Goal: Task Accomplishment & Management: Complete application form

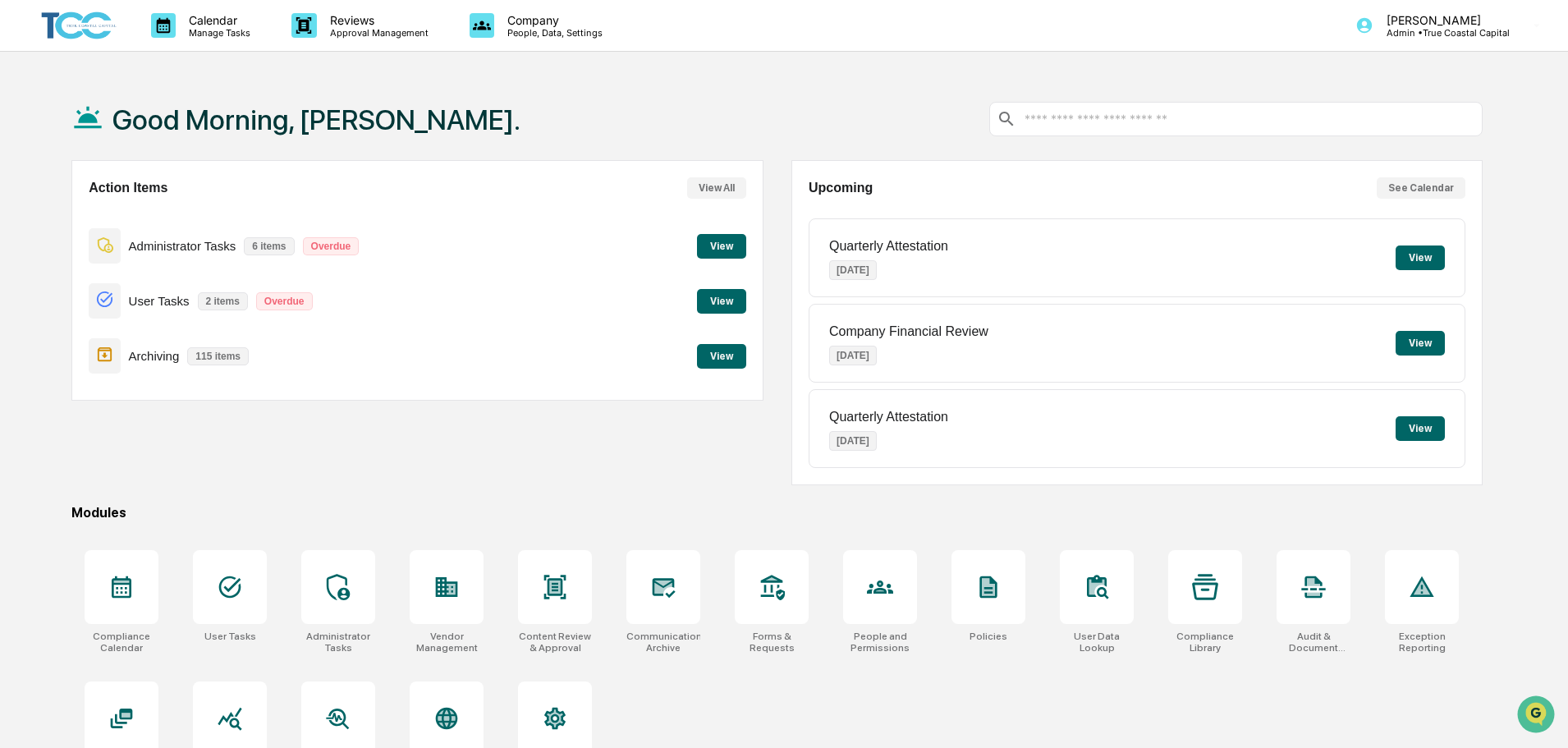
click at [1416, 257] on button "View" at bounding box center [1419, 257] width 49 height 25
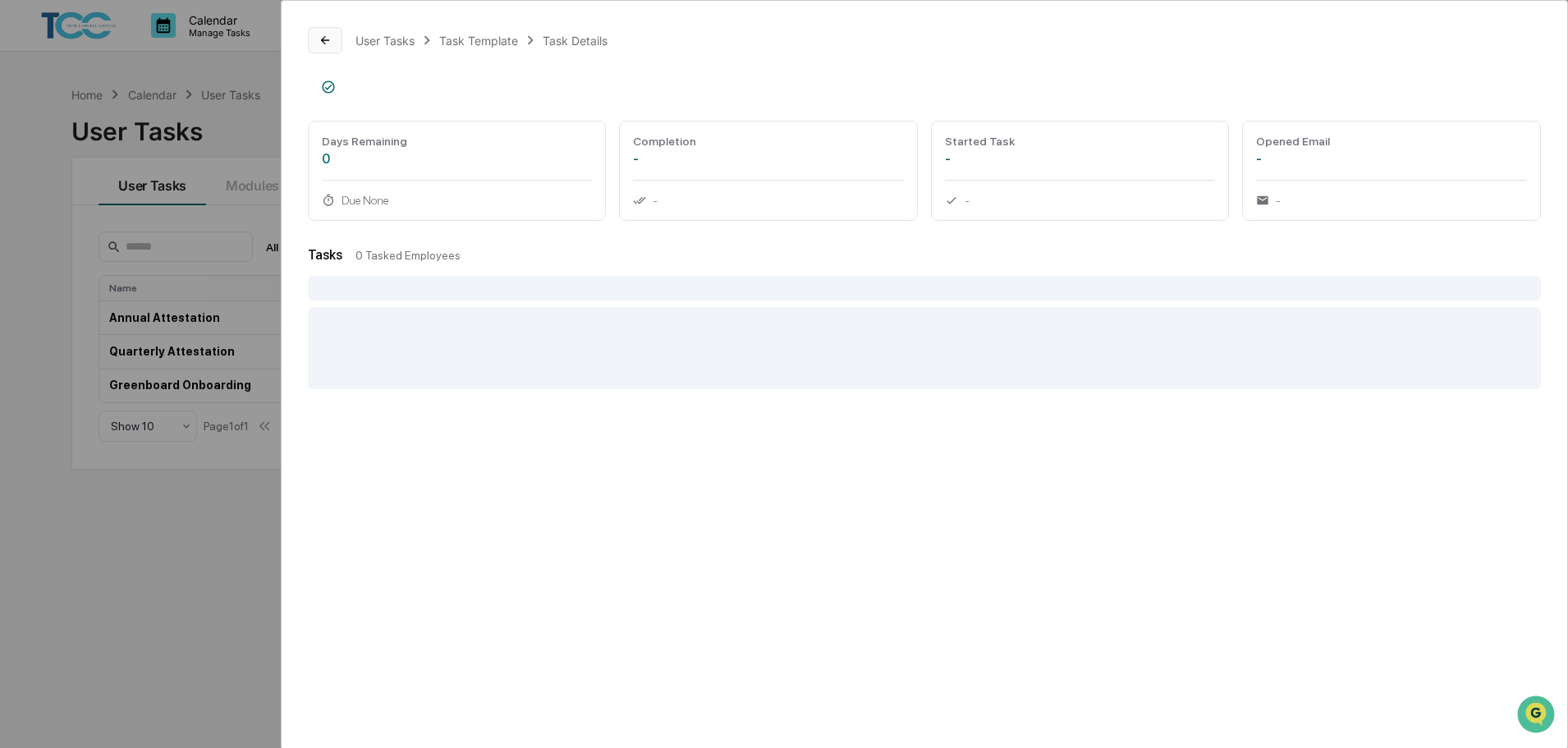
click at [317, 37] on button at bounding box center [325, 40] width 34 height 27
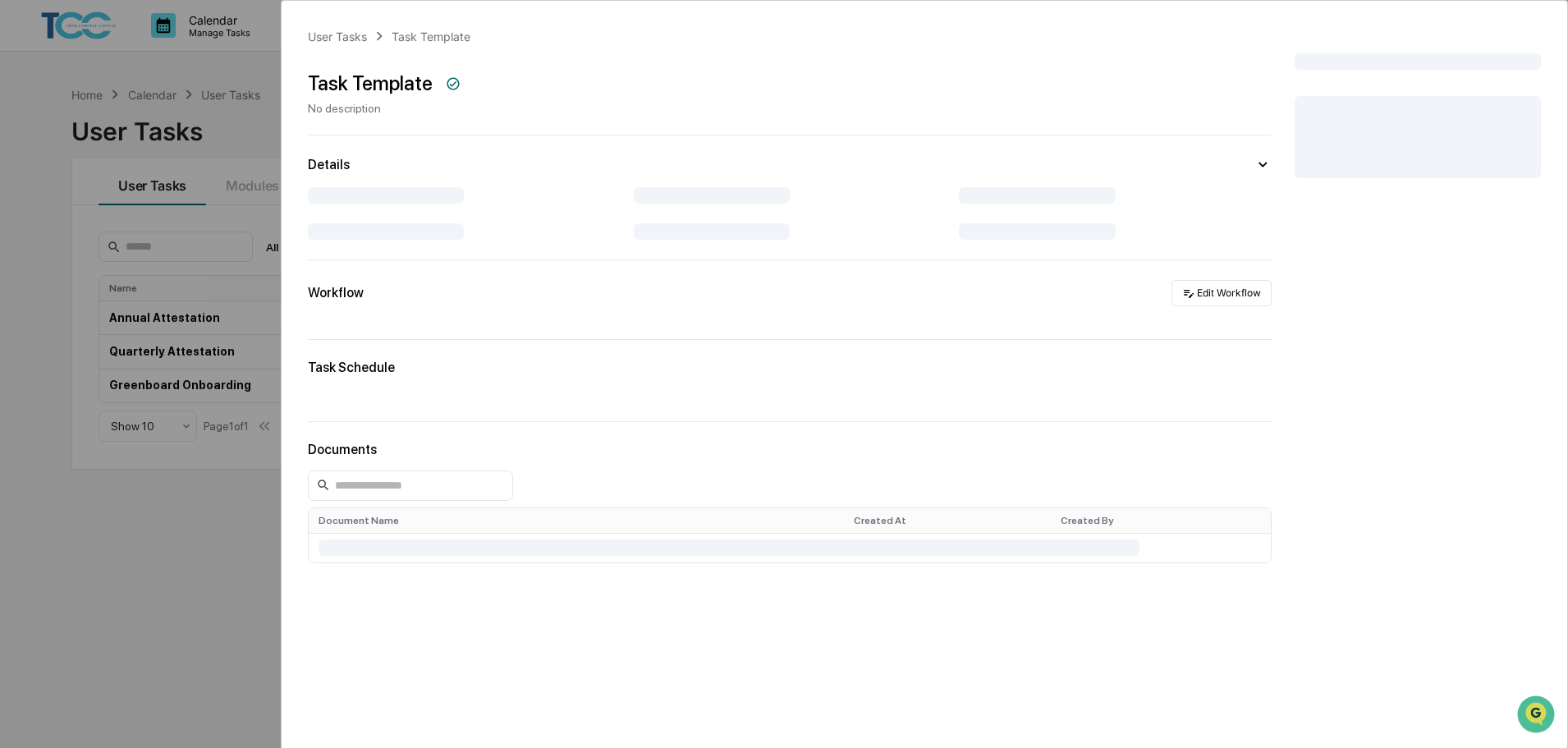
click at [213, 71] on div "User Tasks Task Template Task Template No description Details Workflow Edit Wor…" at bounding box center [784, 374] width 1568 height 748
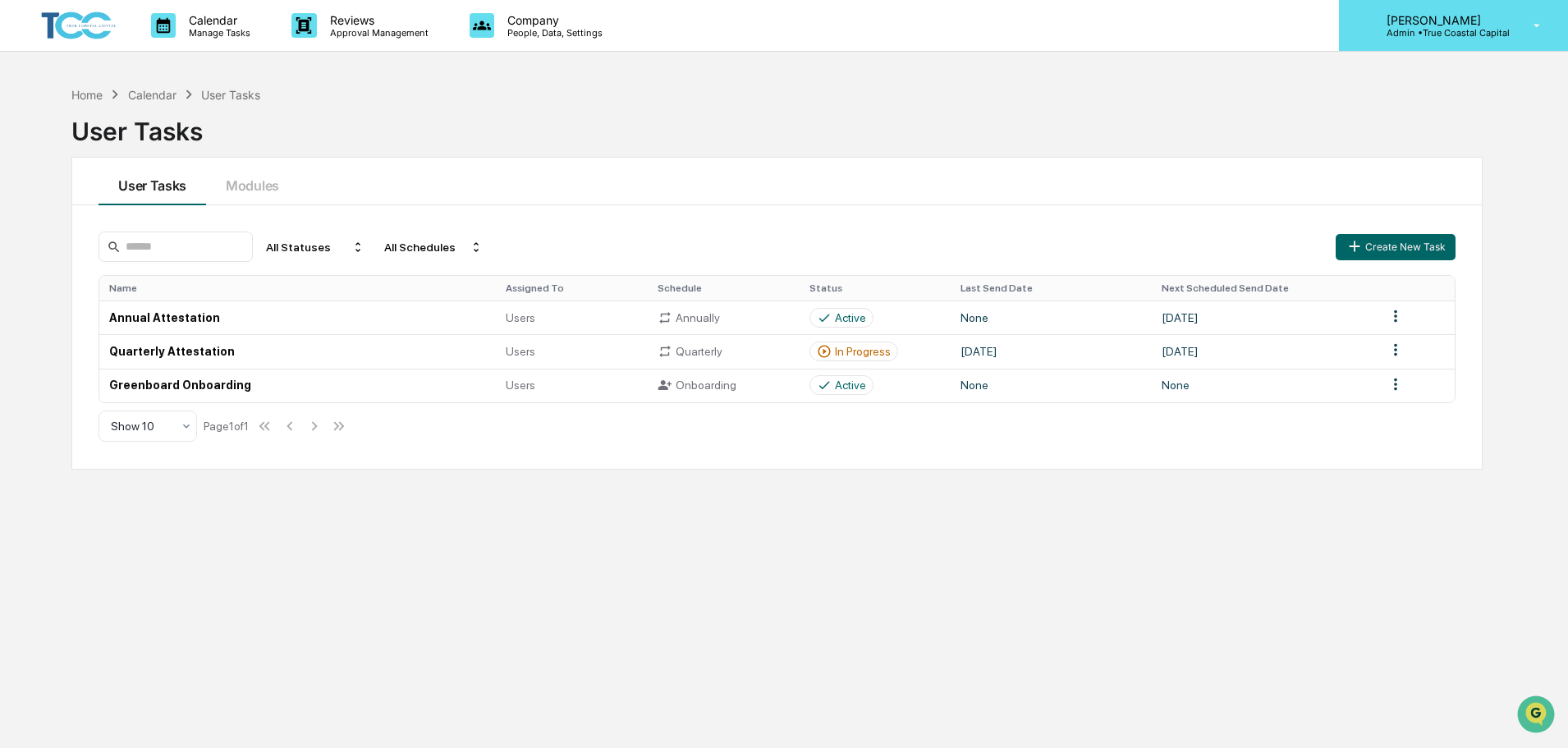
click at [1552, 42] on div "[PERSON_NAME] Admin • True Coastal Capital" at bounding box center [1453, 26] width 229 height 51
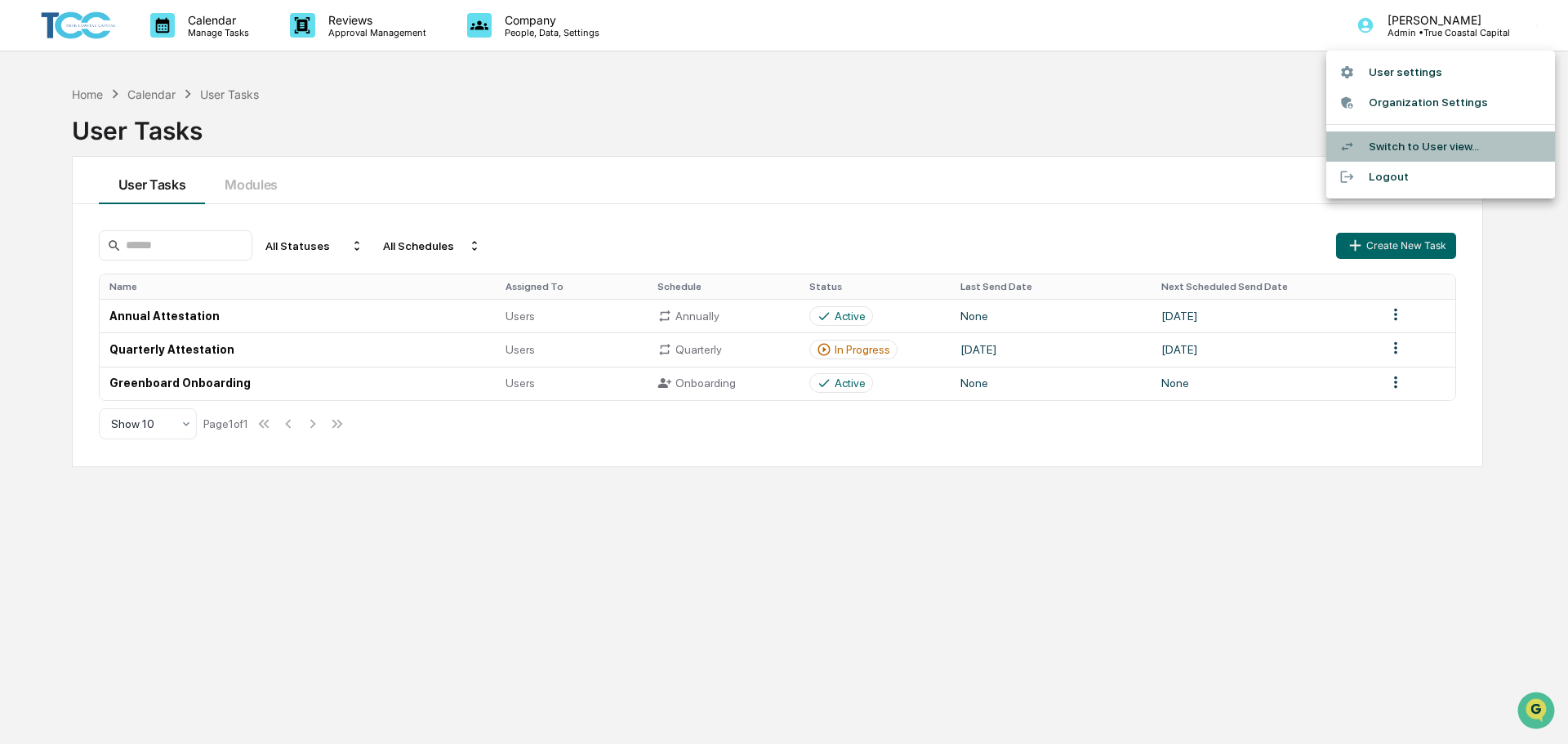
click at [1382, 160] on li "Switch to User view..." at bounding box center [1441, 146] width 229 height 30
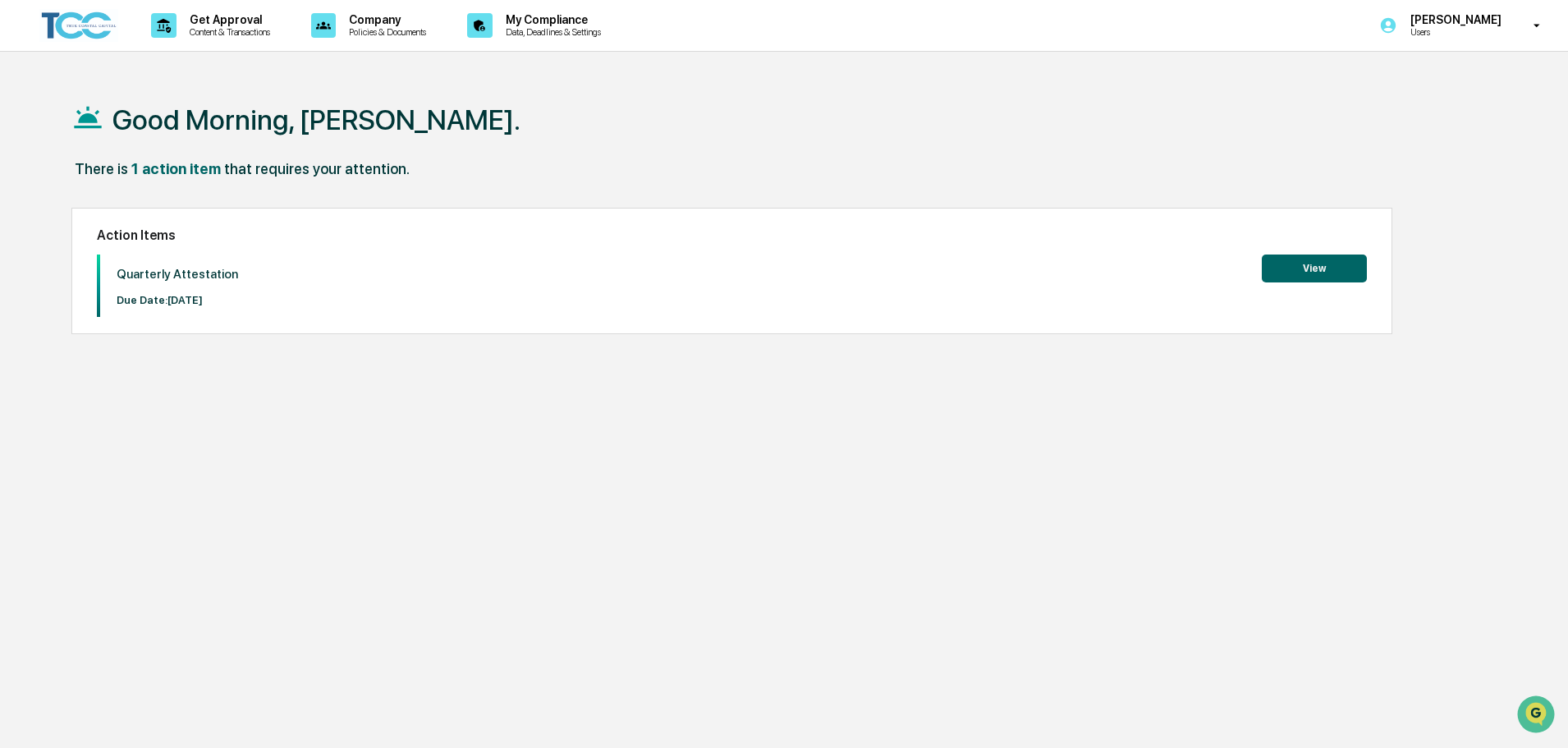
click at [1274, 266] on button "View" at bounding box center [1313, 269] width 105 height 28
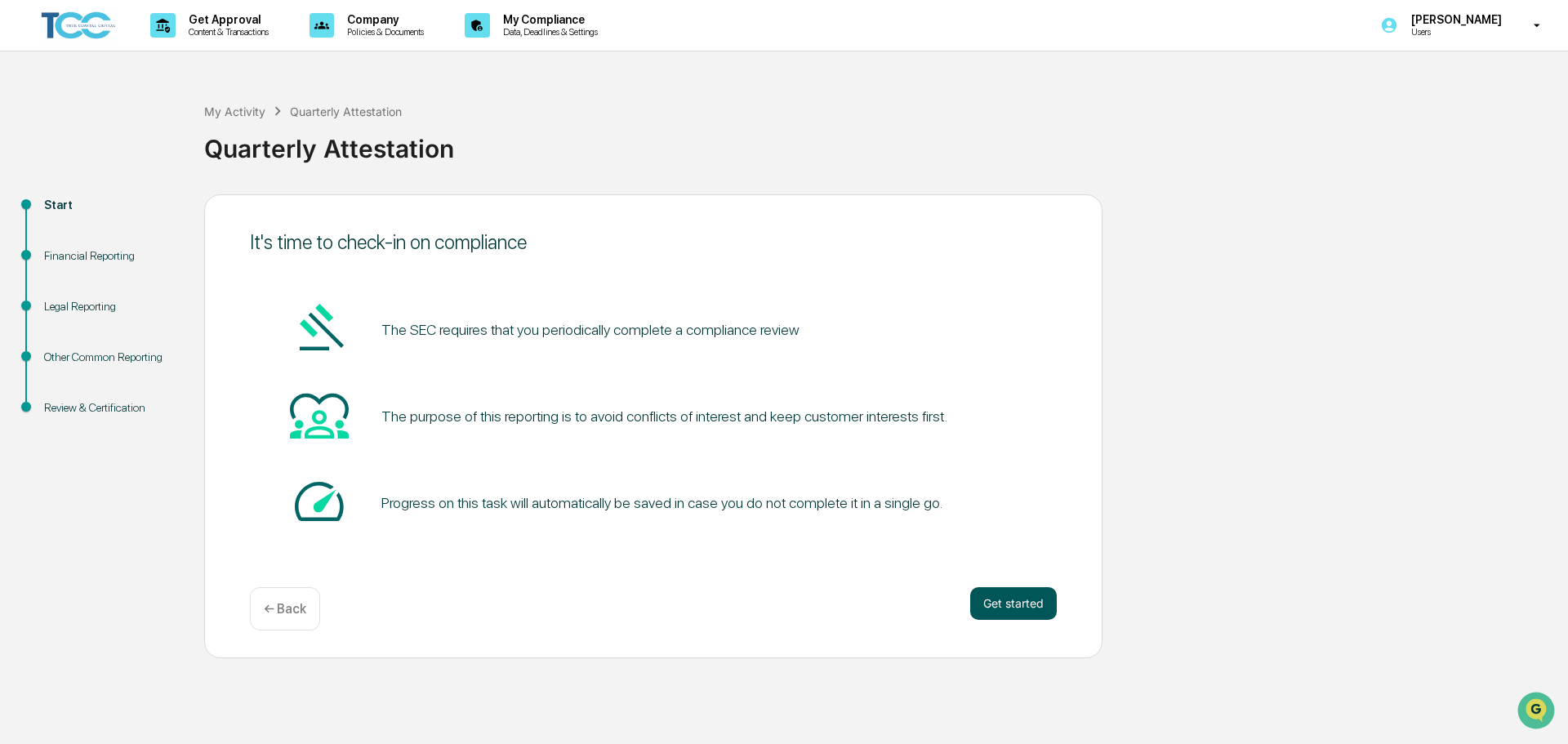
click at [1033, 607] on button "Get started" at bounding box center [1013, 603] width 86 height 32
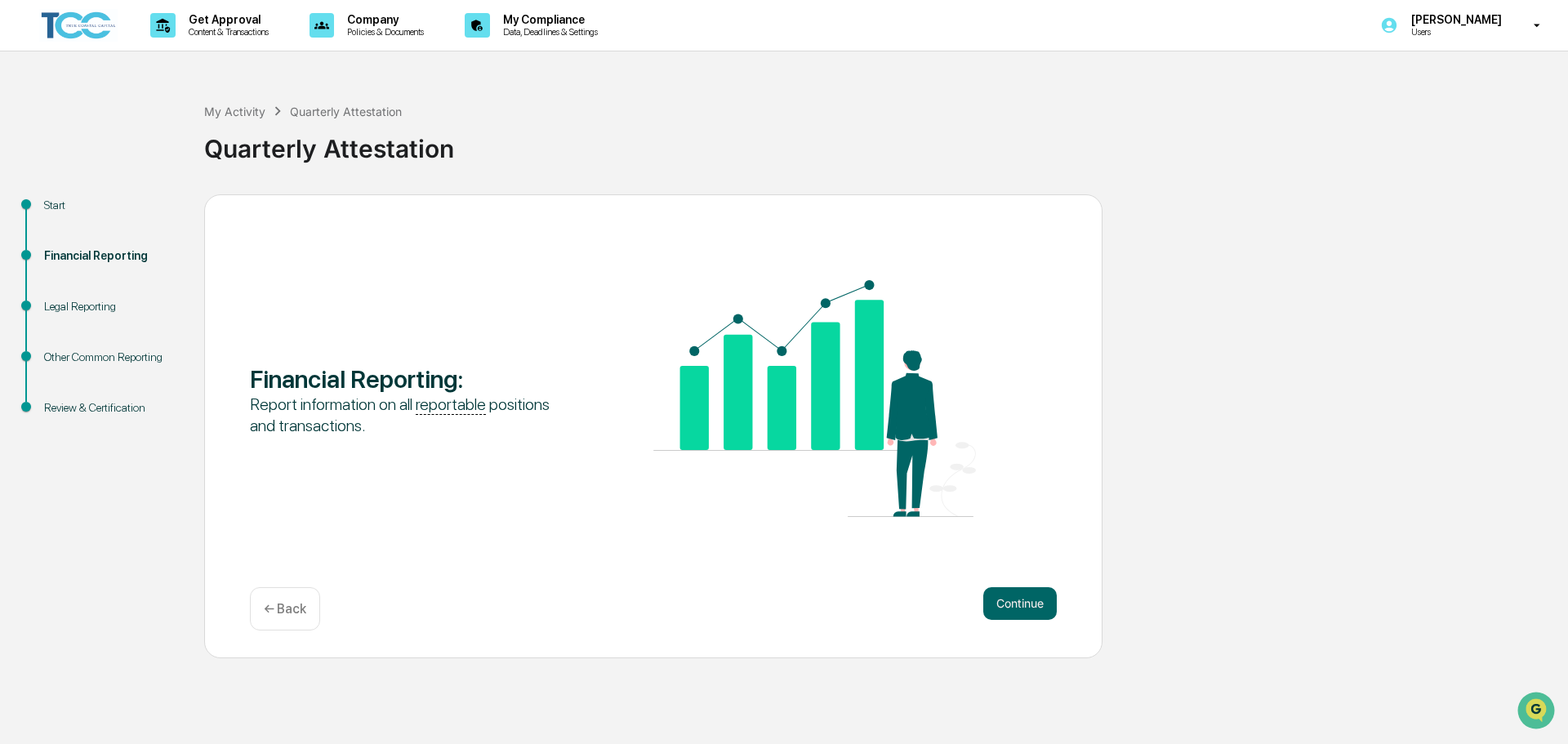
click at [1029, 607] on button "Continue" at bounding box center [1020, 603] width 73 height 32
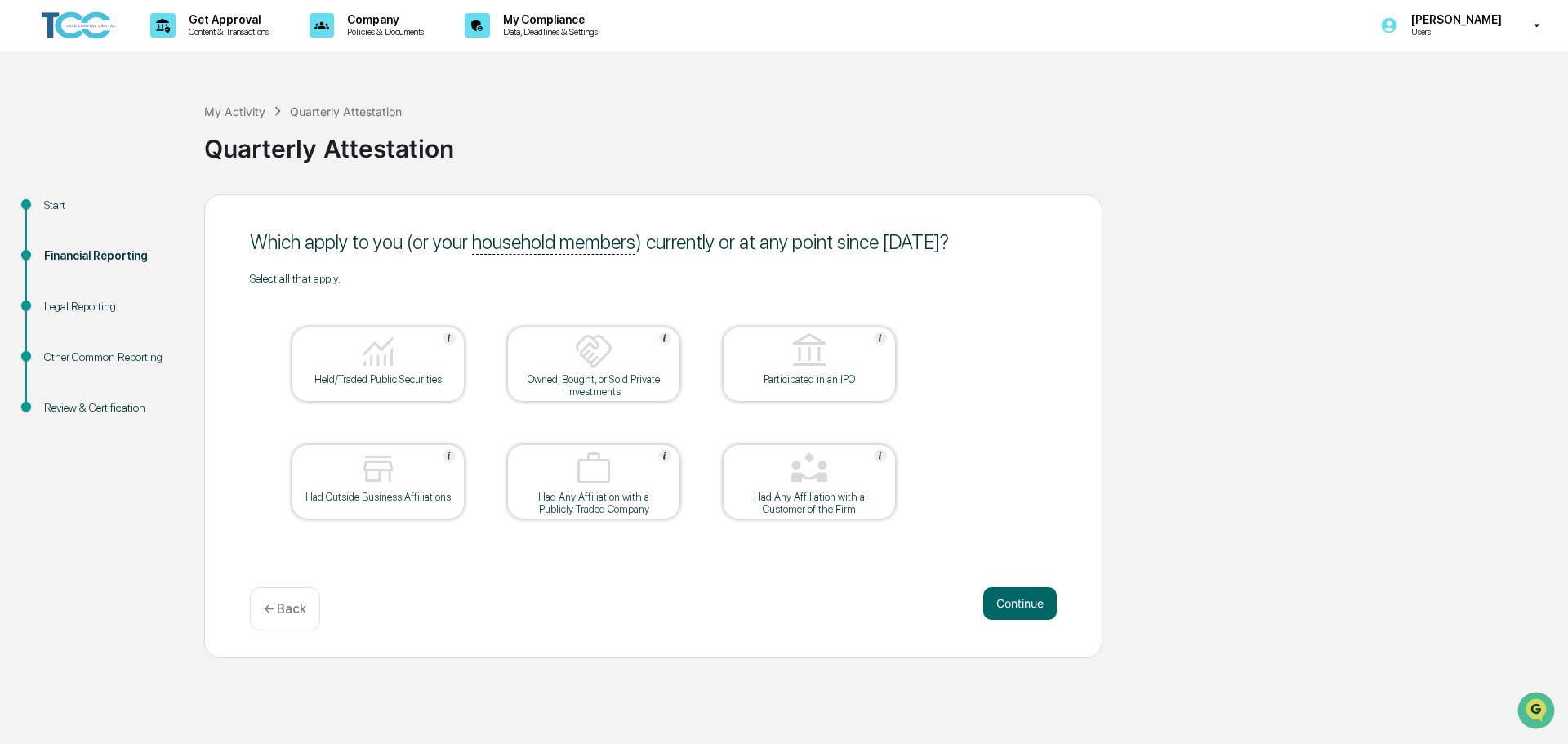
click at [446, 337] on img at bounding box center [448, 338] width 13 height 13
click at [446, 338] on div at bounding box center [378, 352] width 163 height 42
click at [413, 344] on div at bounding box center [378, 352] width 163 height 42
click at [1001, 587] on button "Continue" at bounding box center [1020, 603] width 73 height 32
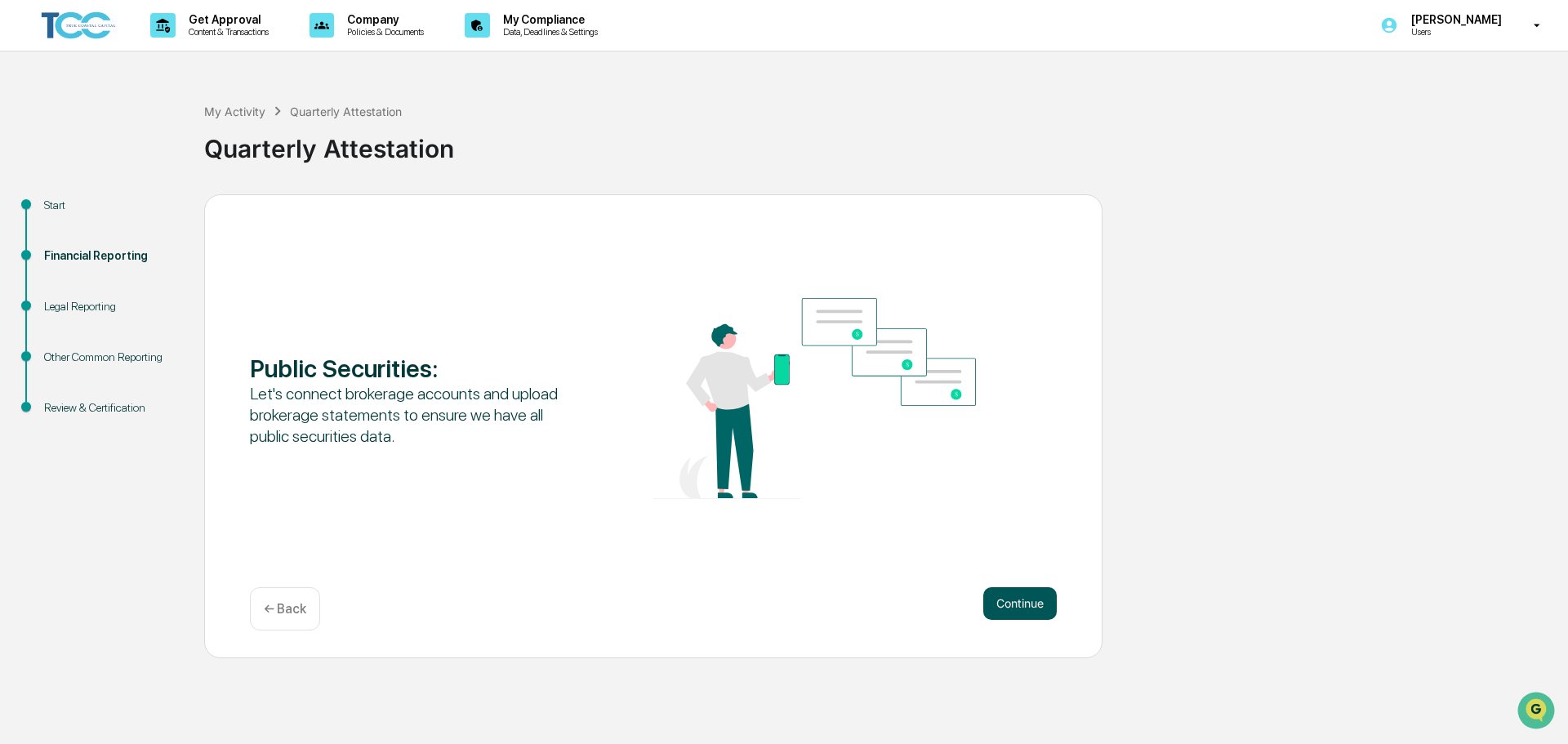
click at [1019, 601] on button "Continue" at bounding box center [1020, 603] width 73 height 32
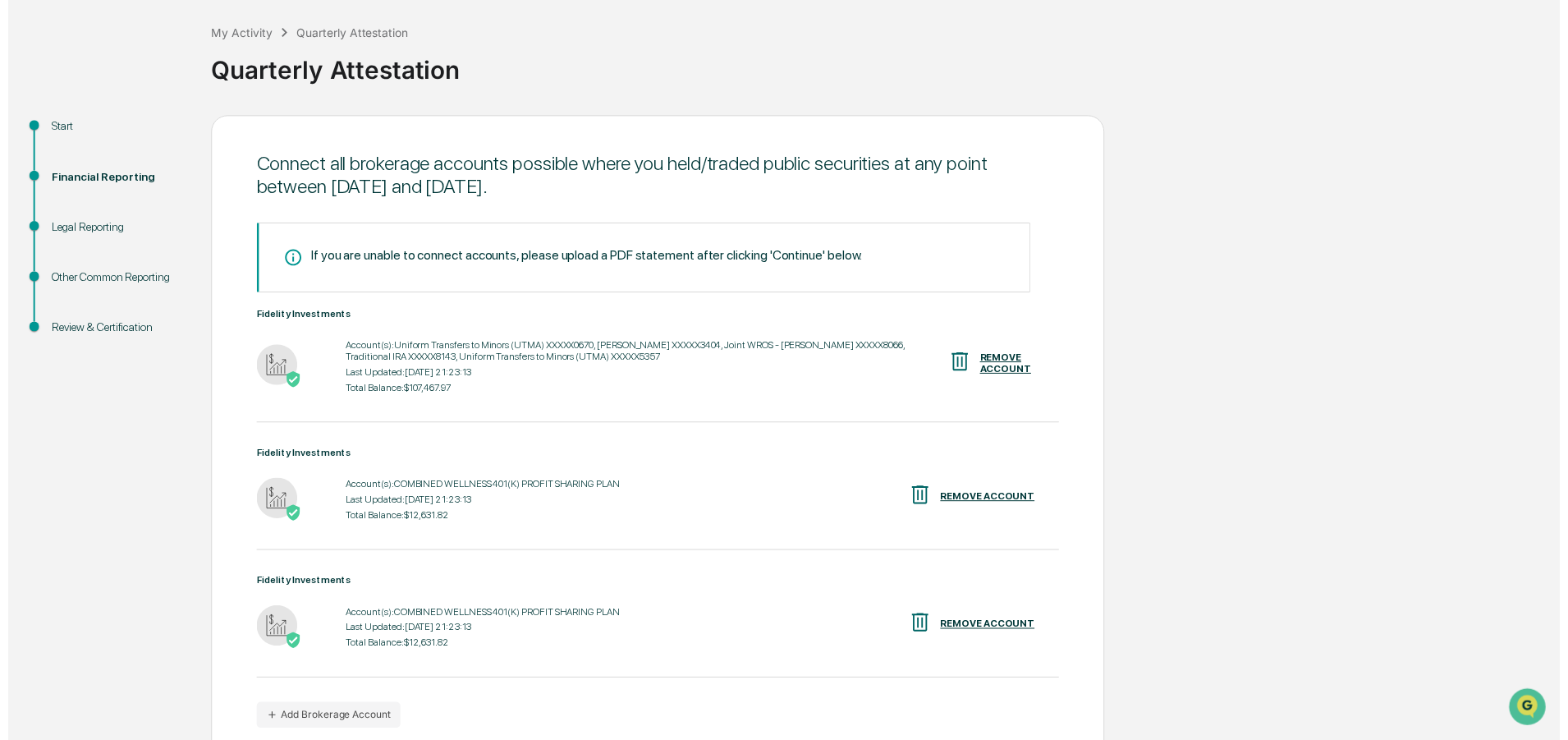
scroll to position [154, 0]
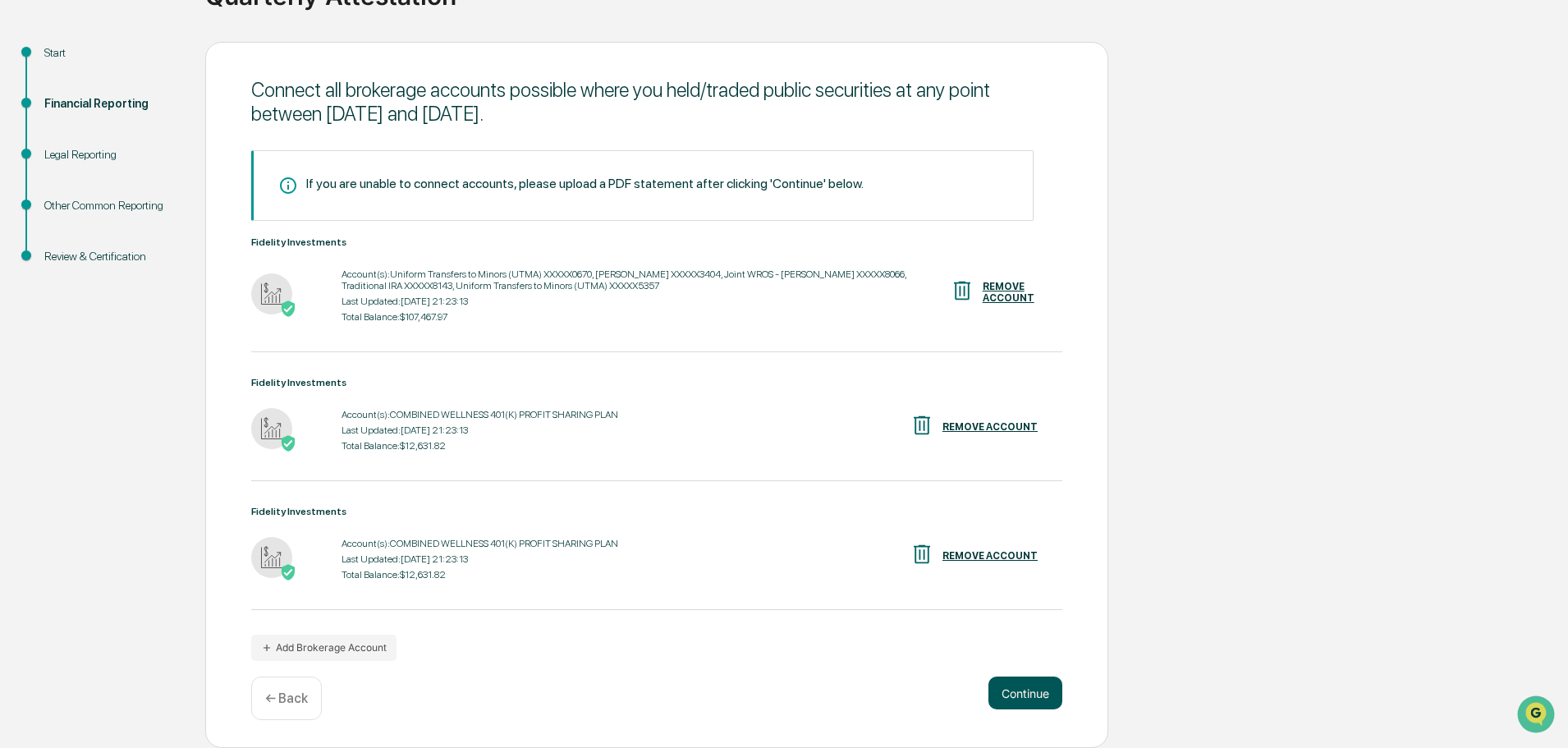
click at [1043, 688] on button "Continue" at bounding box center [1025, 692] width 74 height 32
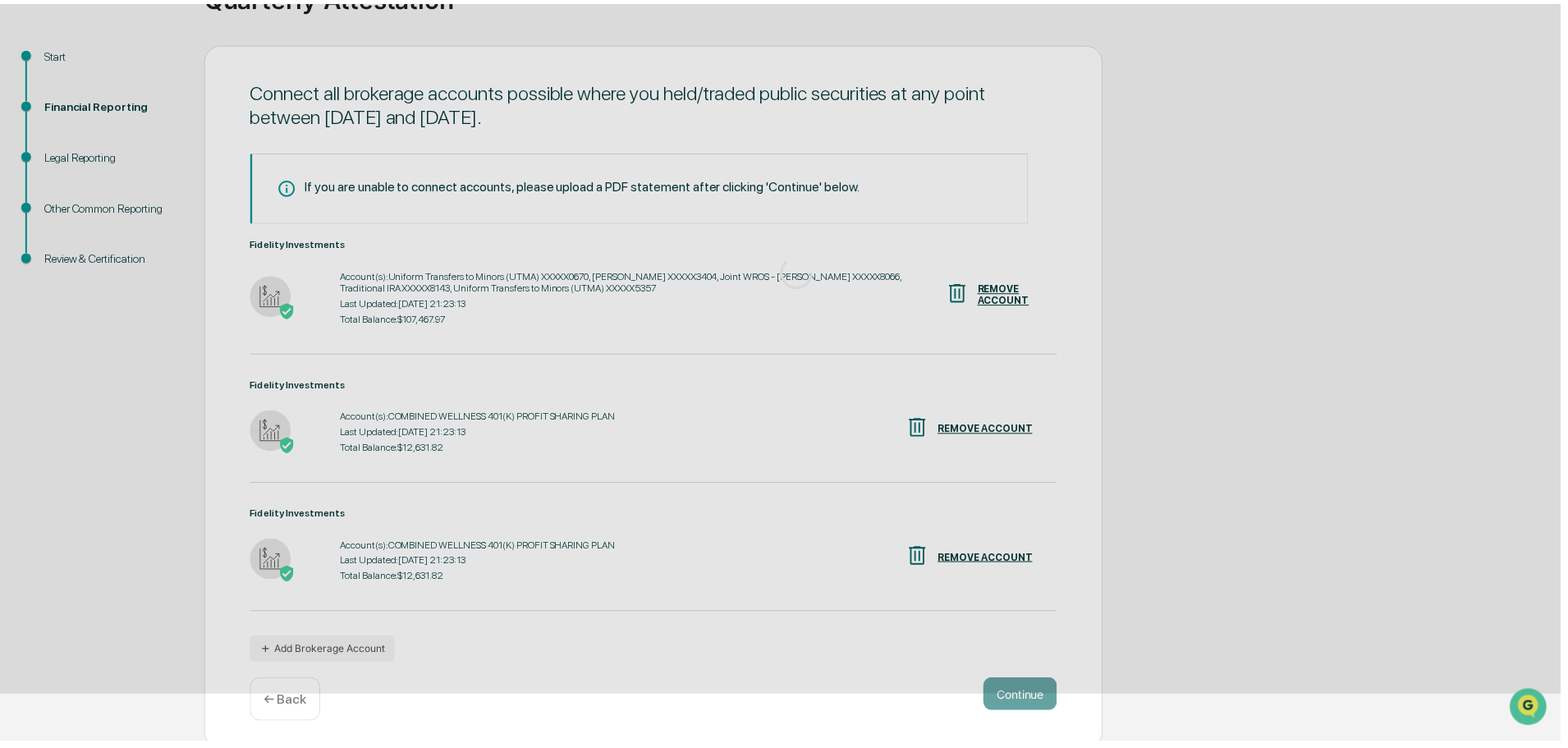
scroll to position [0, 0]
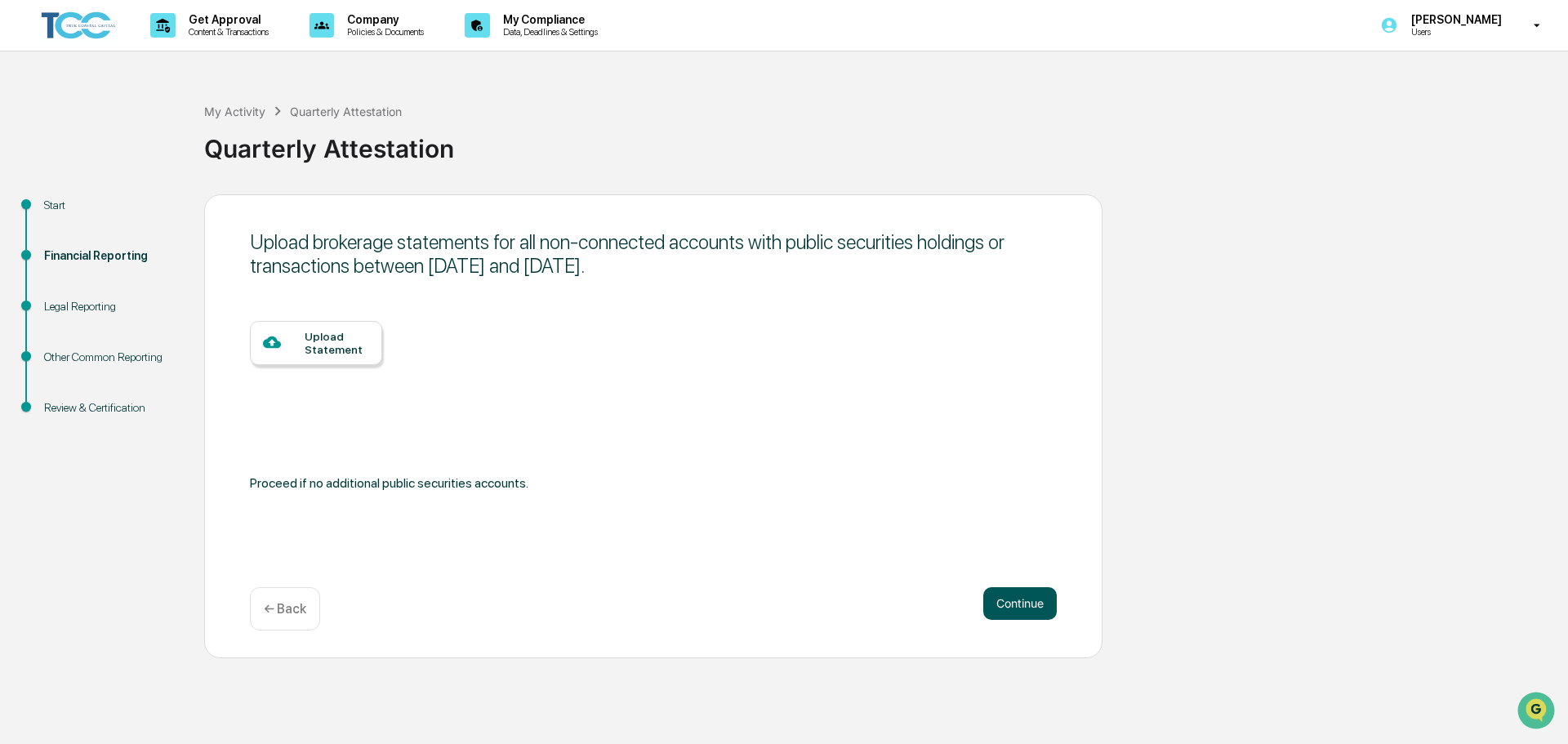
click at [1021, 608] on button "Continue" at bounding box center [1020, 603] width 73 height 32
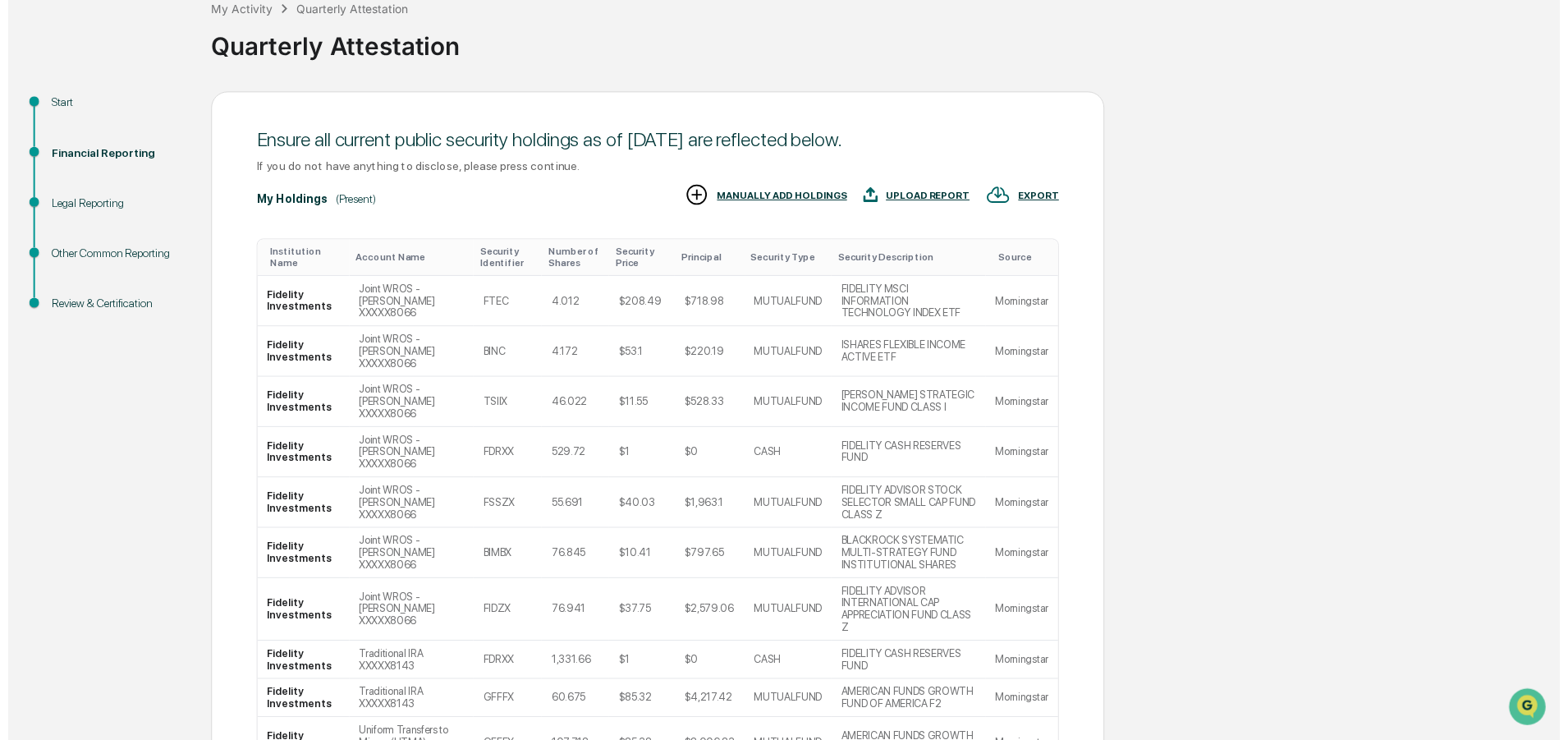
scroll to position [212, 0]
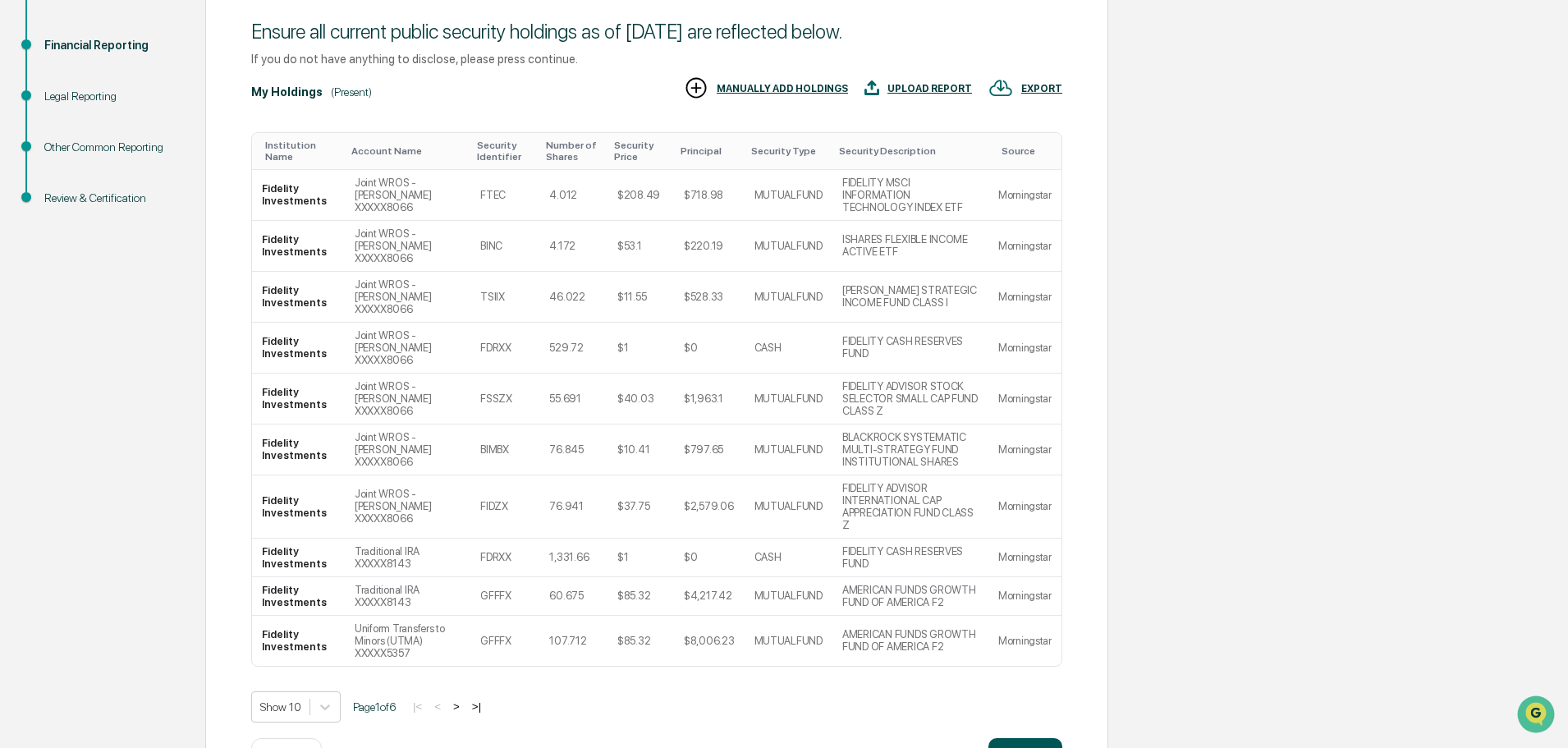
click at [1038, 738] on button "Continue" at bounding box center [1025, 754] width 74 height 32
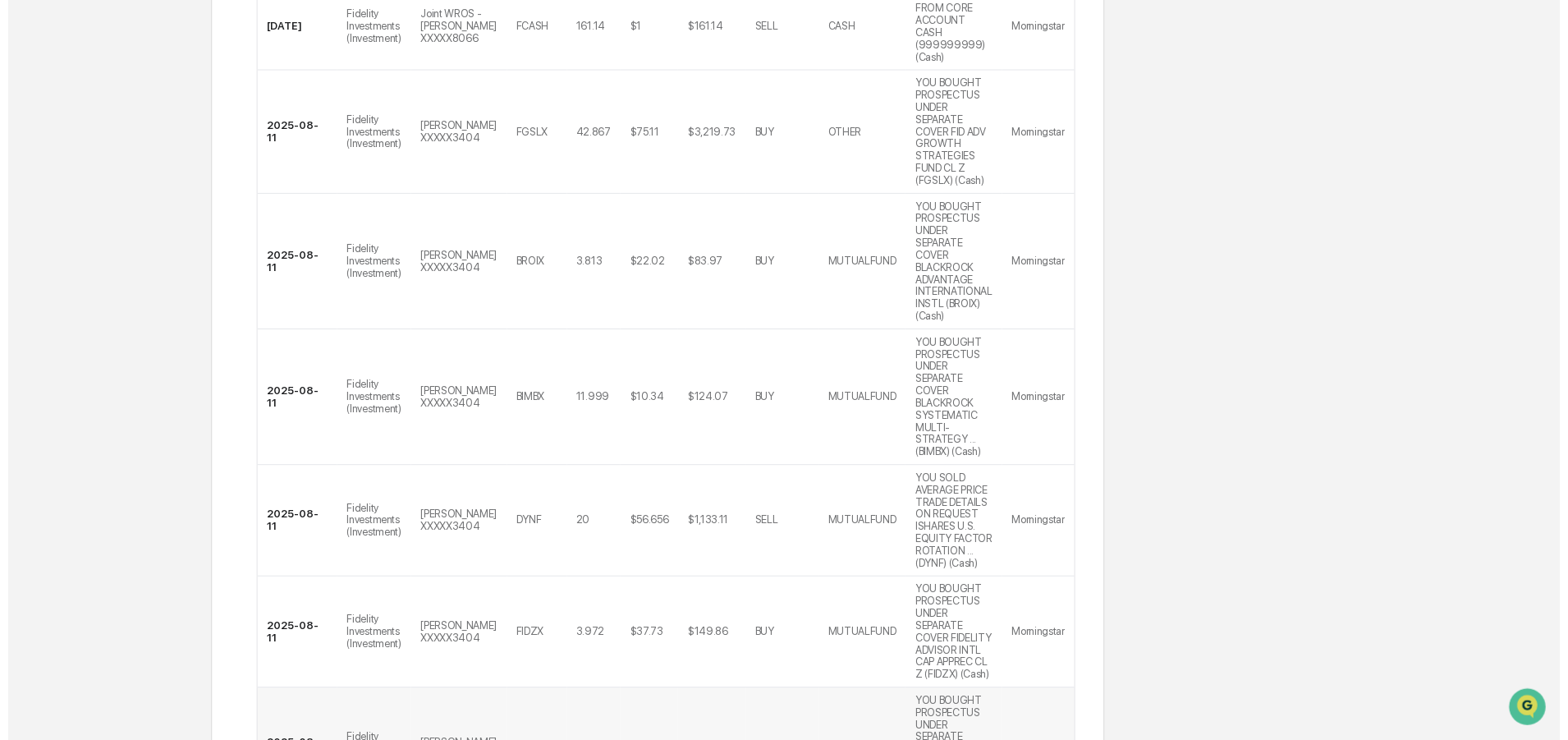
scroll to position [777, 0]
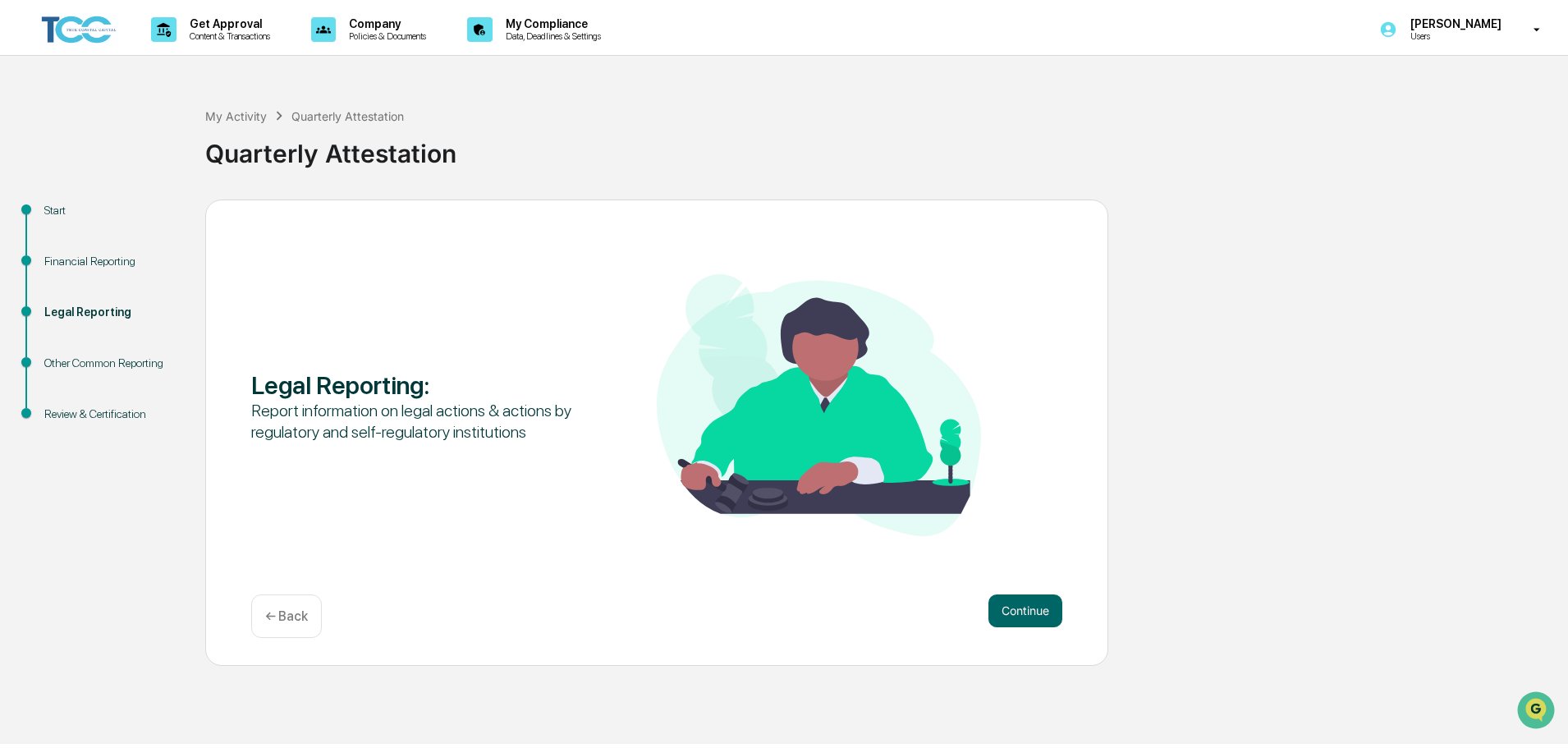
scroll to position [0, 0]
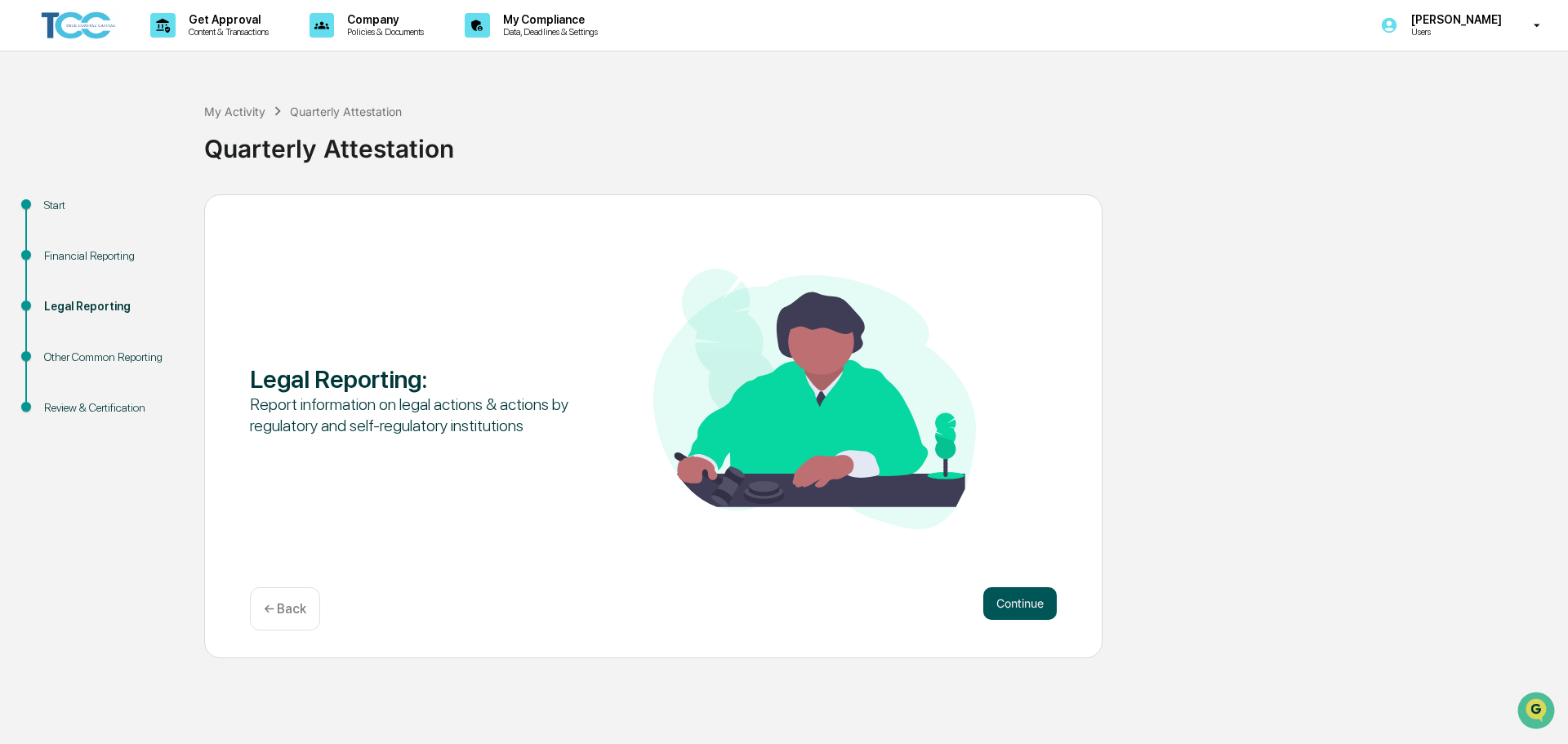
click at [1008, 599] on button "Continue" at bounding box center [1020, 603] width 73 height 32
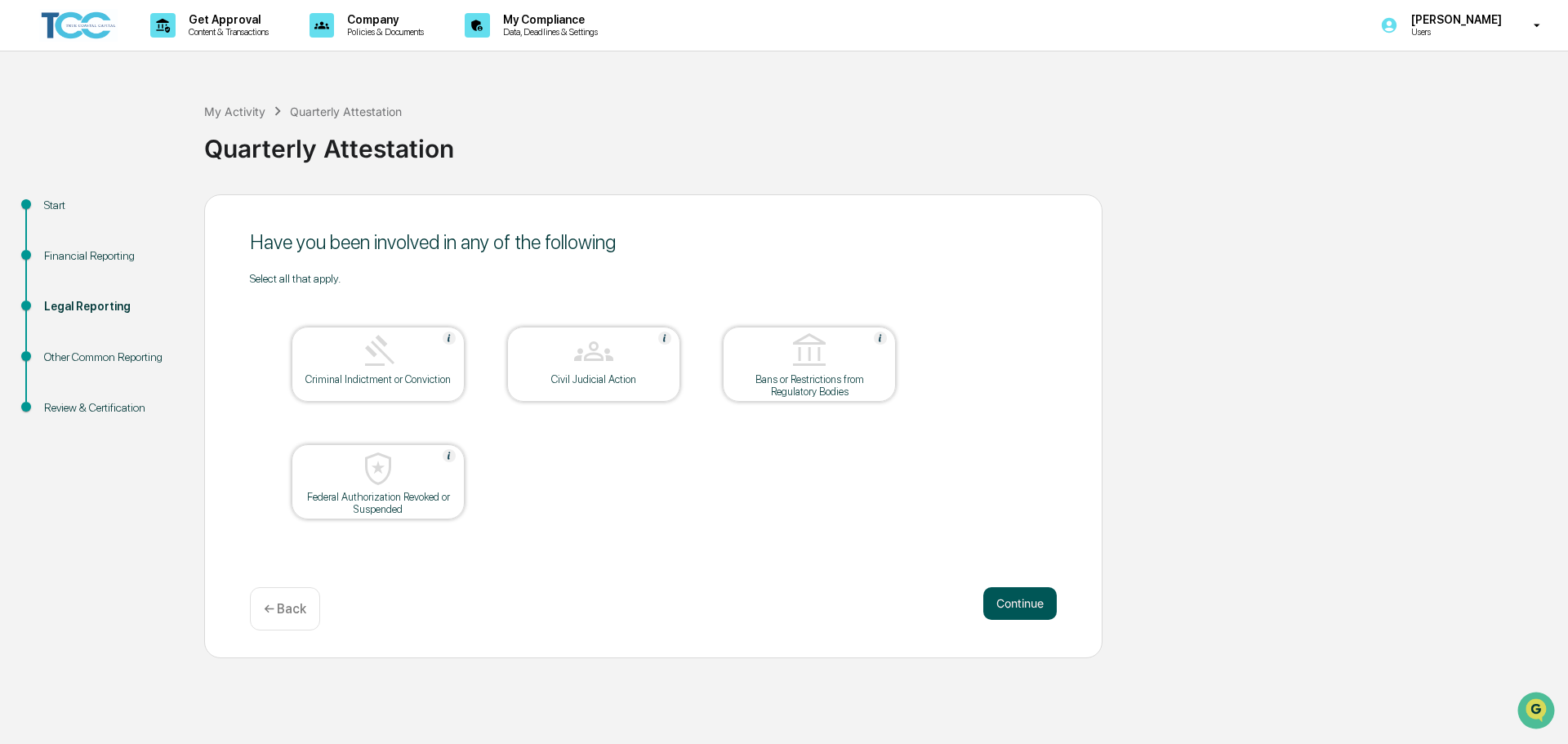
click at [1022, 598] on button "Continue" at bounding box center [1020, 603] width 73 height 32
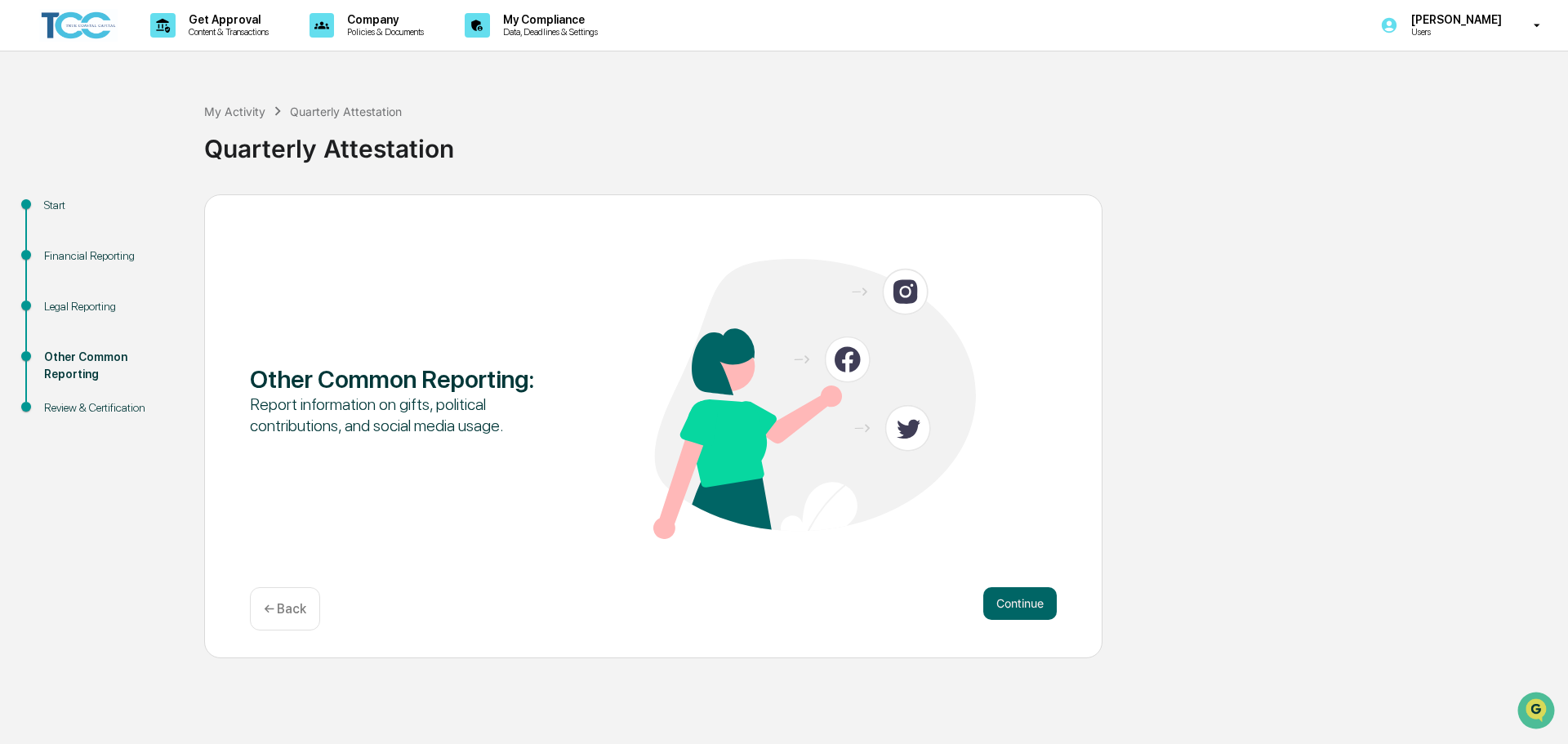
click at [1022, 598] on button "Continue" at bounding box center [1020, 603] width 73 height 32
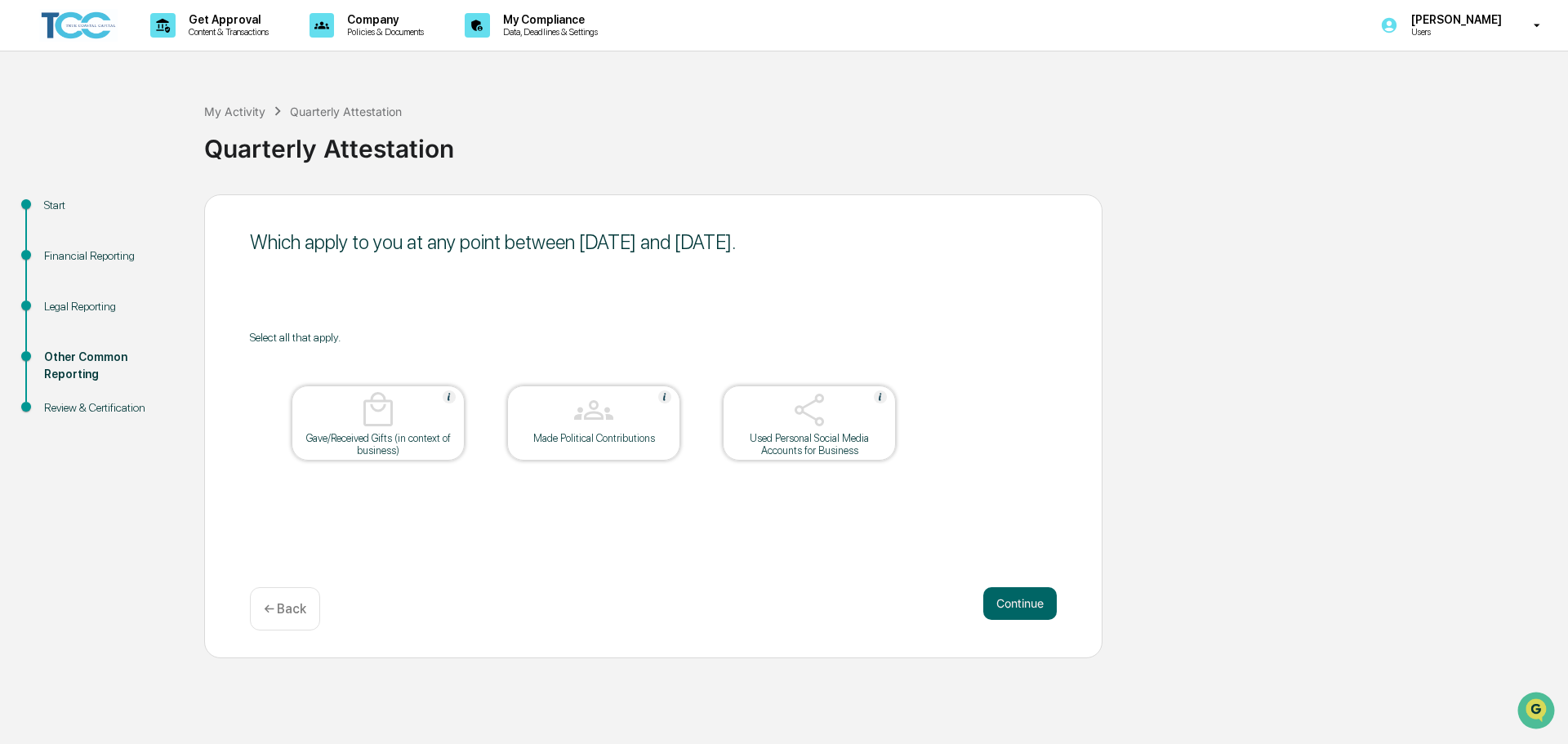
click at [1022, 598] on button "Continue" at bounding box center [1020, 603] width 73 height 32
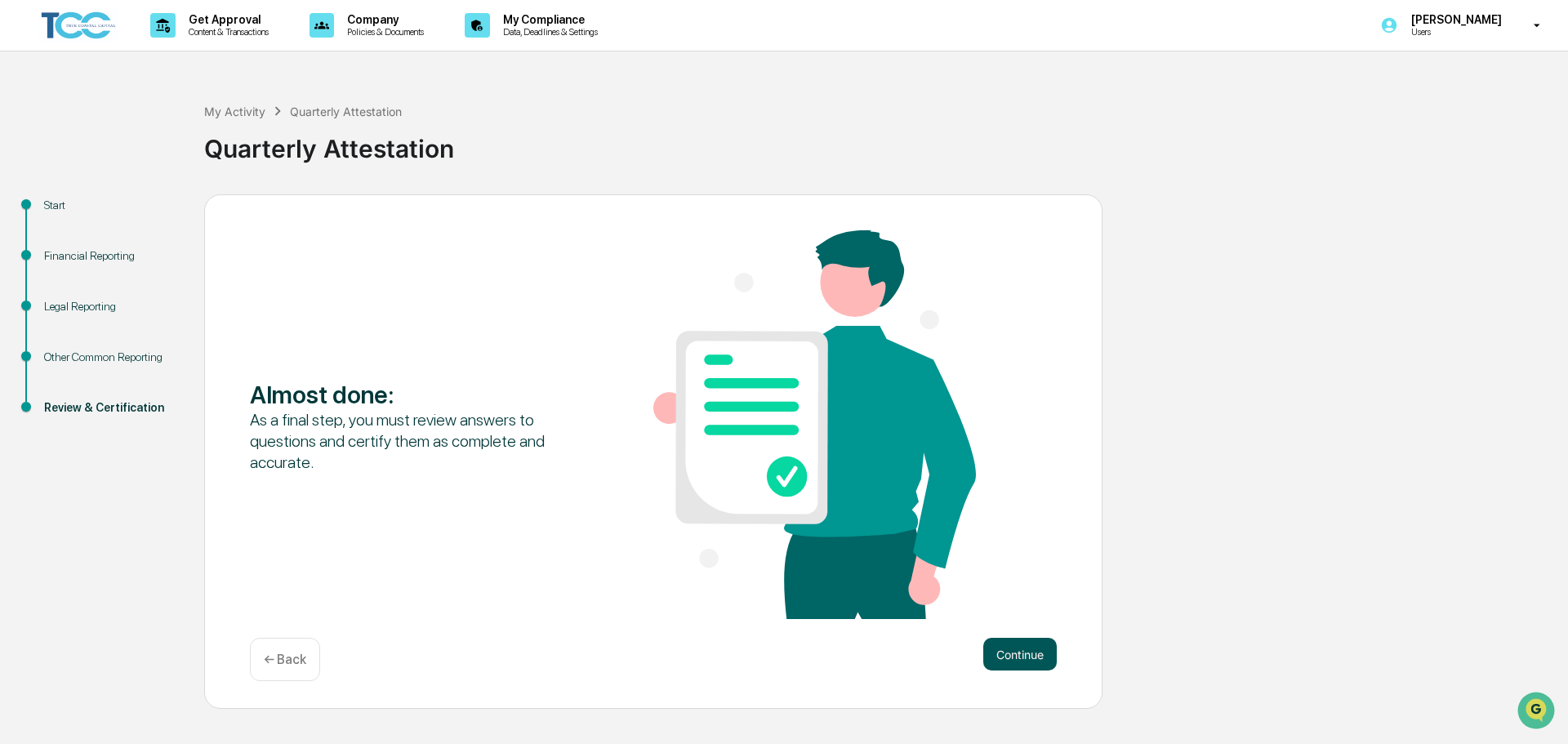
click at [1046, 650] on button "Continue" at bounding box center [1020, 654] width 73 height 32
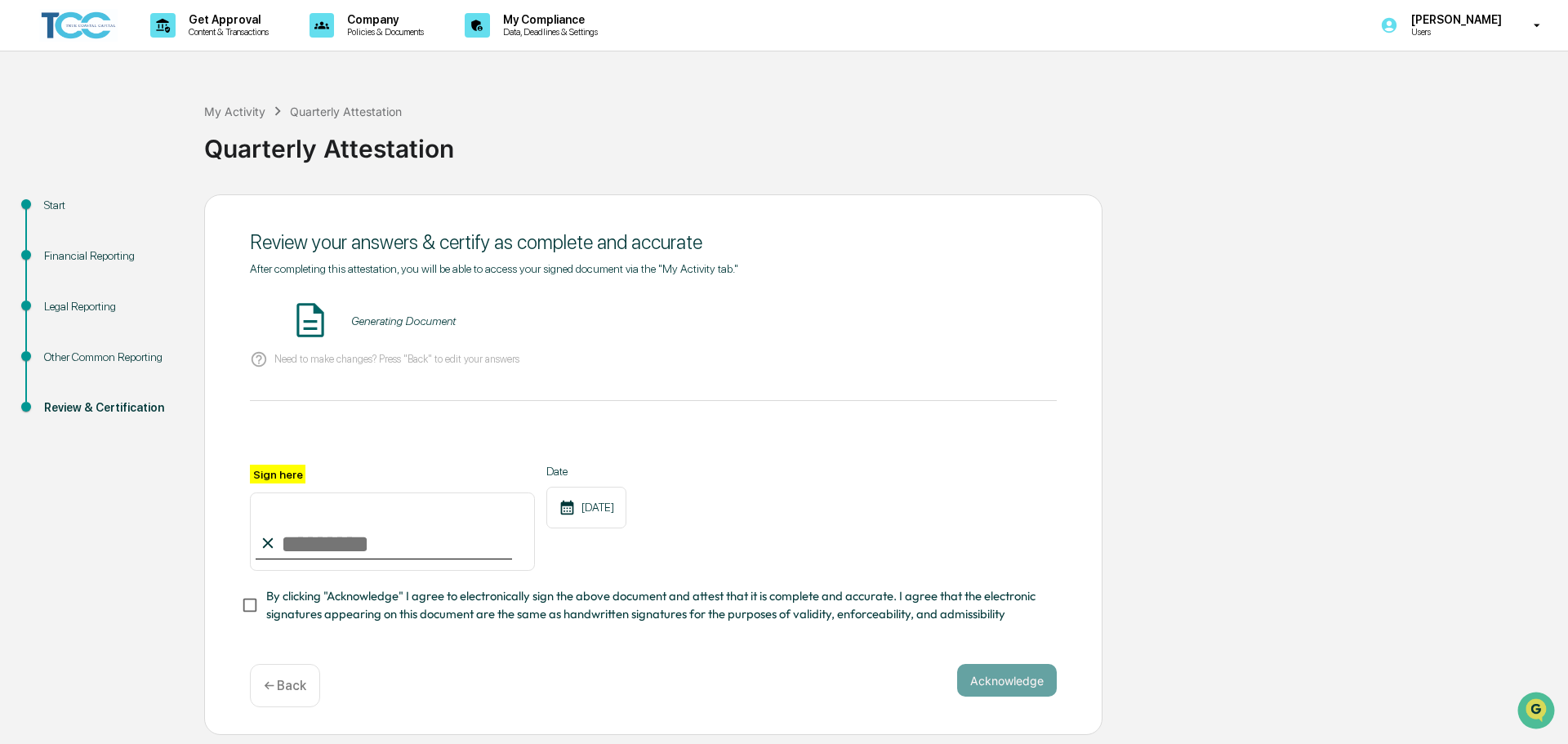
click at [401, 538] on input "Sign here" at bounding box center [392, 532] width 285 height 78
click at [958, 323] on button "VIEW" at bounding box center [963, 321] width 106 height 27
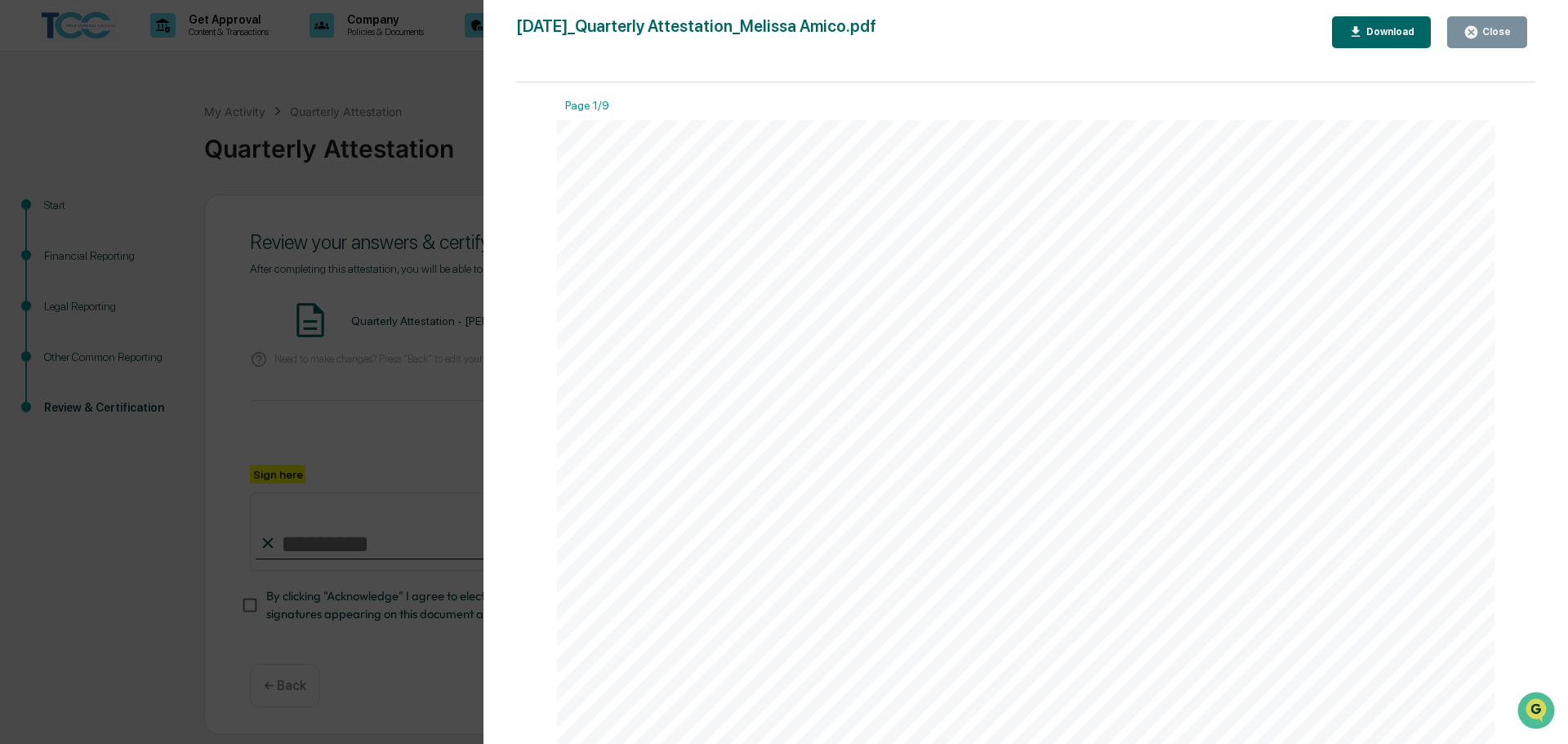
click at [1481, 35] on div "Close" at bounding box center [1495, 32] width 32 height 12
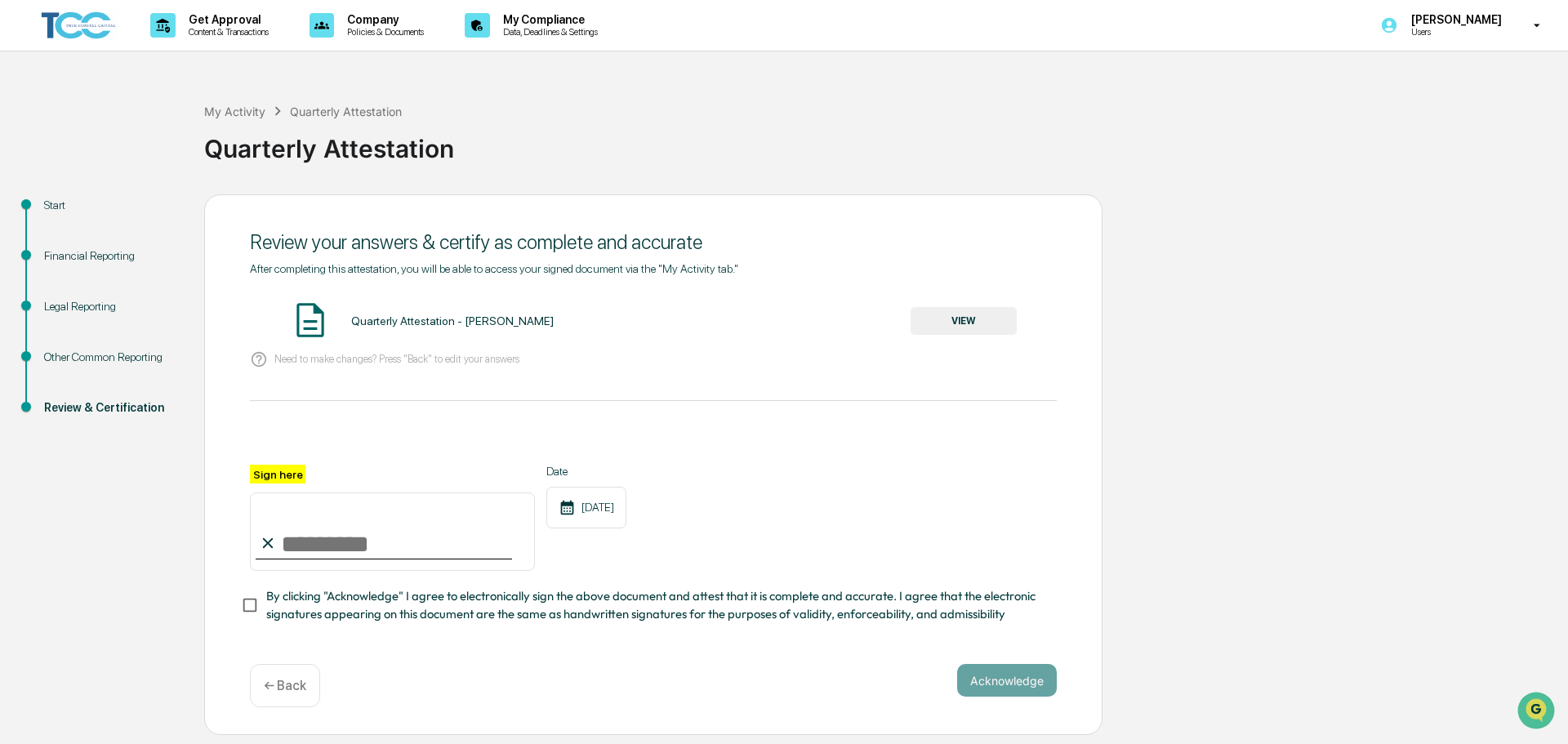
click at [382, 543] on input "Sign here" at bounding box center [392, 532] width 285 height 78
type input "**********"
click at [370, 619] on span "By clicking "Acknowledge" I agree to electronically sign the above document and…" at bounding box center [655, 606] width 777 height 37
click at [992, 683] on button "Acknowledge" at bounding box center [1007, 679] width 100 height 32
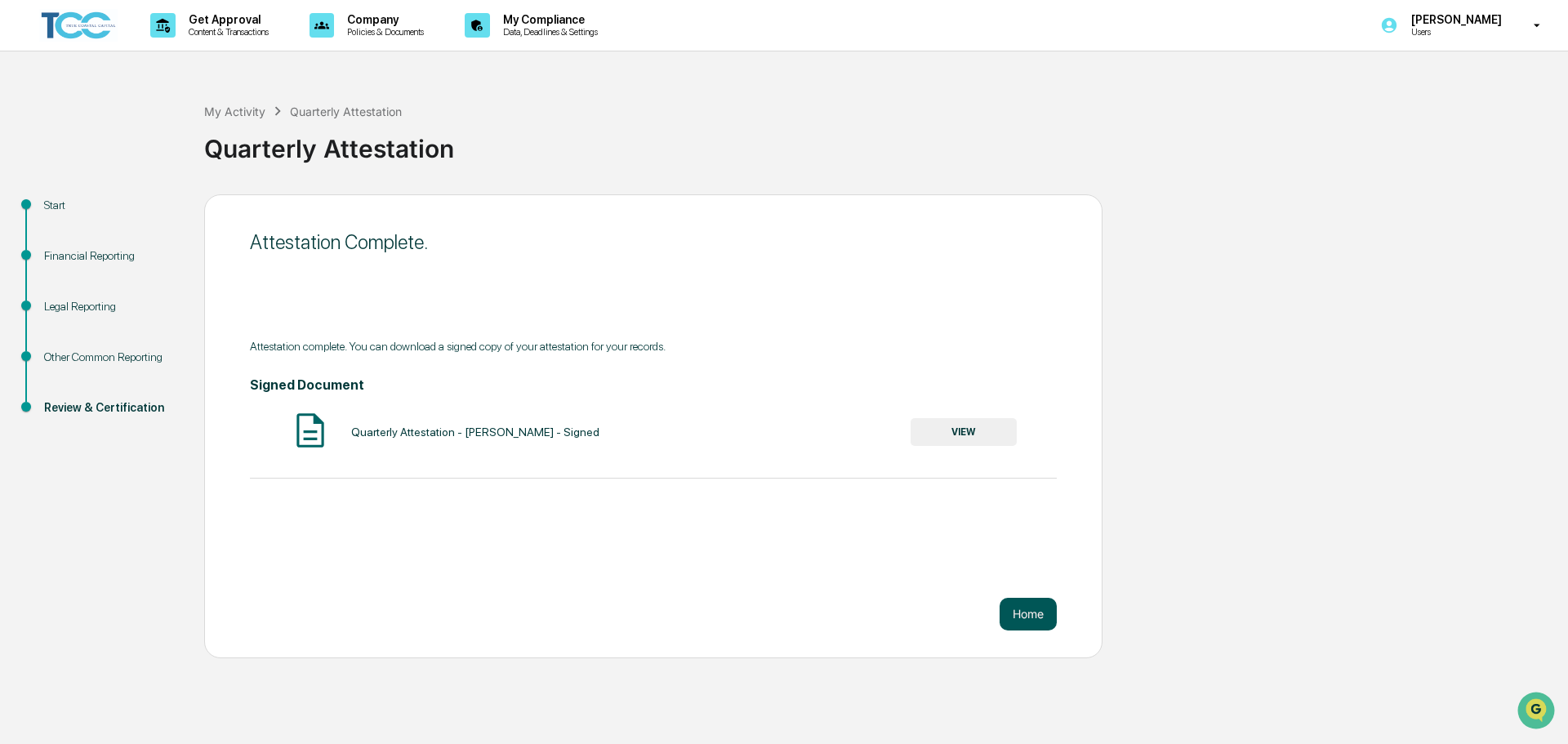
click at [1017, 614] on button "Home" at bounding box center [1028, 614] width 57 height 32
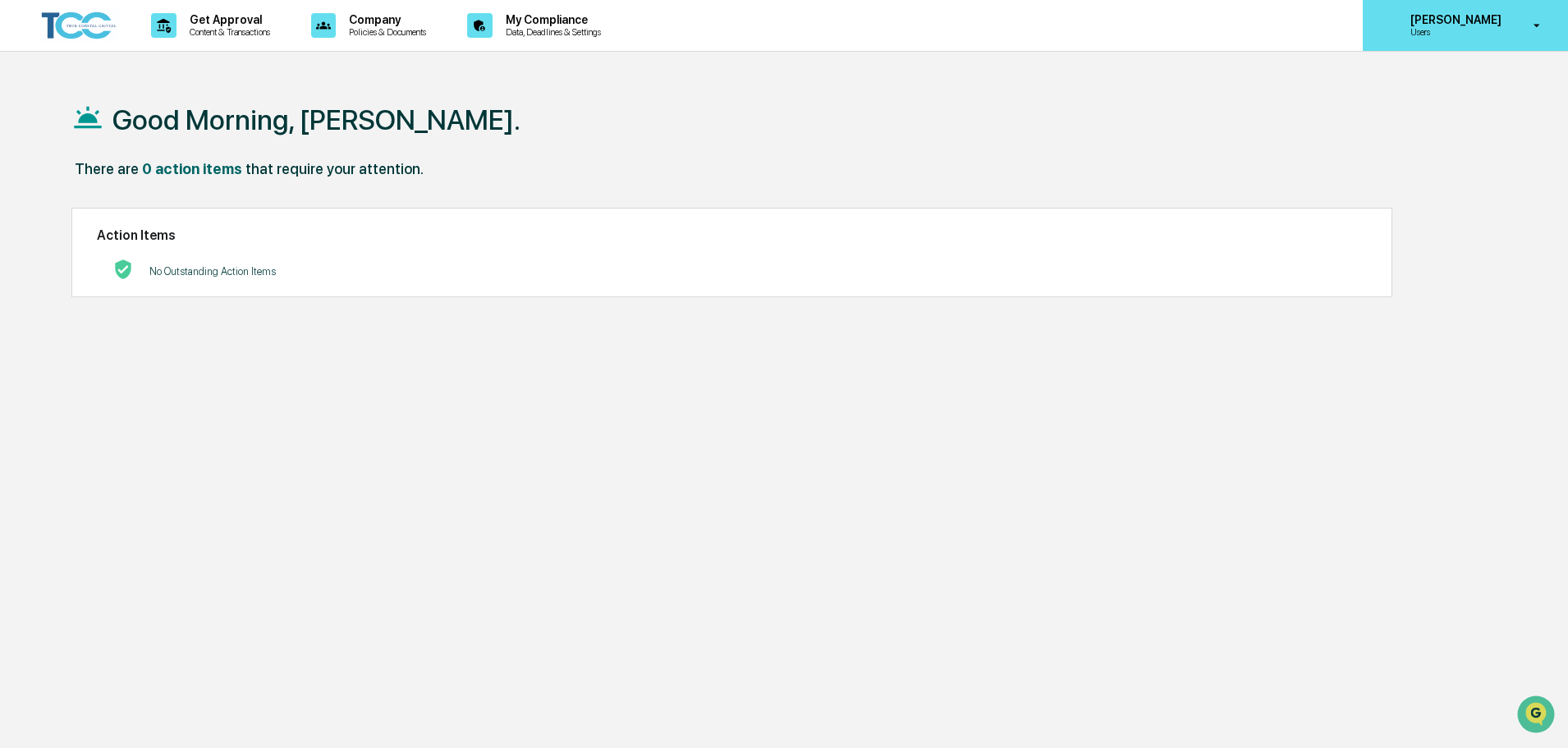
click at [1518, 6] on div "[PERSON_NAME] Users" at bounding box center [1465, 26] width 206 height 51
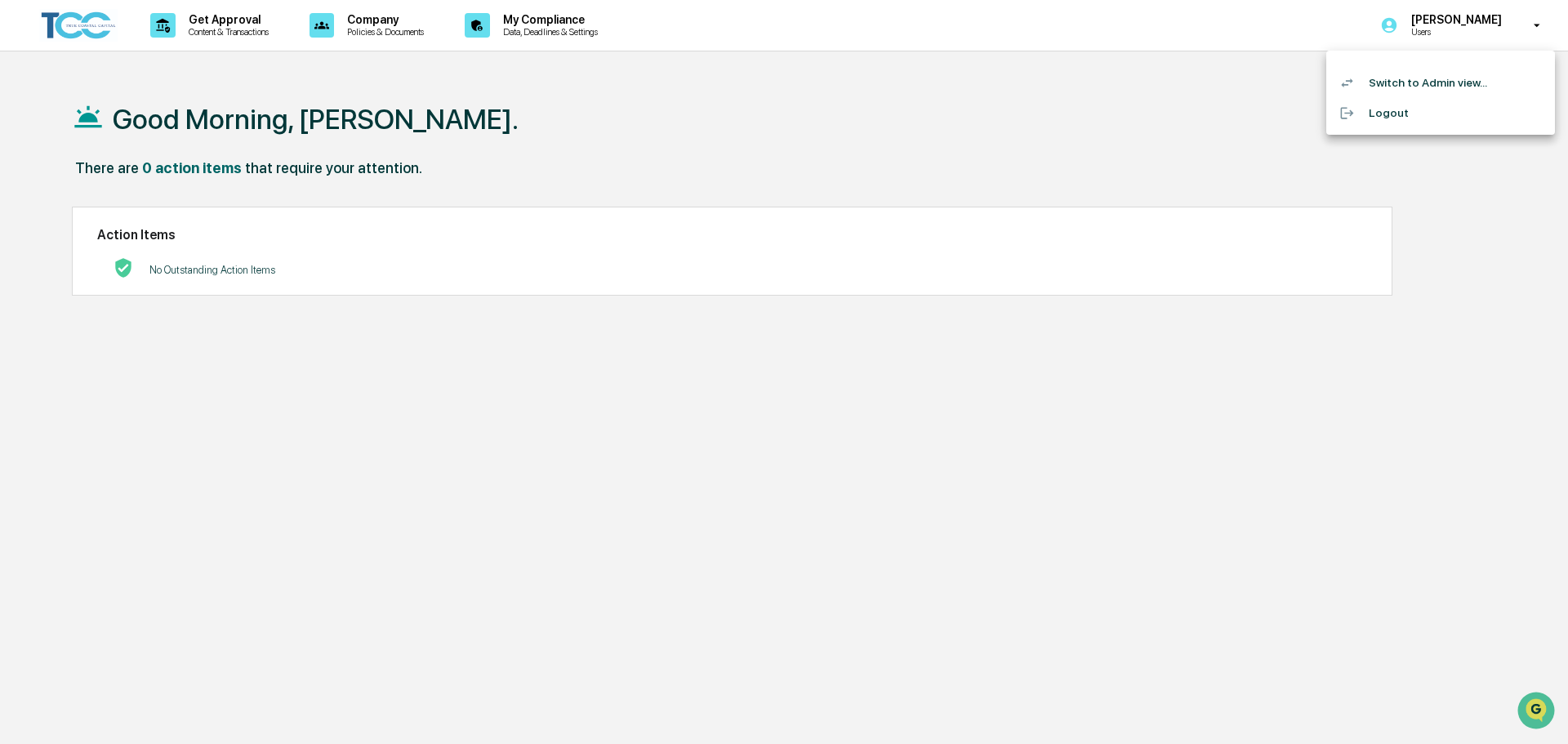
click at [1441, 86] on li "Switch to Admin view..." at bounding box center [1441, 82] width 229 height 30
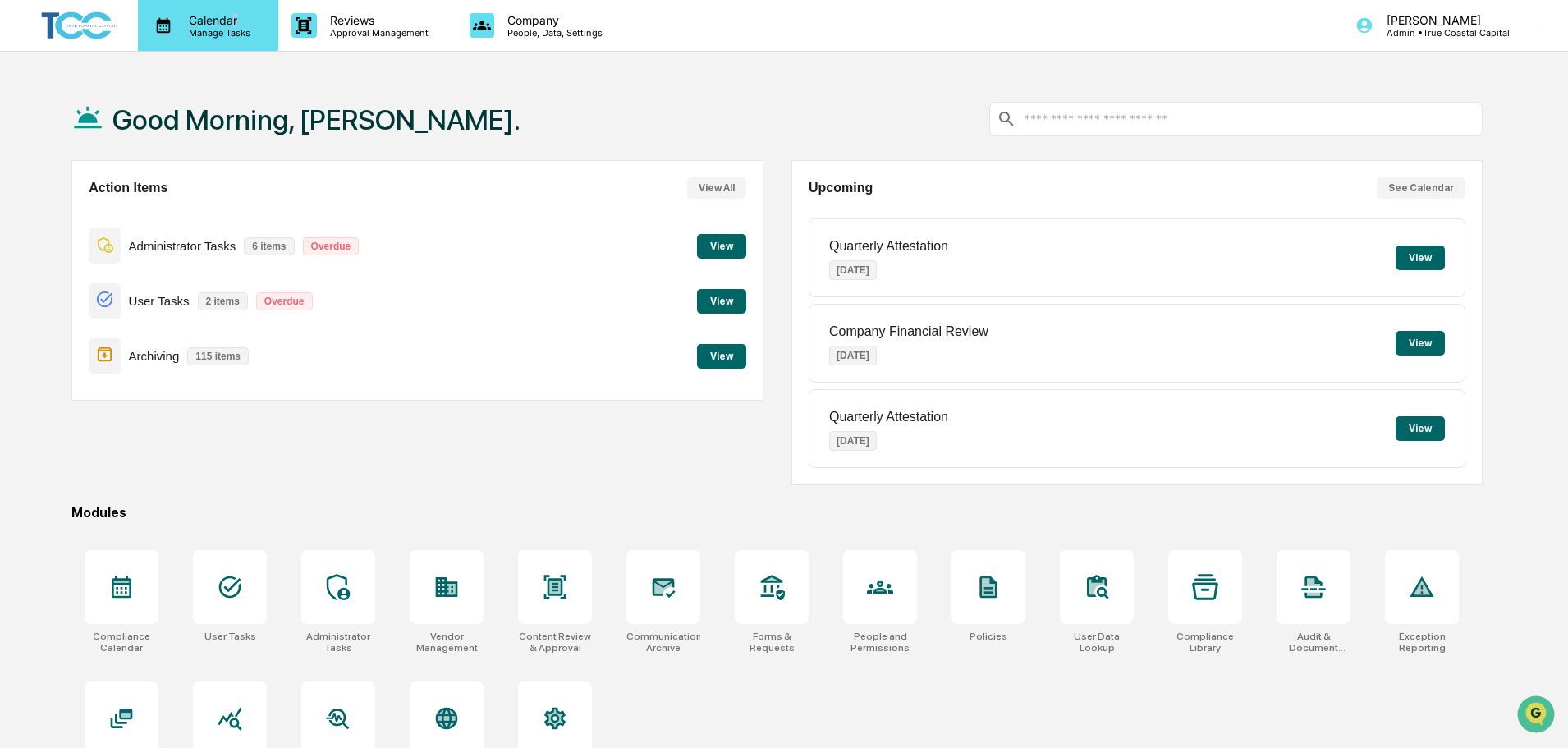
click at [235, 18] on p "Calendar" at bounding box center [217, 20] width 83 height 14
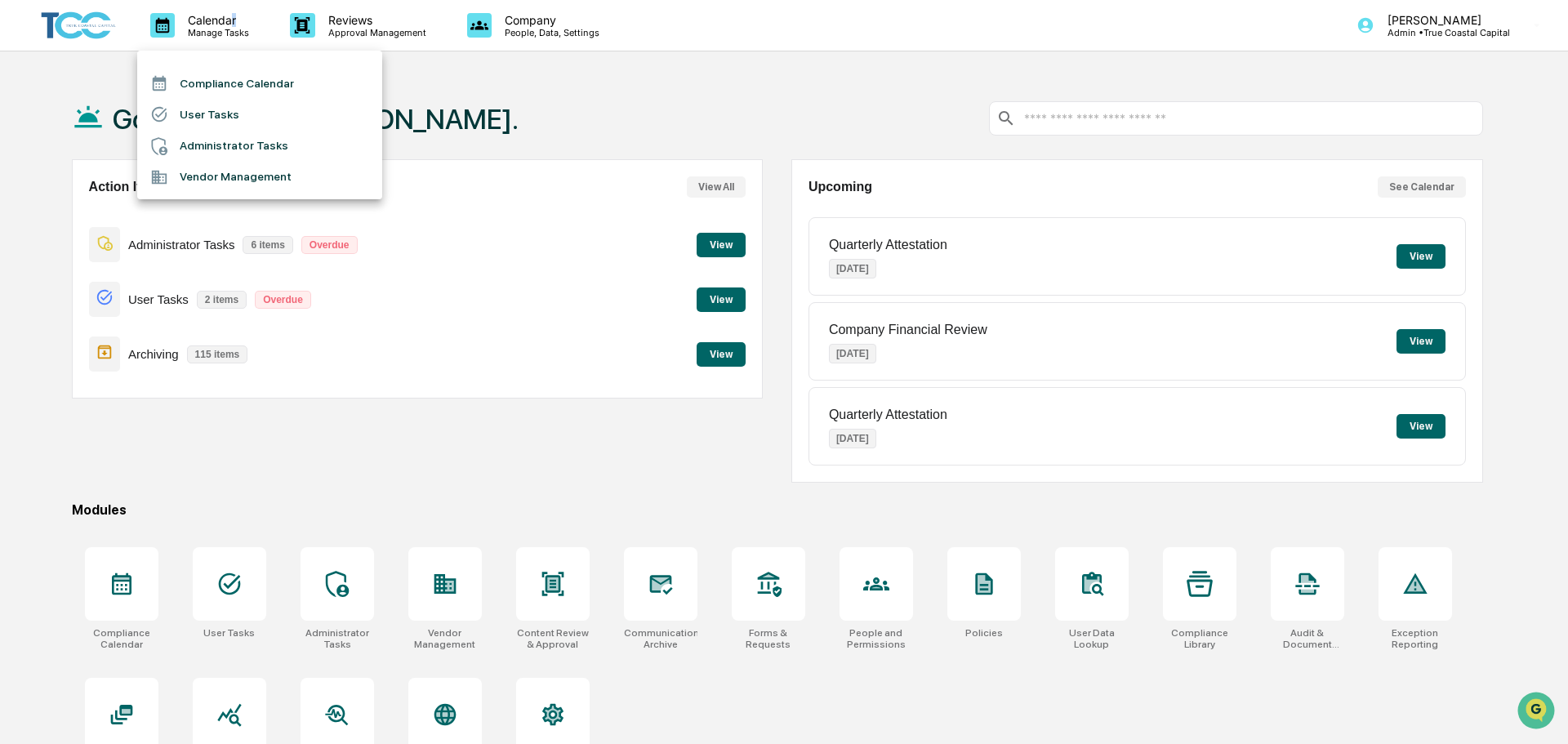
click at [223, 180] on li "Vendor Management" at bounding box center [259, 177] width 245 height 31
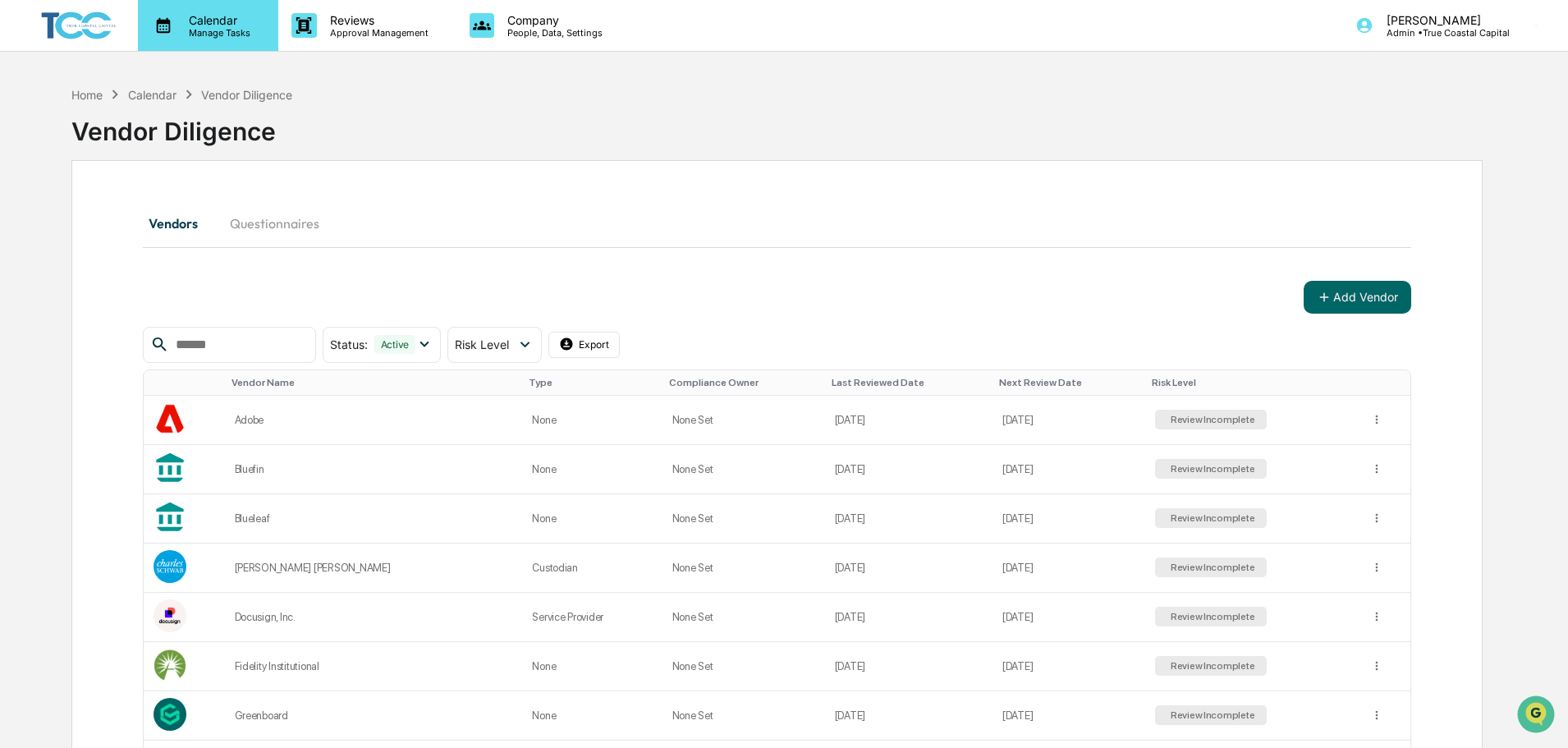
click at [239, 42] on div "Calendar Manage Tasks" at bounding box center [208, 26] width 141 height 51
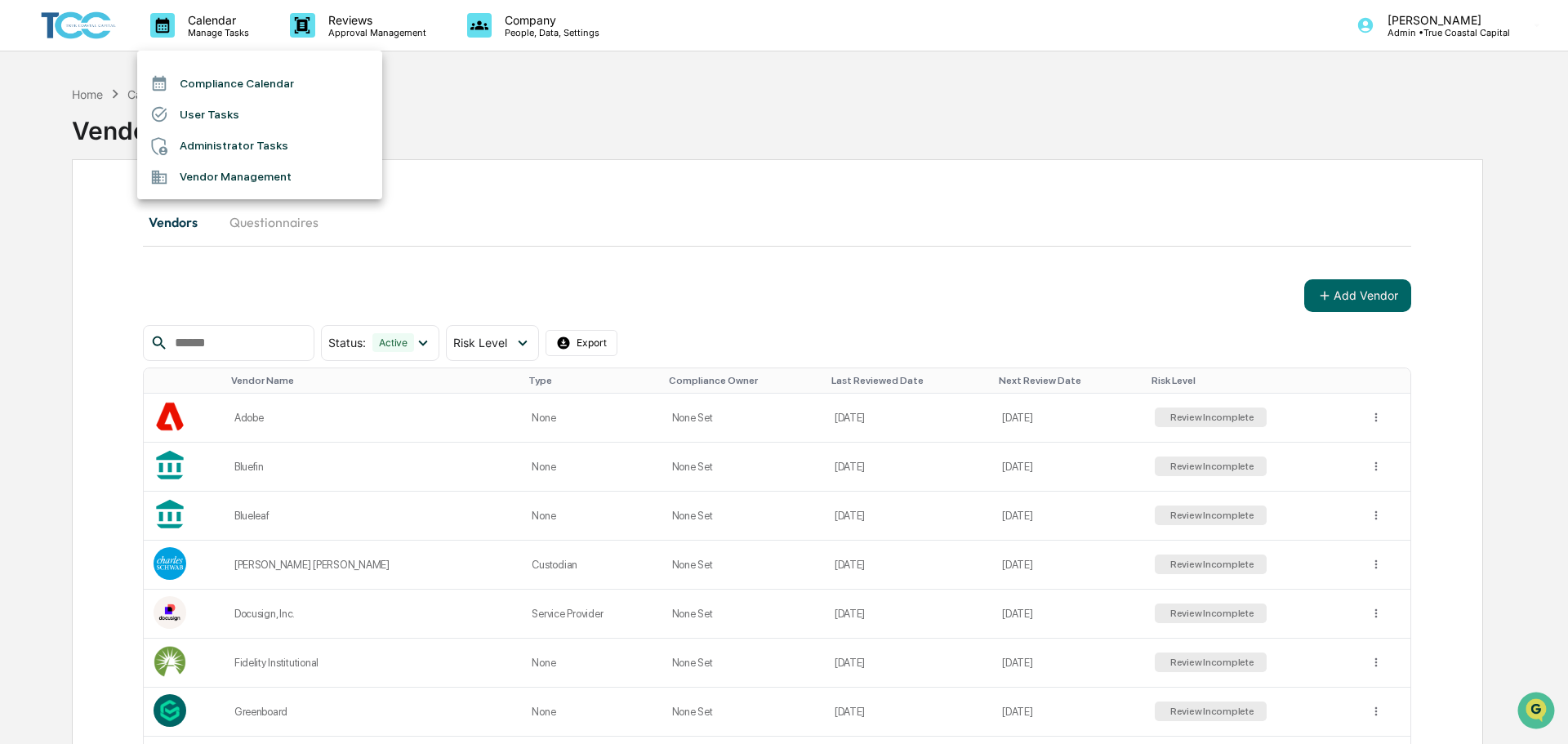
click at [234, 142] on li "Administrator Tasks" at bounding box center [259, 146] width 245 height 31
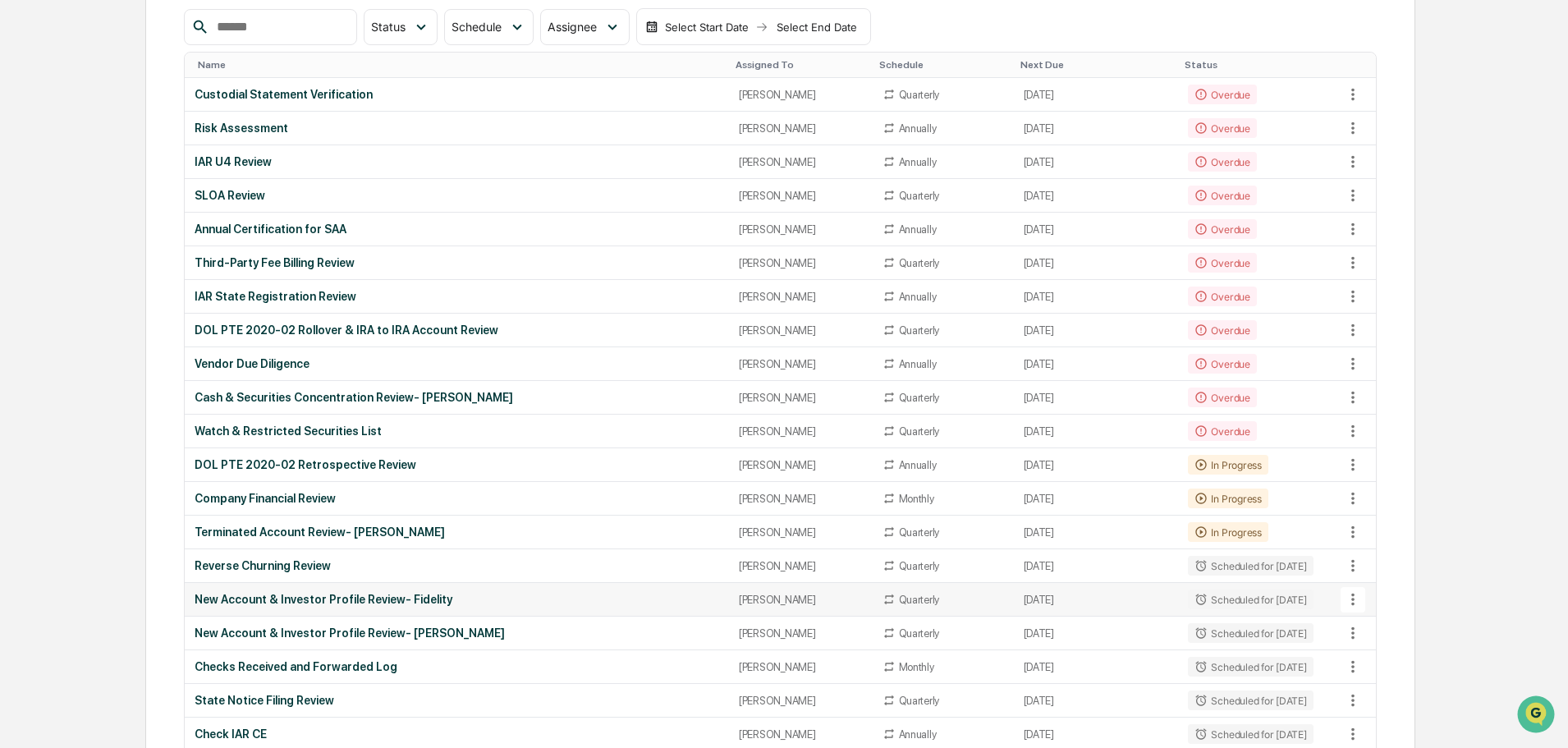
scroll to position [246, 0]
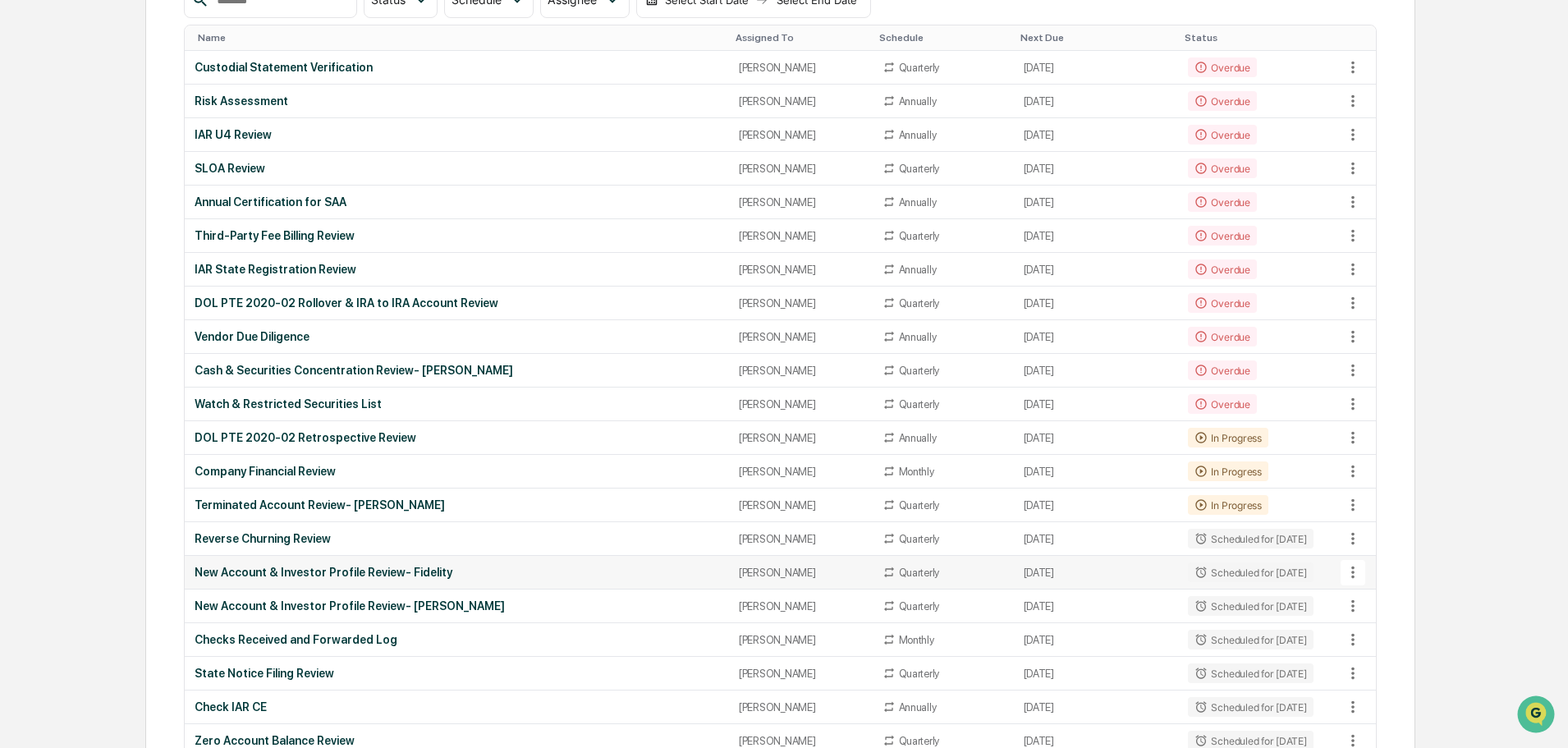
click at [530, 568] on div "New Account & Investor Profile Review- Fidelity" at bounding box center [456, 572] width 524 height 13
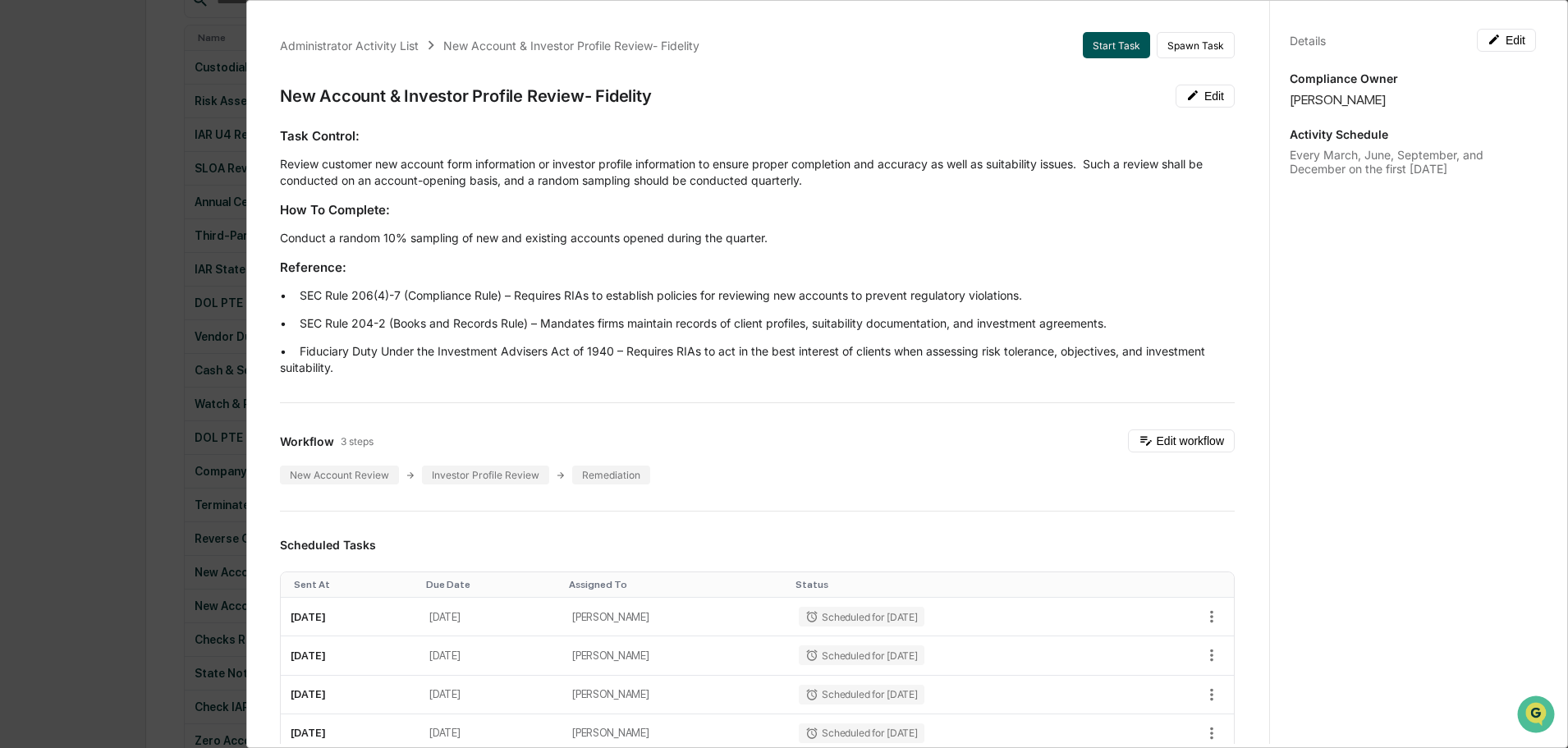
click at [1102, 34] on button "Start Task" at bounding box center [1116, 45] width 67 height 27
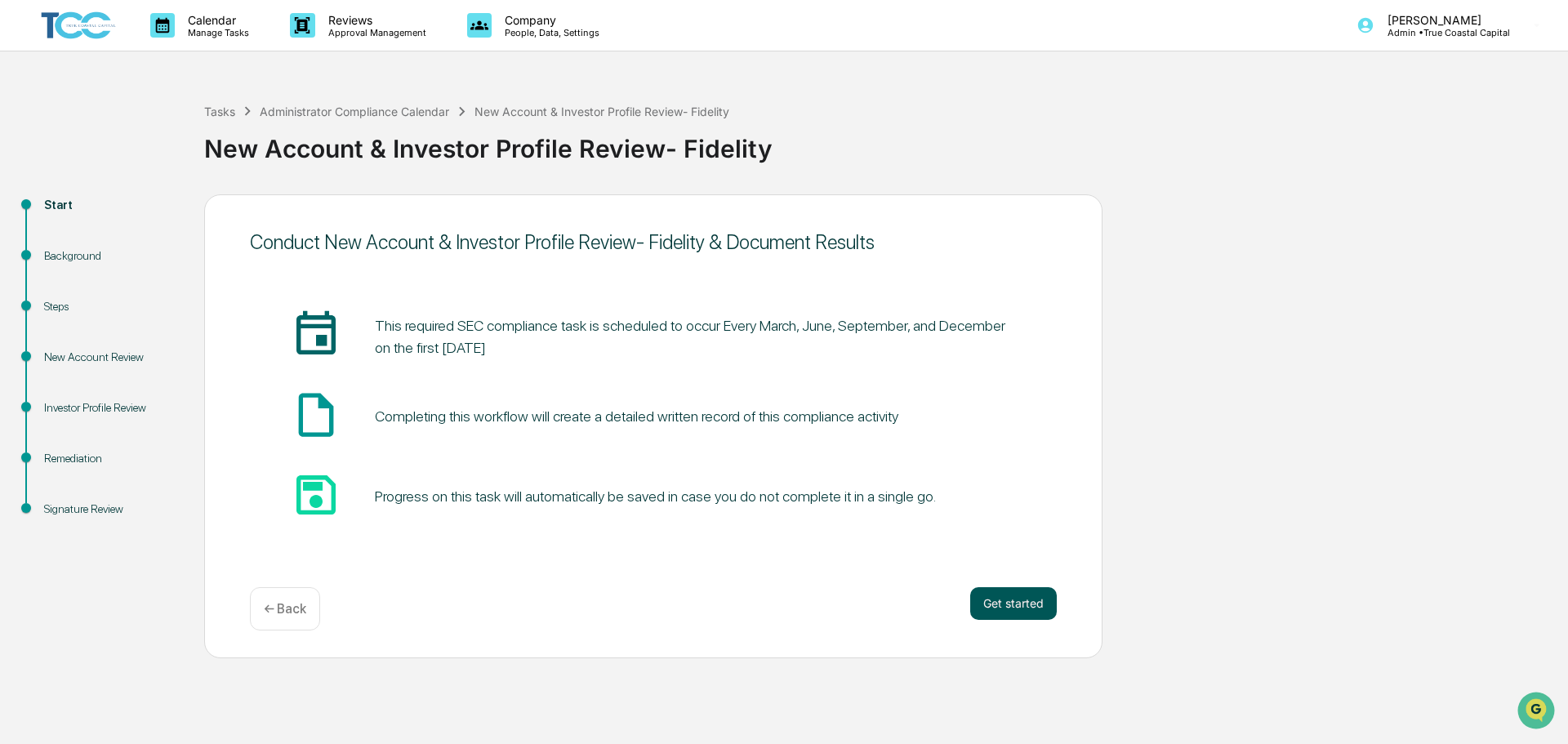
click at [1014, 601] on button "Get started" at bounding box center [1013, 603] width 86 height 32
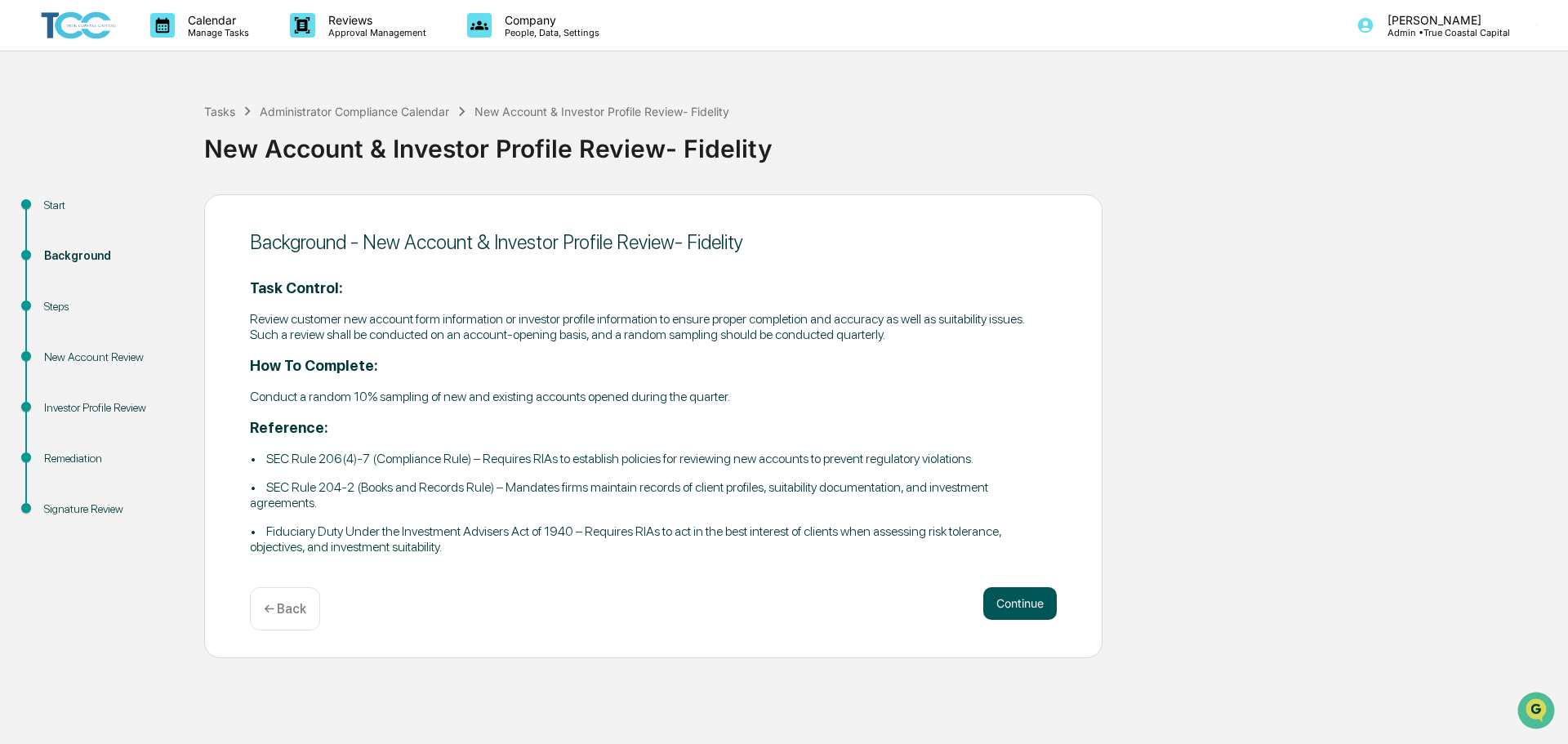
click at [1023, 600] on button "Continue" at bounding box center [1020, 603] width 73 height 32
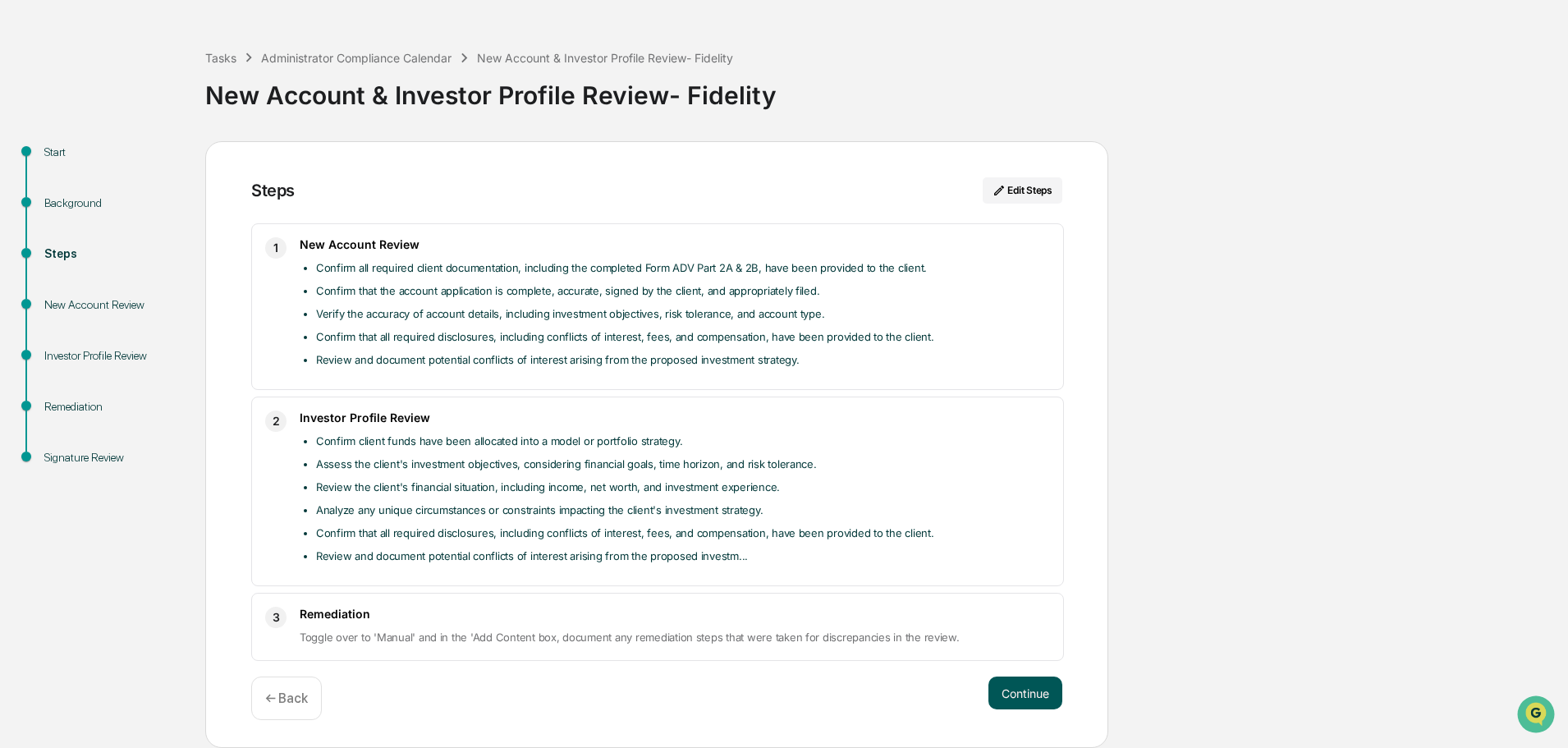
click at [1010, 686] on button "Continue" at bounding box center [1025, 692] width 74 height 32
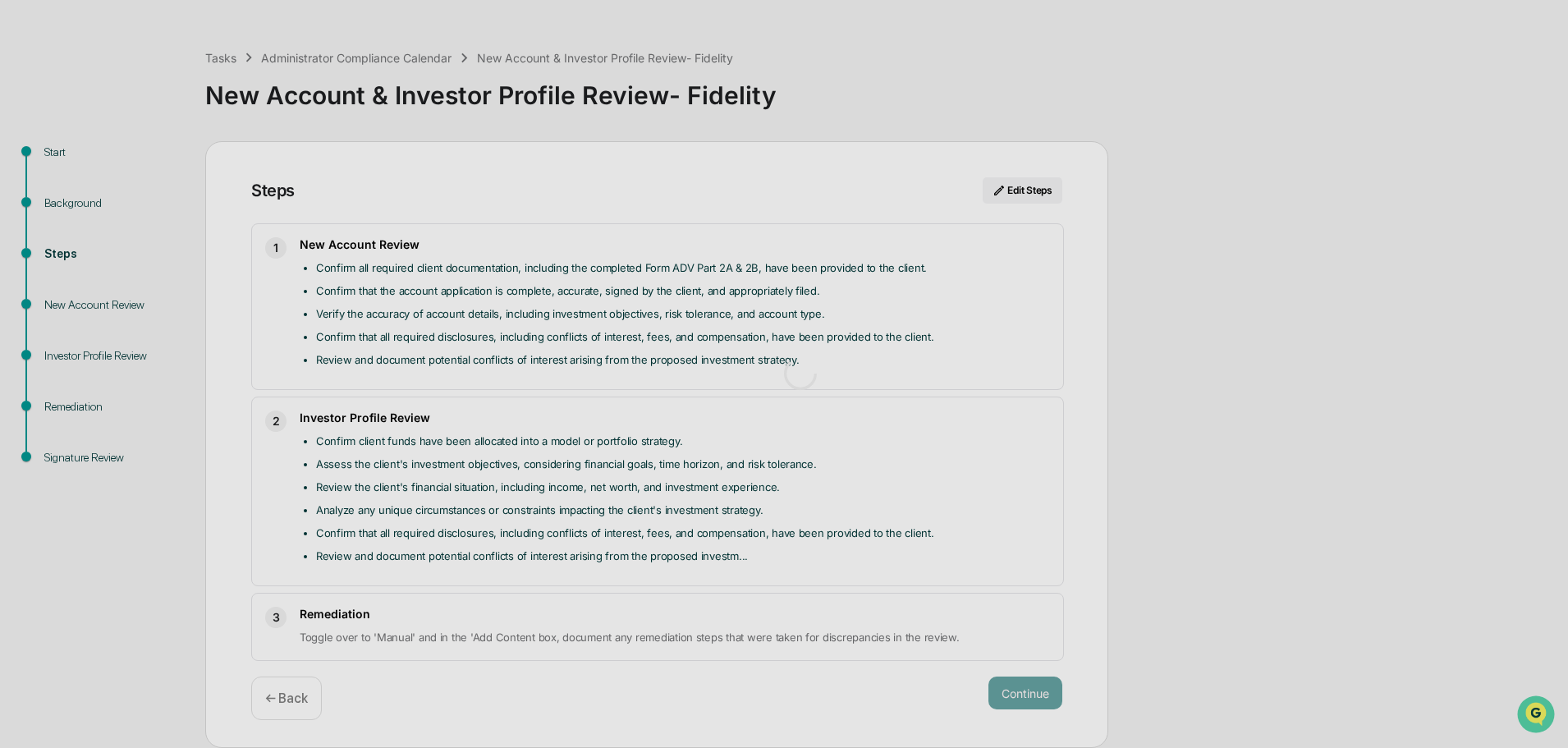
scroll to position [13, 0]
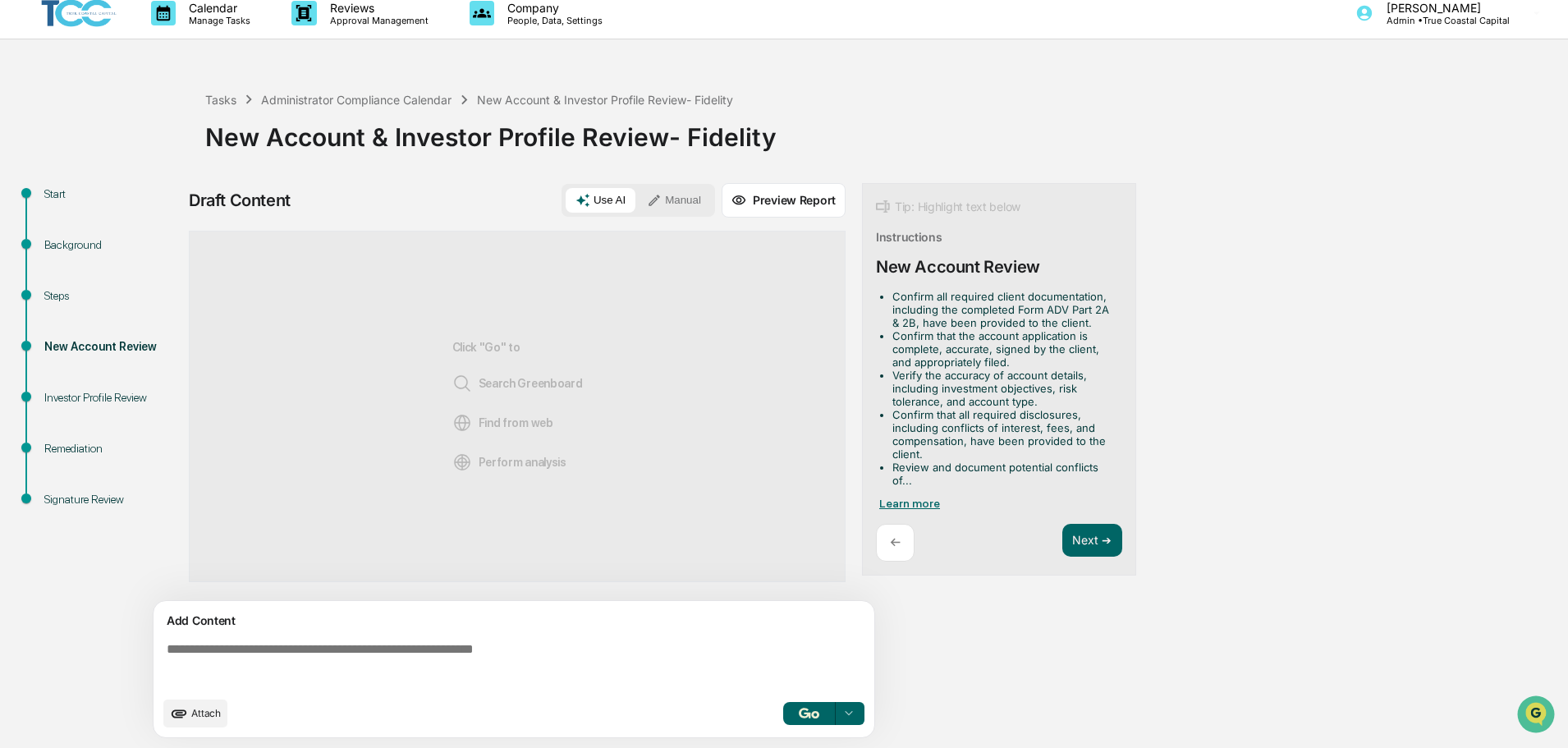
click at [919, 503] on span "Learn more" at bounding box center [910, 503] width 61 height 13
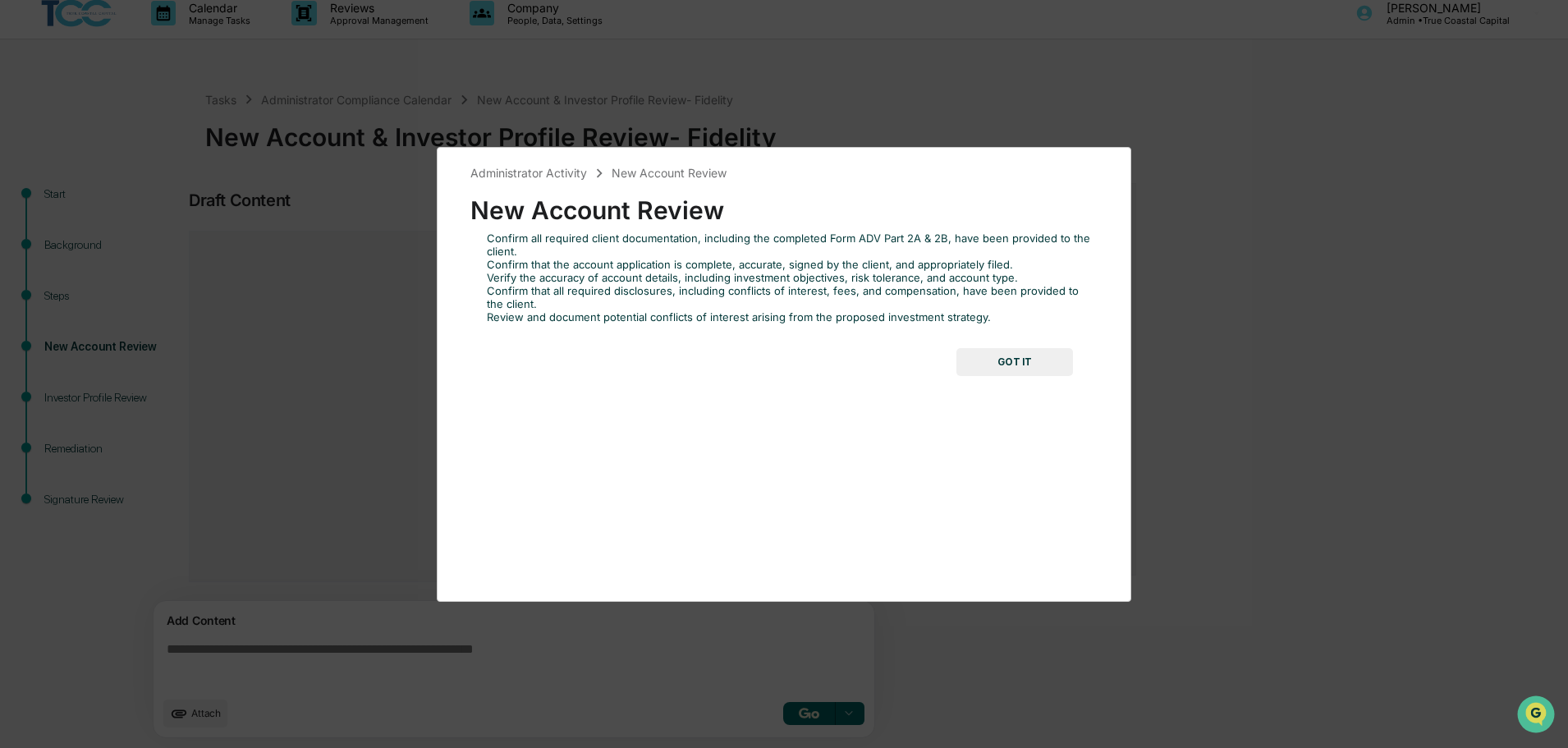
click at [1006, 364] on button "GOT IT" at bounding box center [1014, 362] width 116 height 28
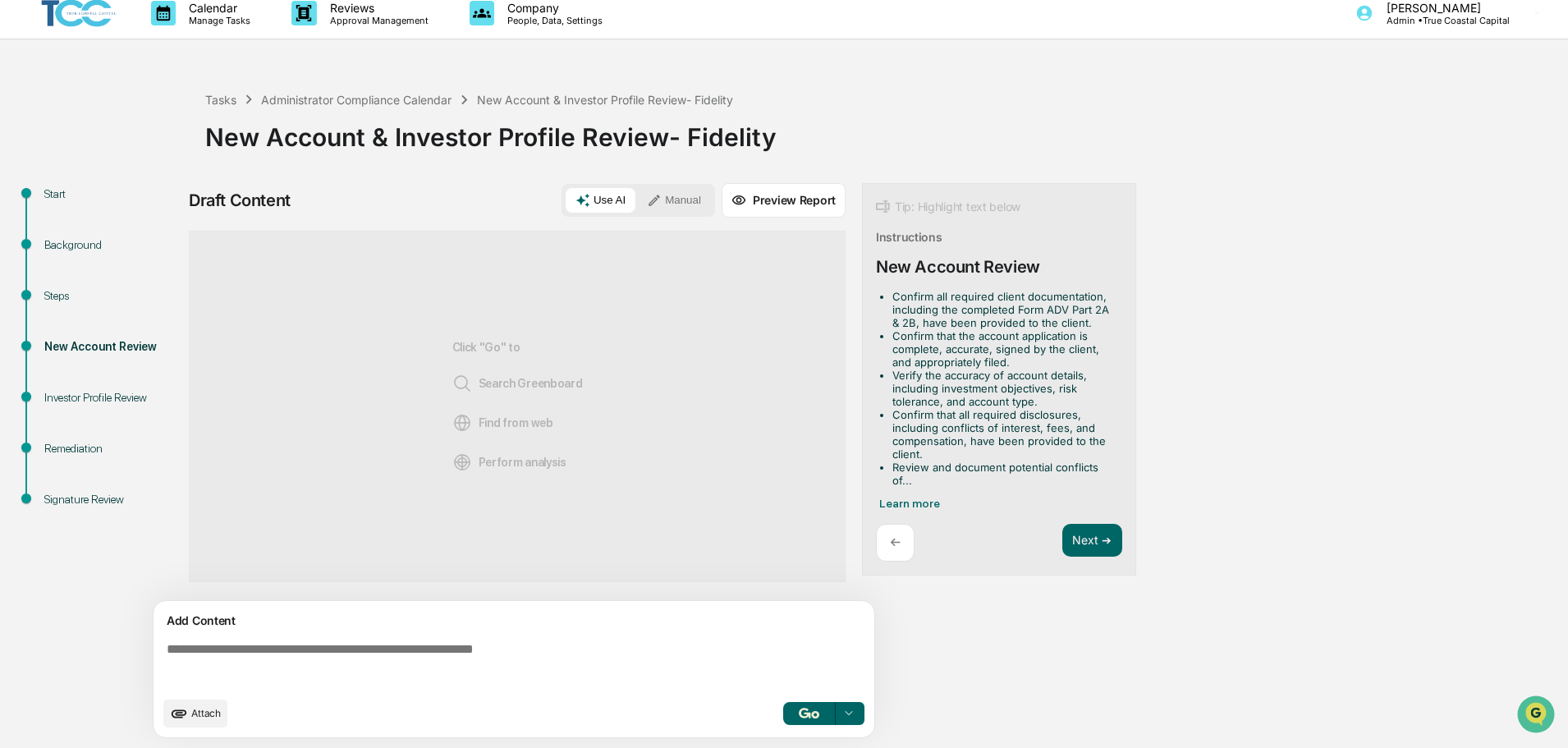
click at [674, 194] on button "Manual" at bounding box center [673, 200] width 74 height 25
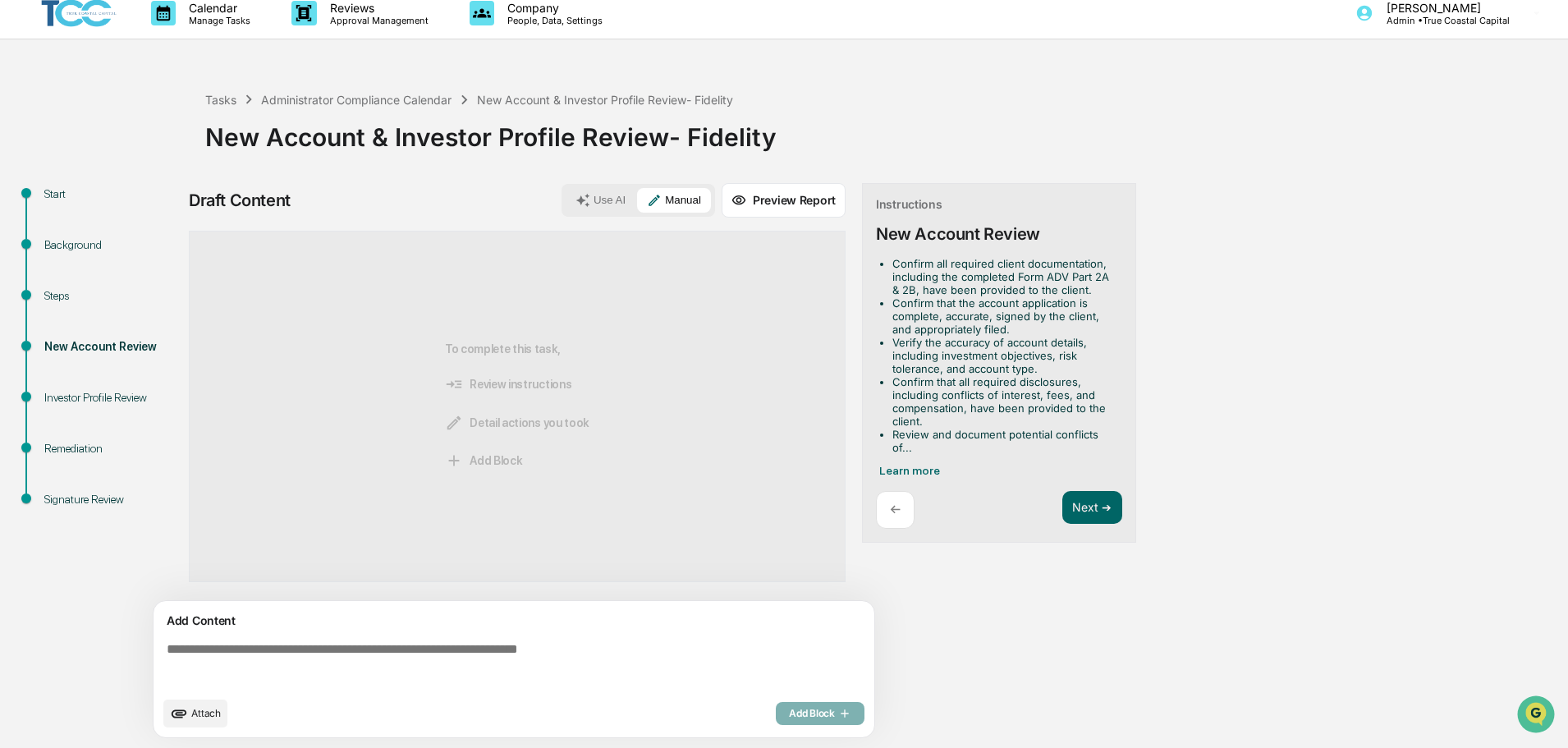
click at [527, 657] on textarea at bounding box center [517, 665] width 714 height 59
click at [662, 641] on textarea at bounding box center [517, 665] width 714 height 59
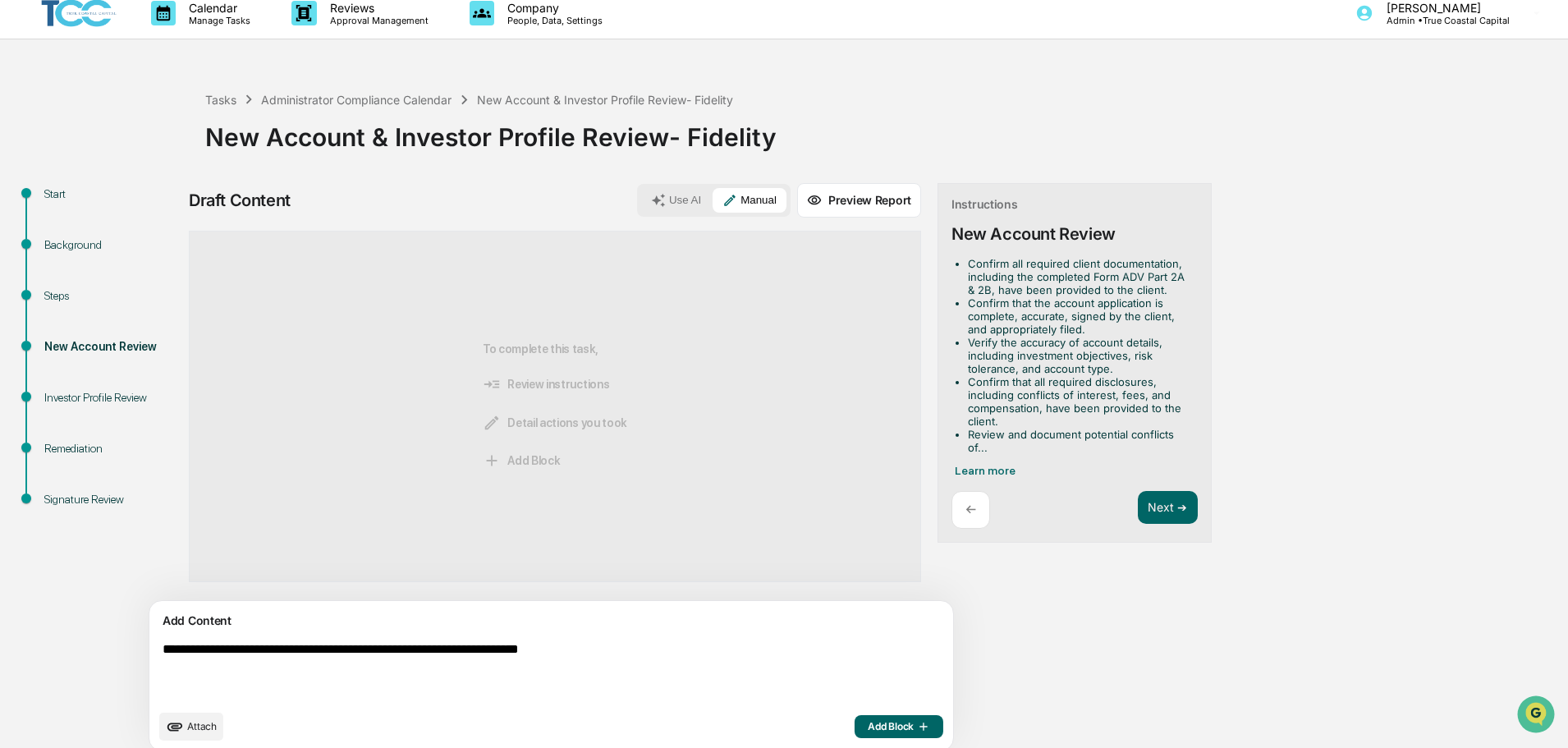
drag, startPoint x: 573, startPoint y: 650, endPoint x: 451, endPoint y: 651, distance: 122.0
click at [468, 647] on textarea "**********" at bounding box center [513, 671] width 714 height 72
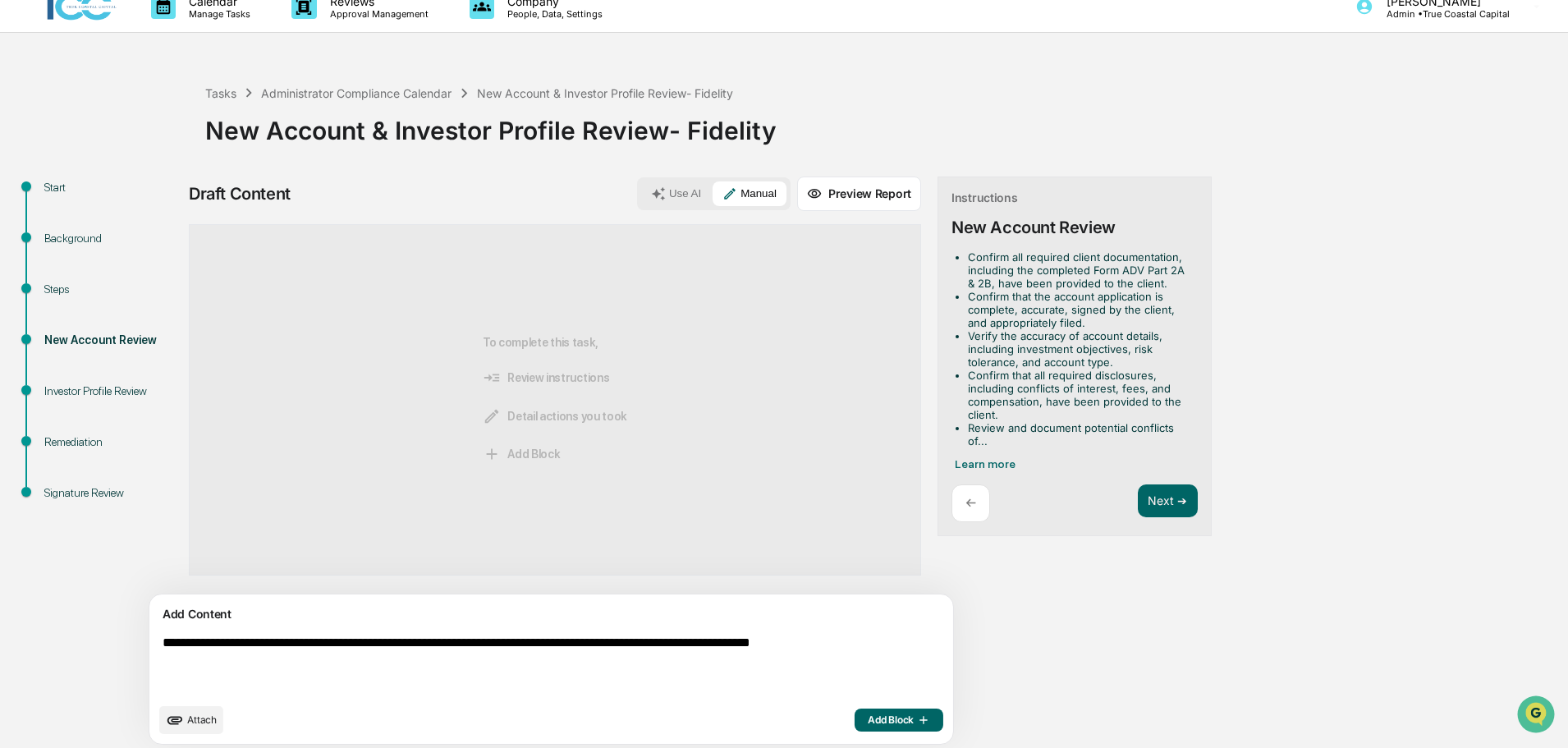
scroll to position [26, 0]
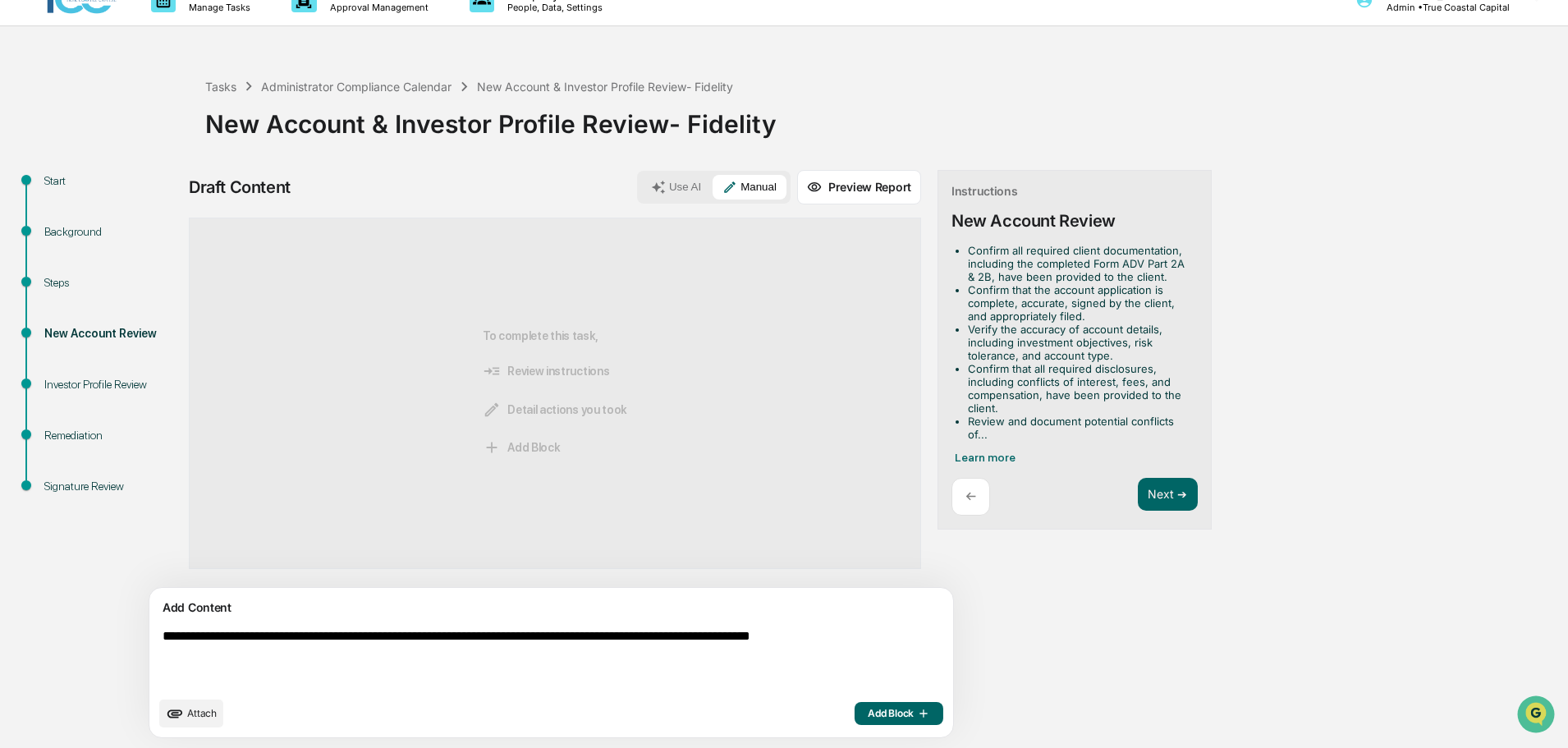
type textarea "**********"
click at [868, 717] on span "Add Block" at bounding box center [898, 713] width 62 height 13
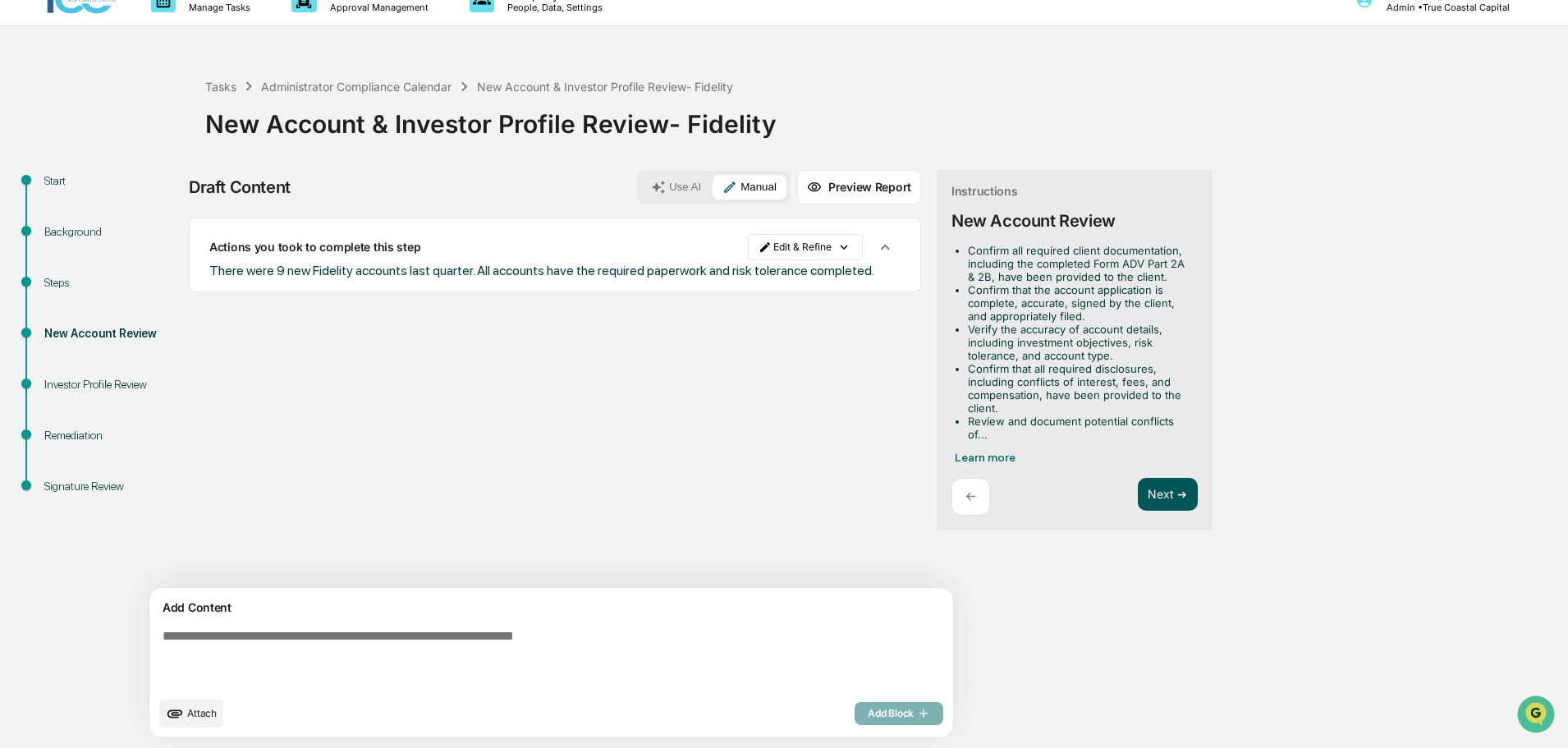
click at [1137, 493] on button "Next ➔" at bounding box center [1167, 495] width 60 height 33
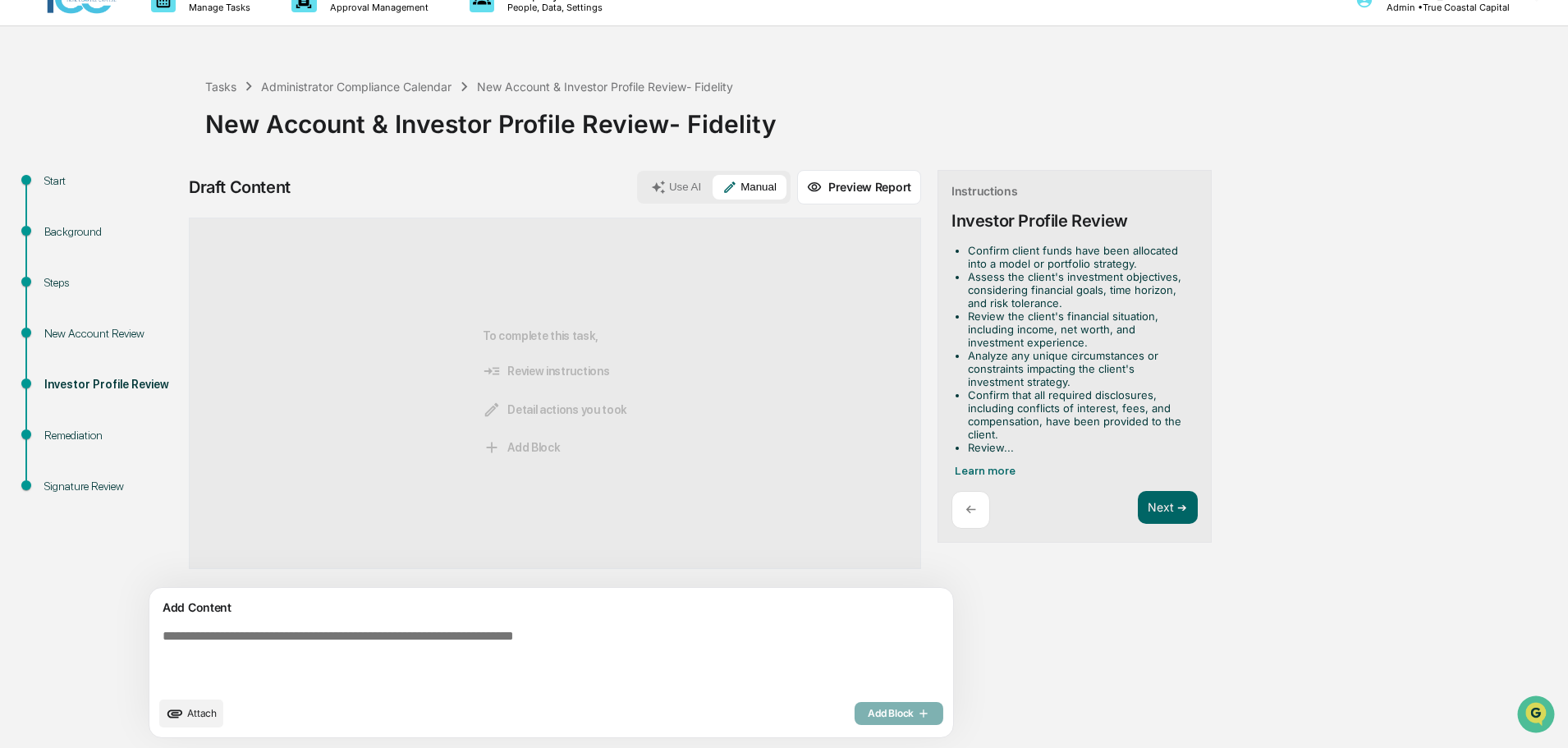
click at [339, 639] on textarea at bounding box center [513, 657] width 714 height 72
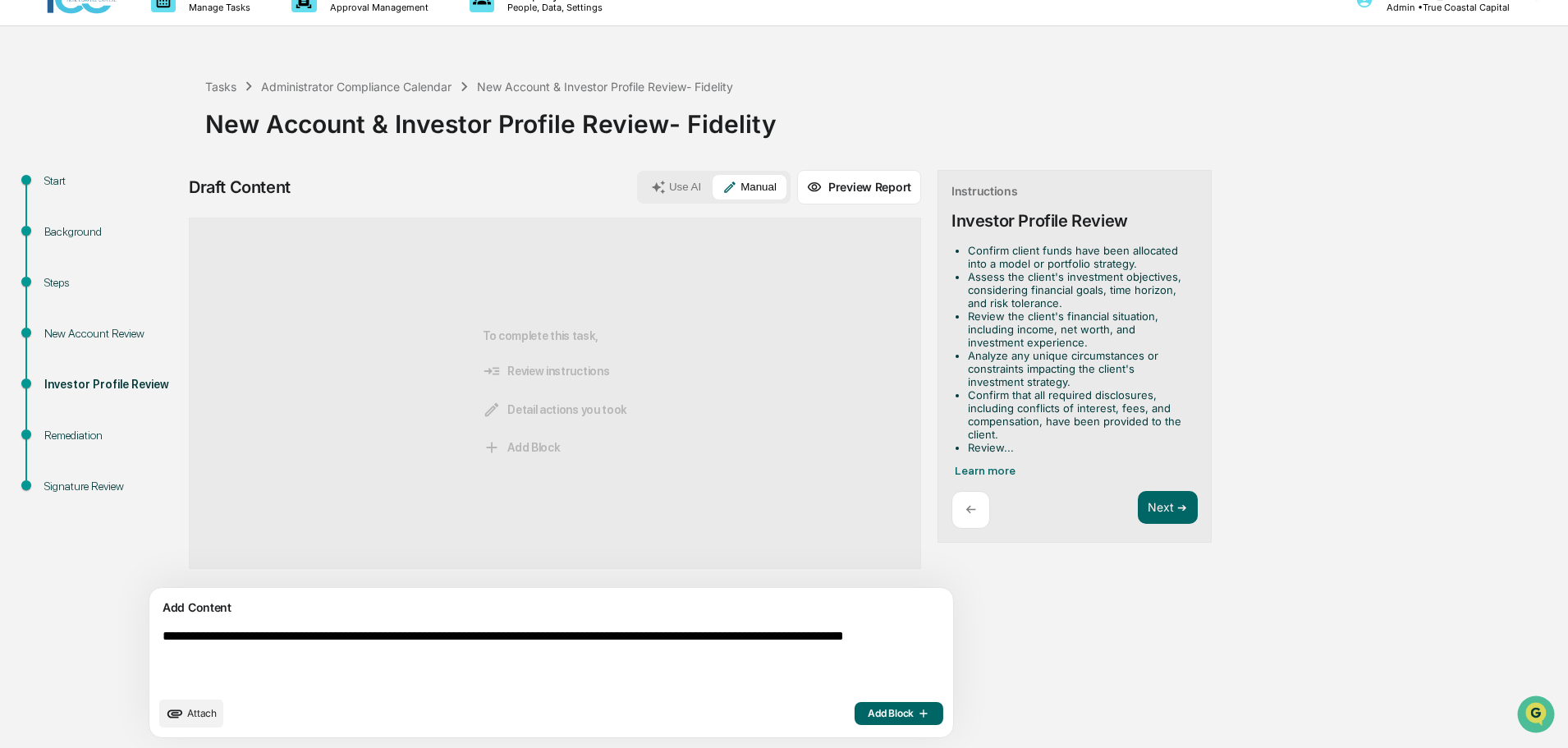
type textarea "**********"
click at [914, 712] on icon "button" at bounding box center [922, 713] width 17 height 13
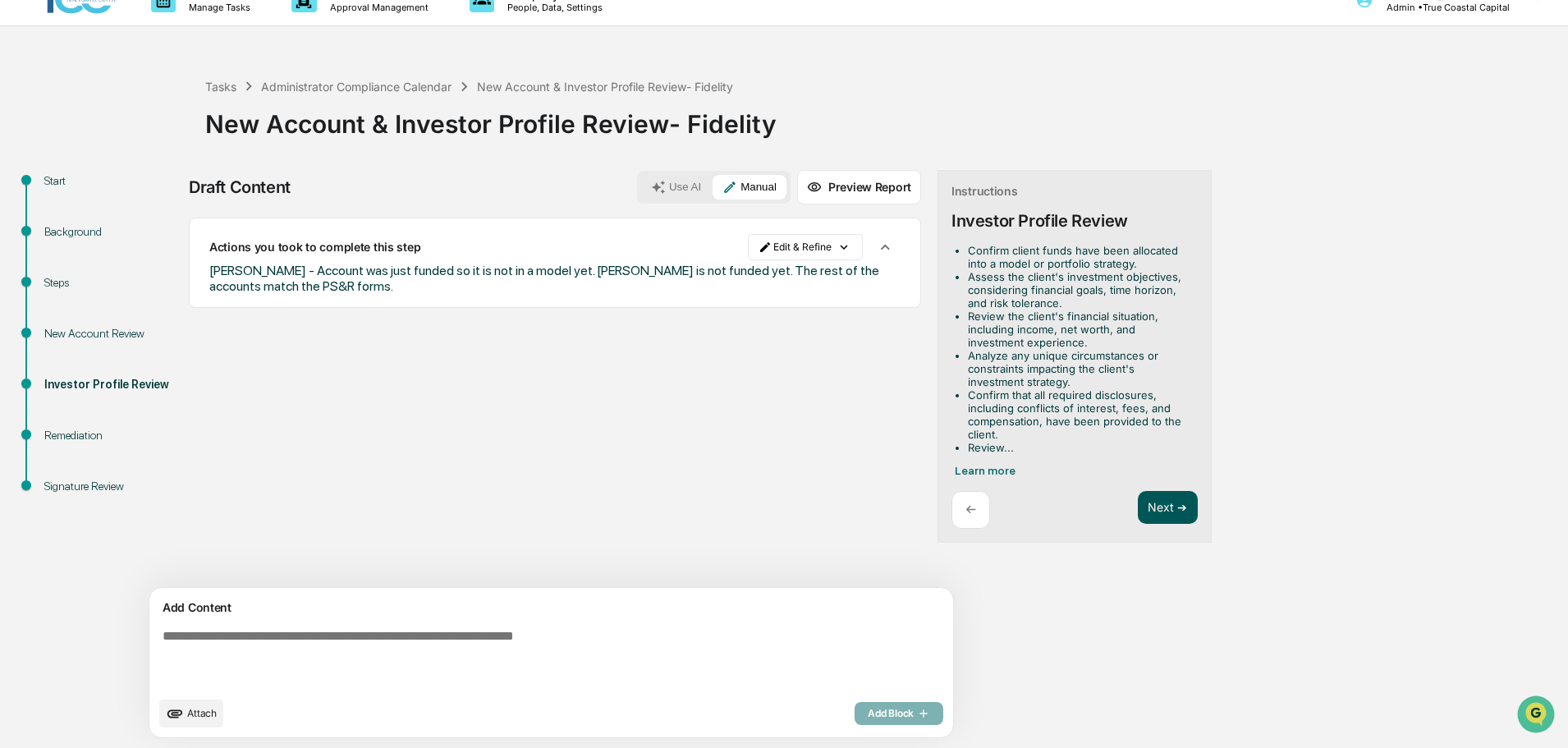
click at [1137, 495] on button "Next ➔" at bounding box center [1167, 508] width 60 height 33
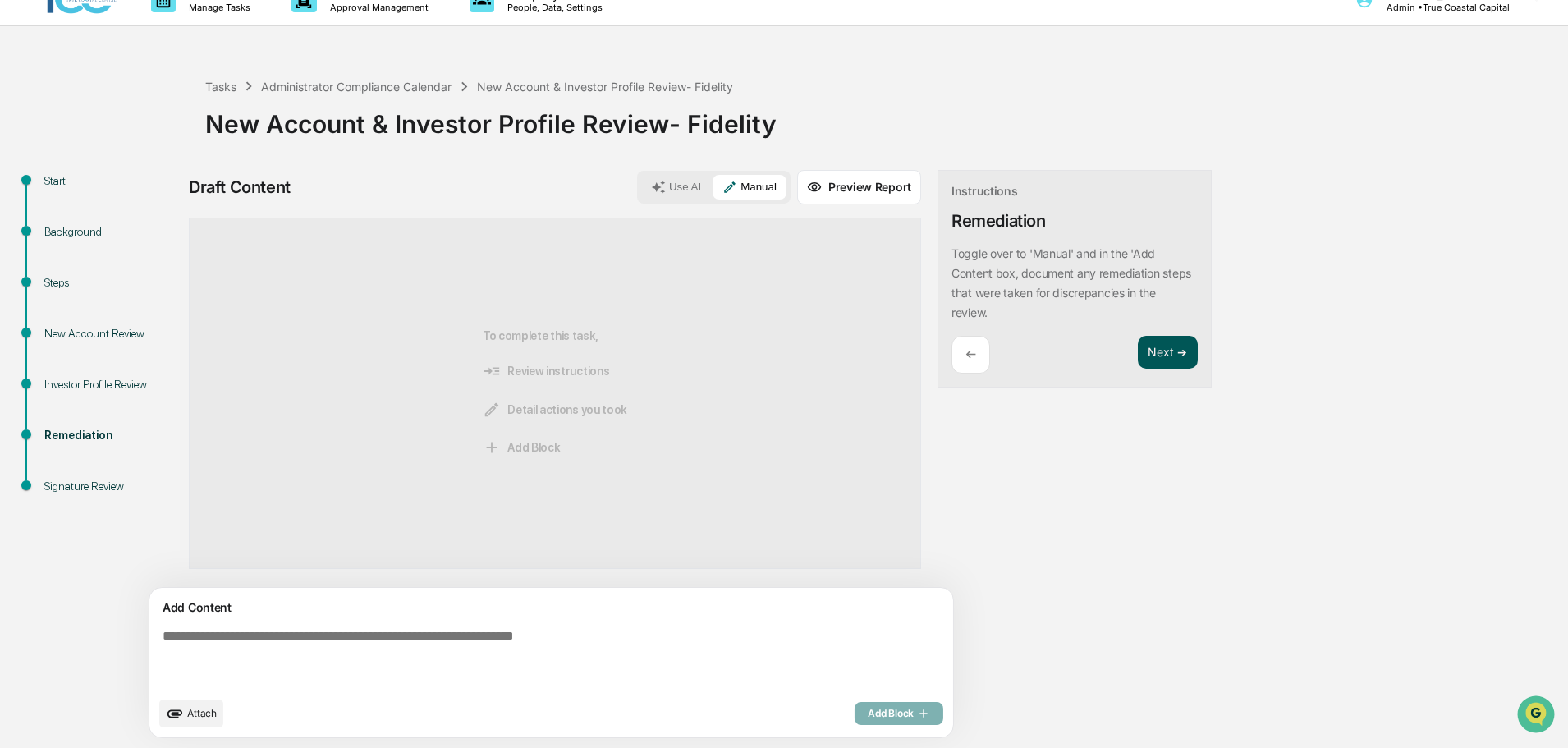
click at [1137, 362] on button "Next ➔" at bounding box center [1167, 352] width 60 height 33
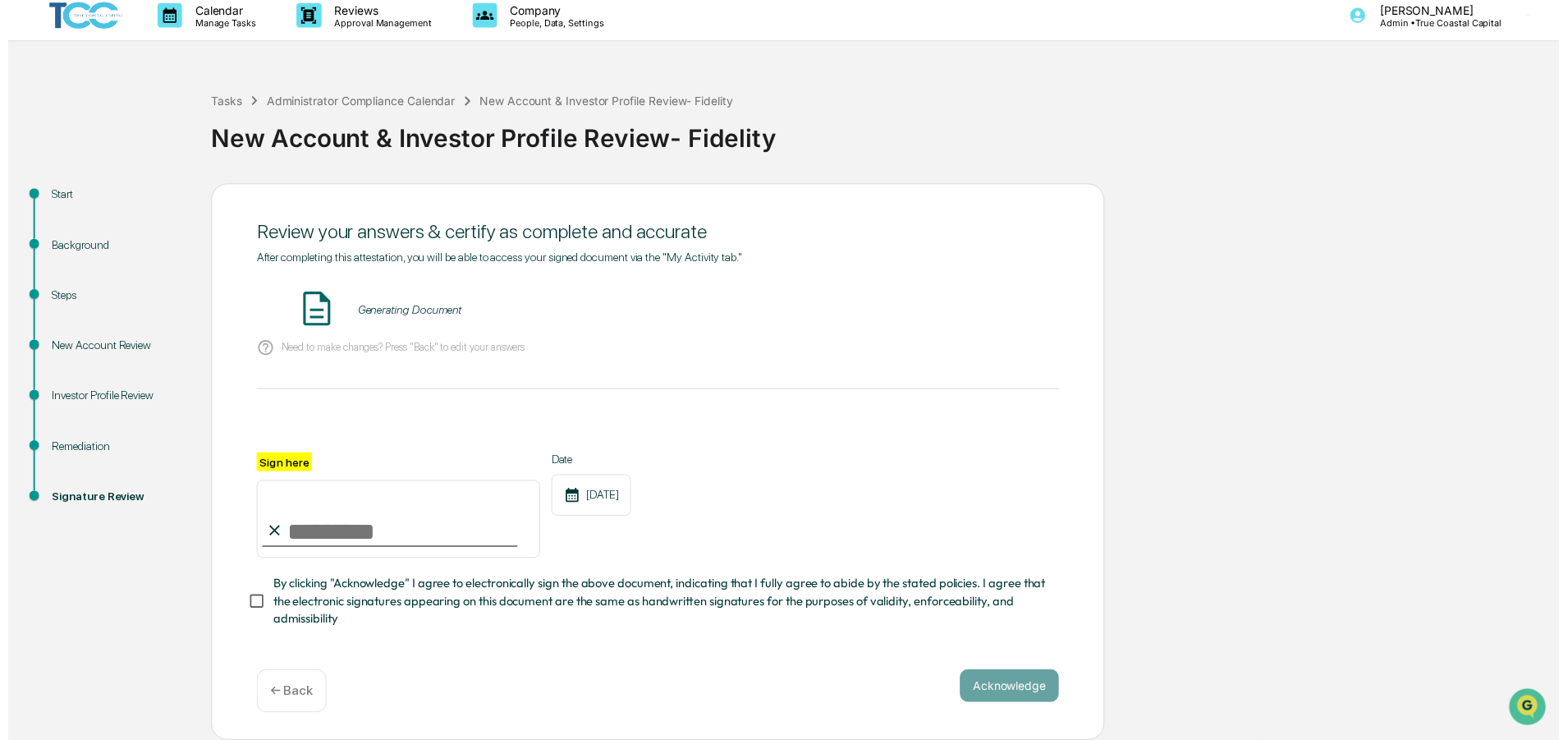
scroll to position [15, 0]
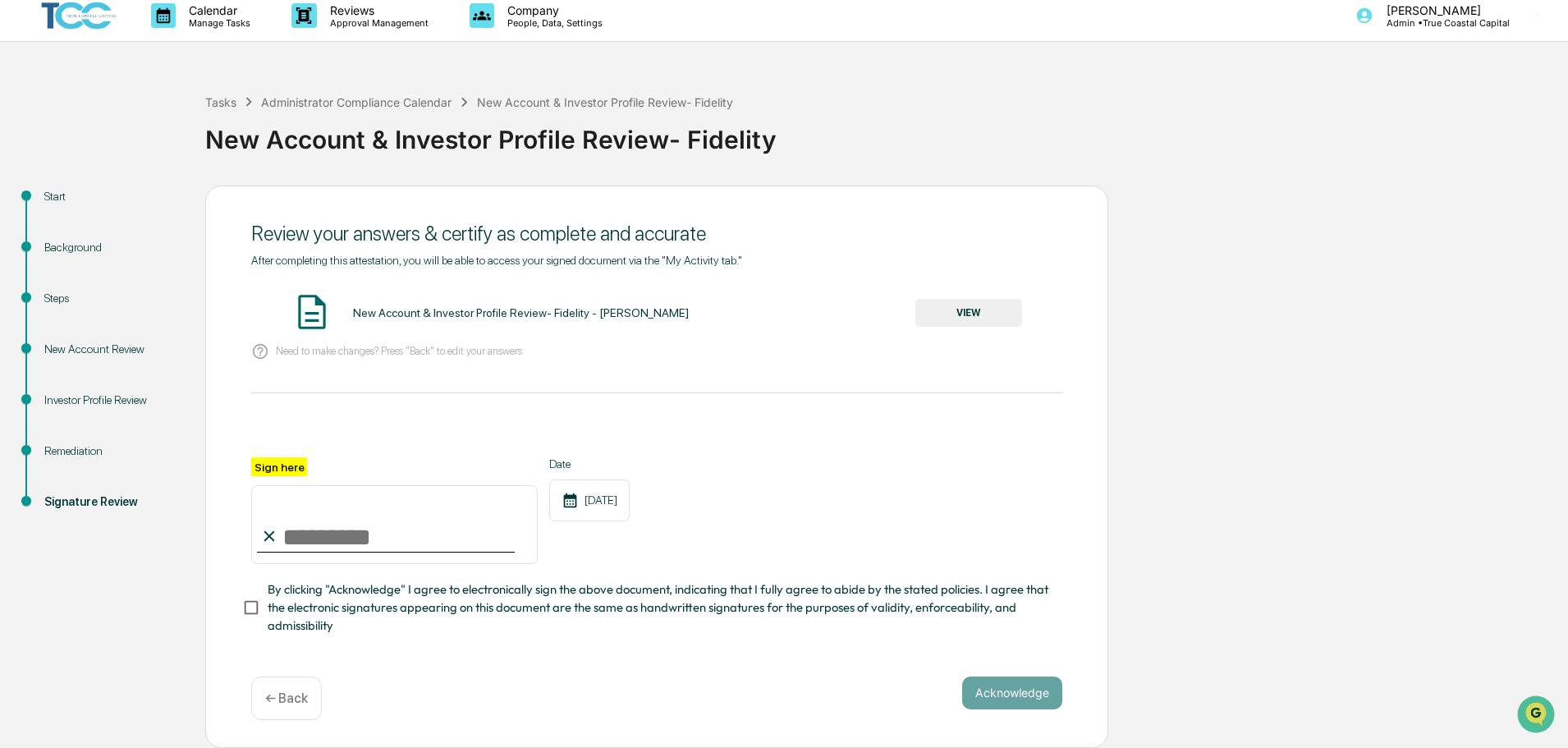
click at [986, 312] on button "VIEW" at bounding box center [968, 313] width 106 height 28
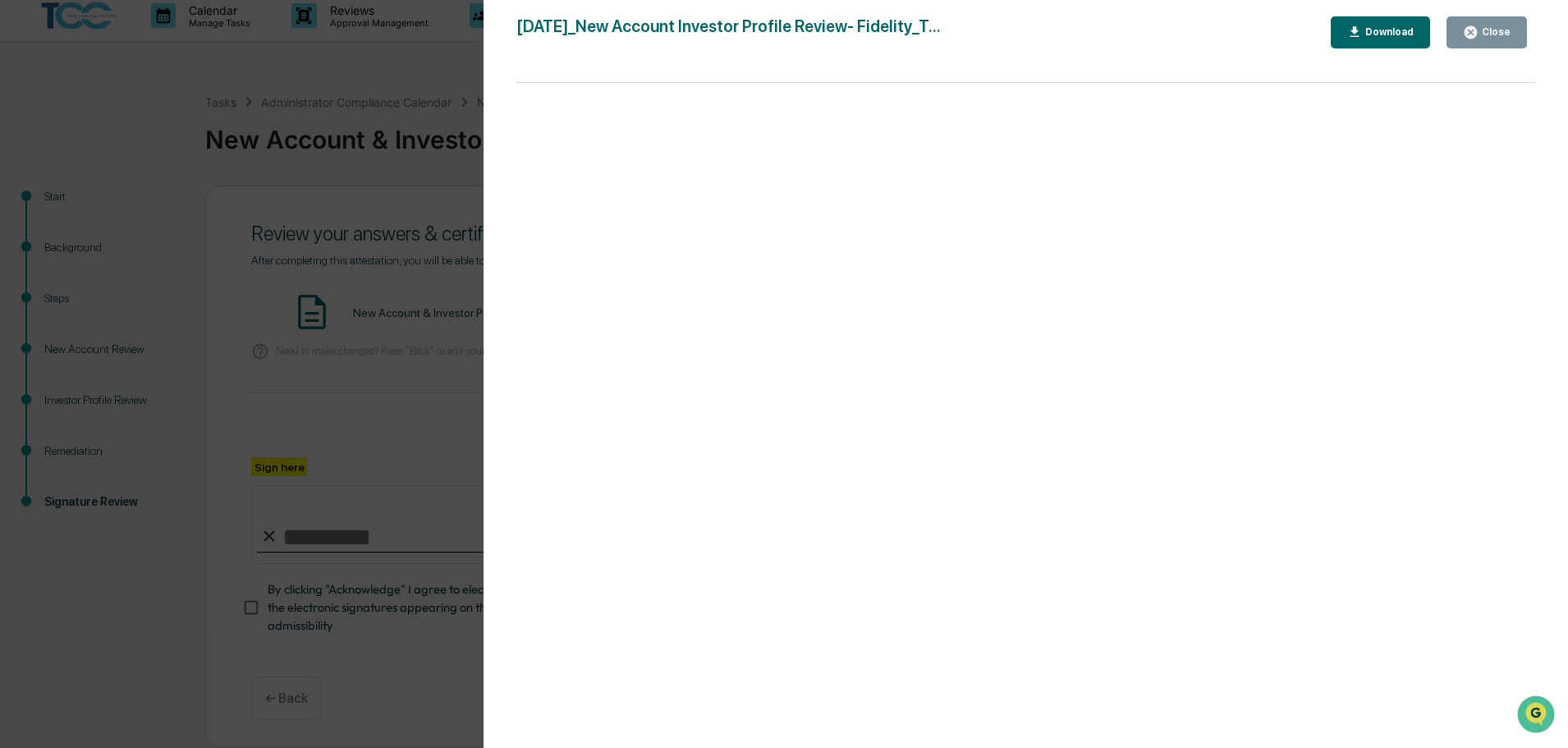
click at [1509, 32] on div "Close" at bounding box center [1494, 32] width 32 height 12
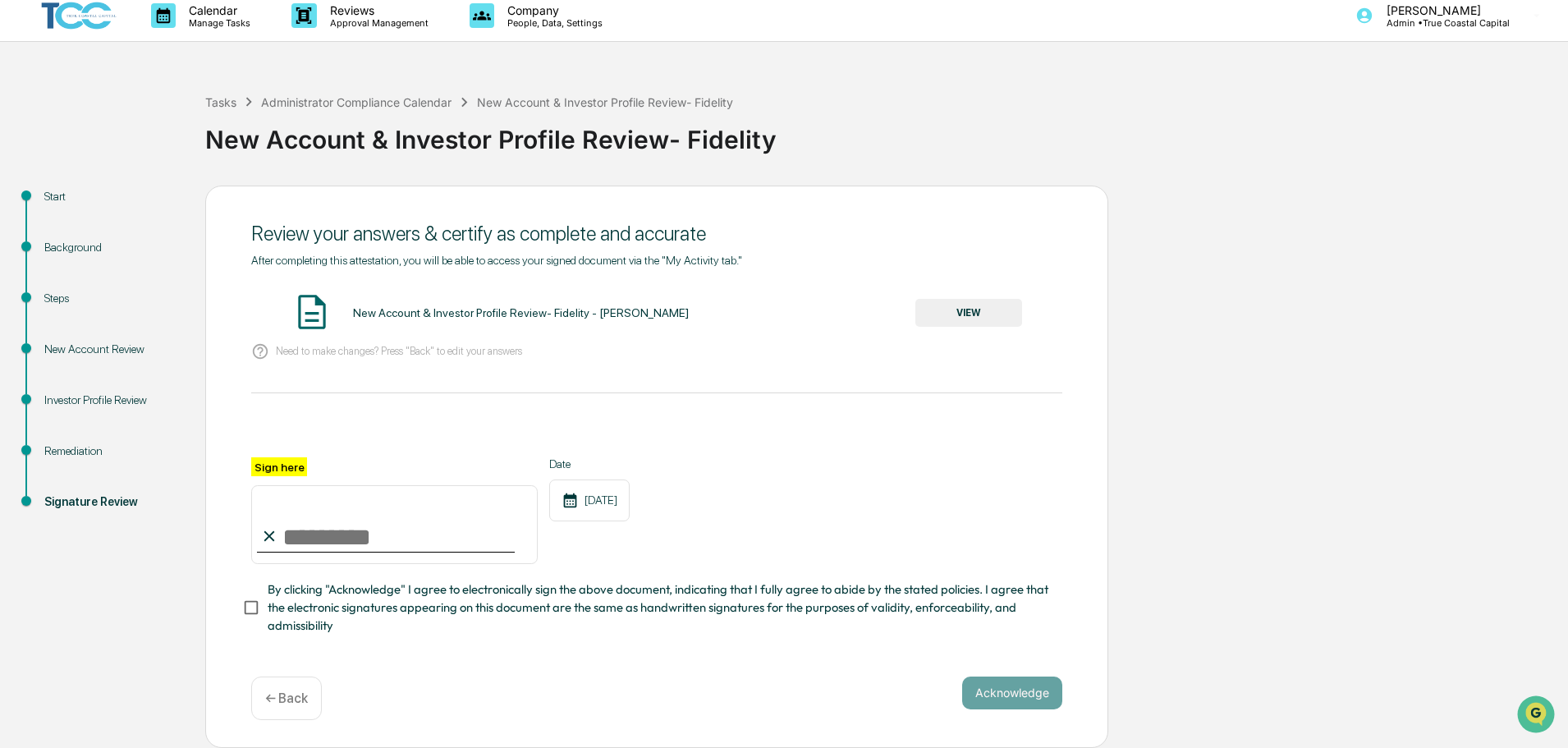
click at [304, 523] on input "Sign here" at bounding box center [393, 525] width 286 height 79
type input "**********"
click at [1051, 693] on button "Acknowledge" at bounding box center [1012, 692] width 100 height 32
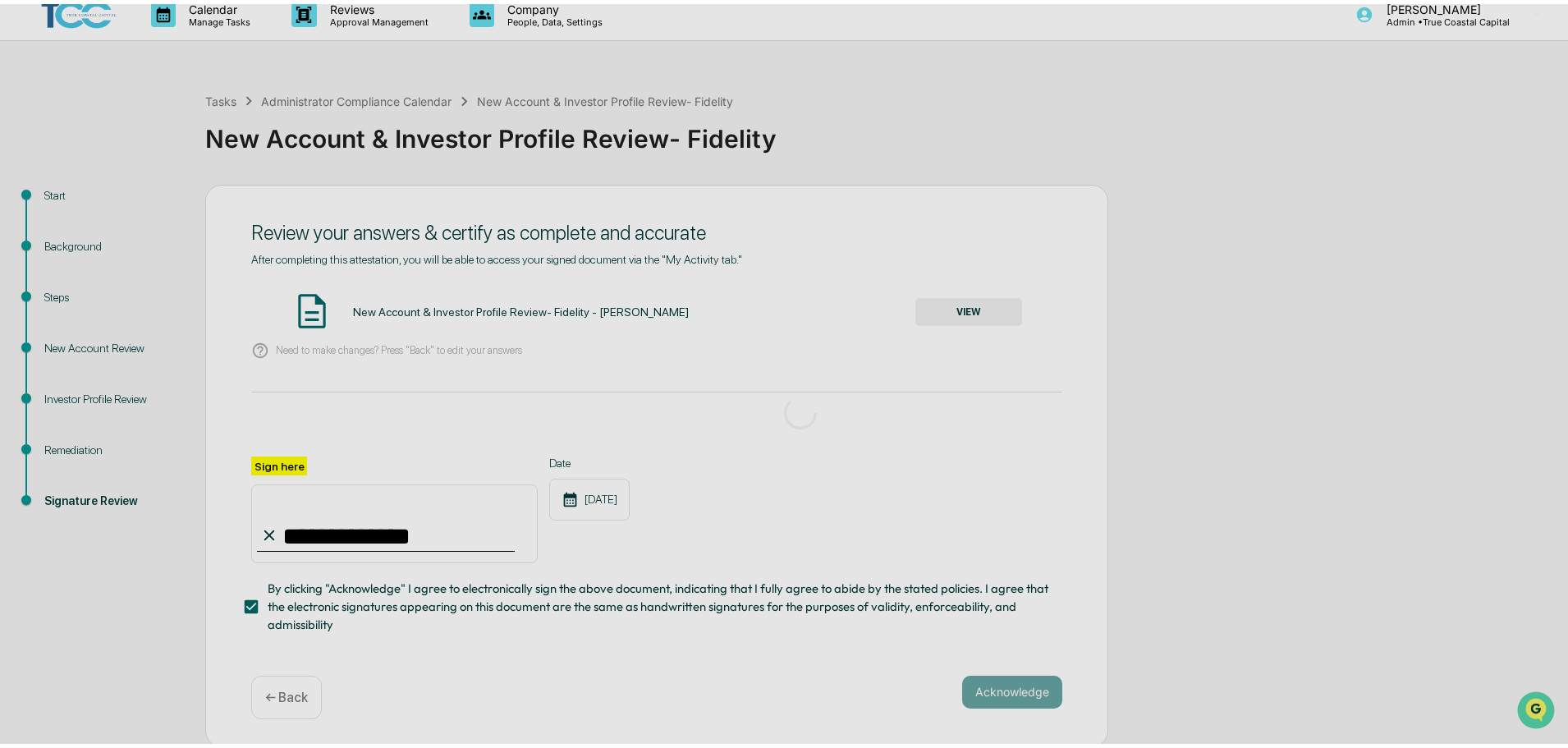
scroll to position [0, 0]
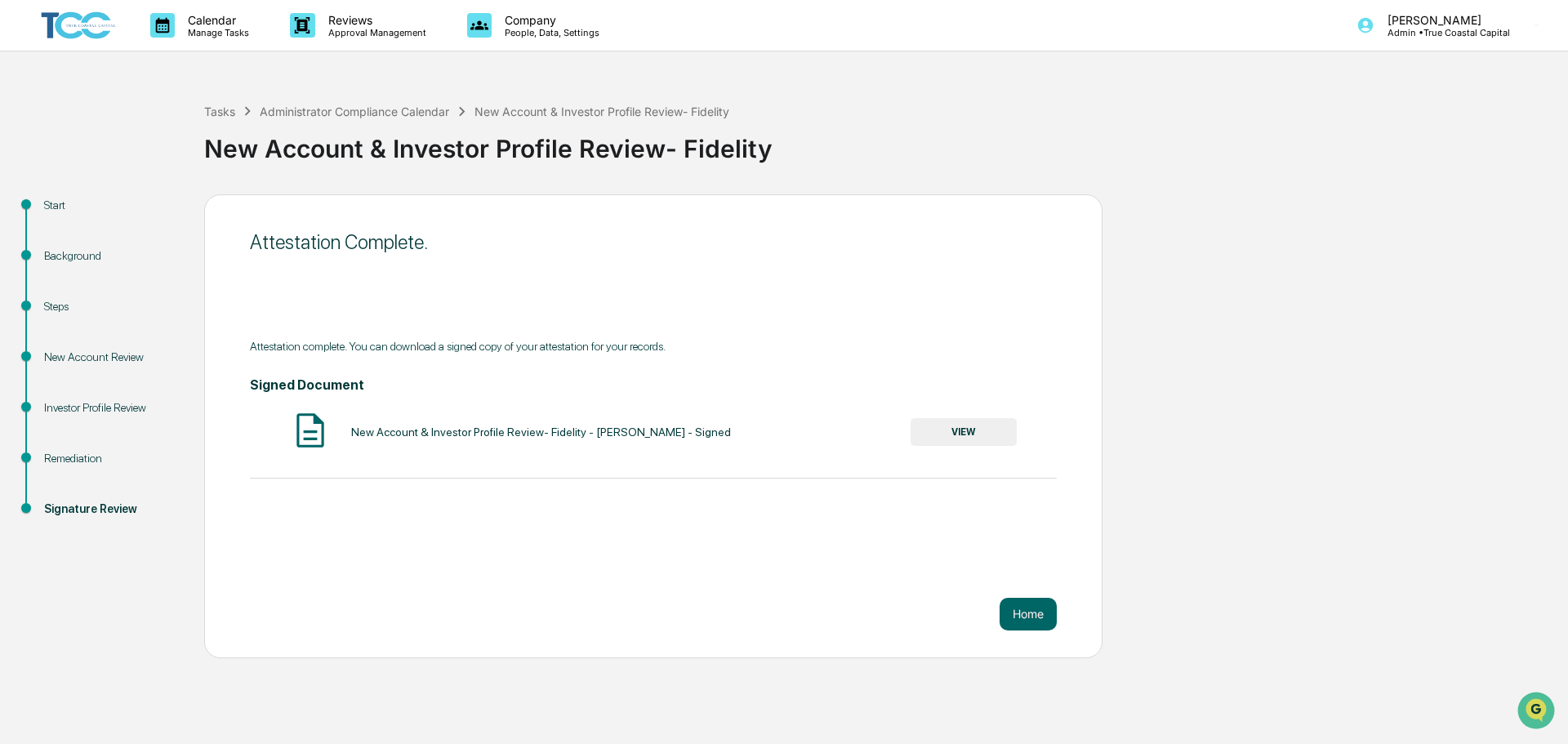
click at [973, 425] on button "VIEW" at bounding box center [963, 432] width 106 height 27
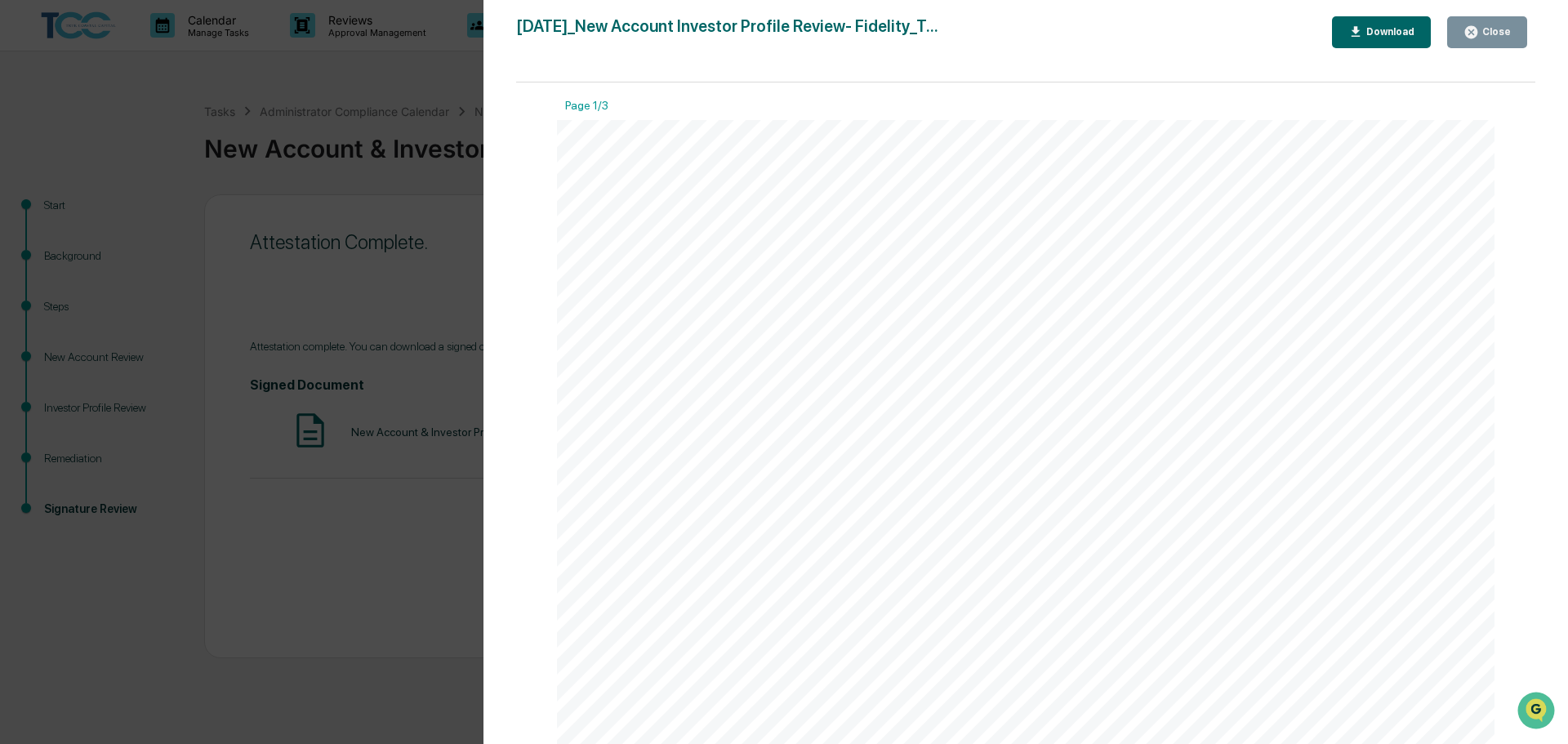
click at [1371, 24] on div "Download" at bounding box center [1381, 32] width 67 height 16
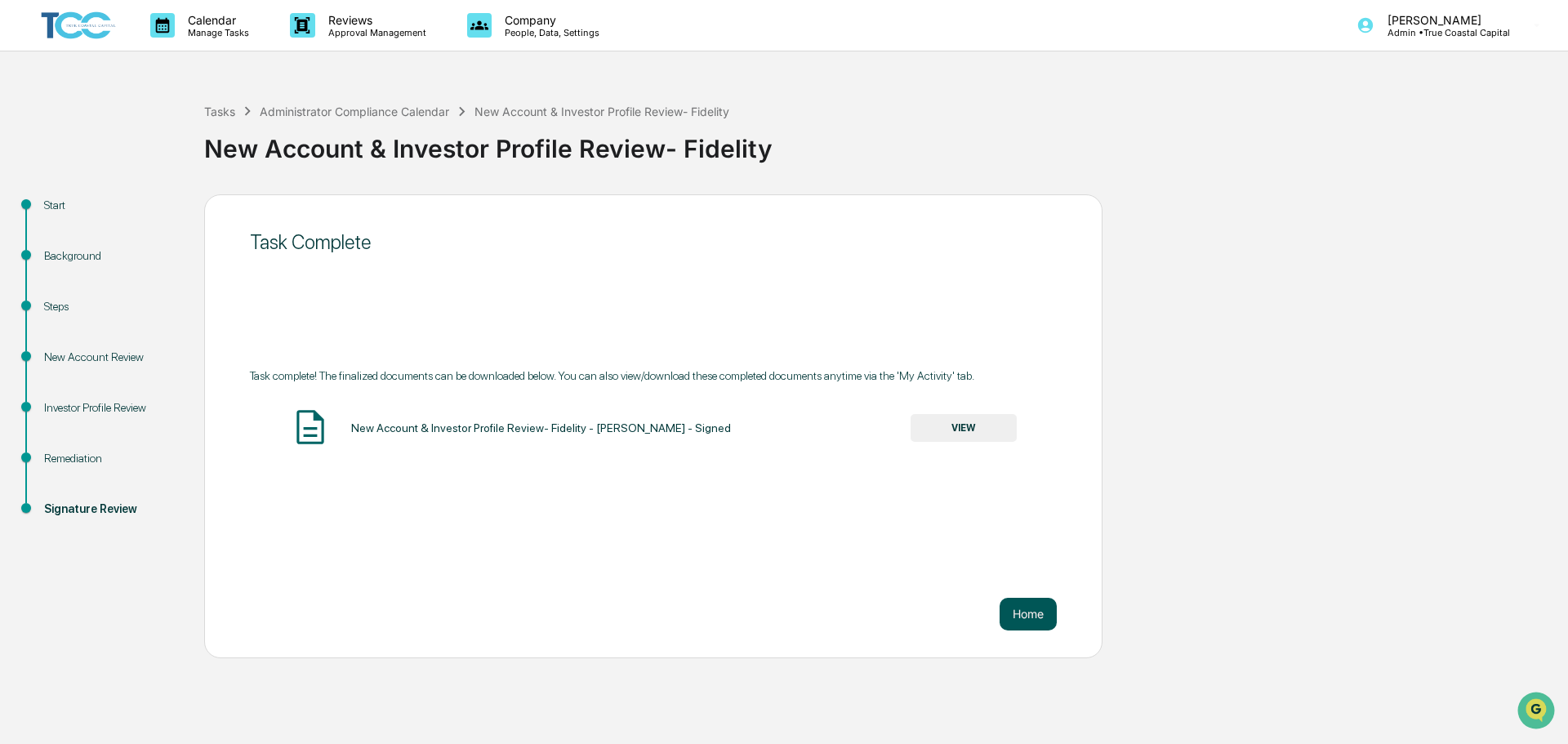
click at [1033, 623] on button "Home" at bounding box center [1028, 614] width 57 height 32
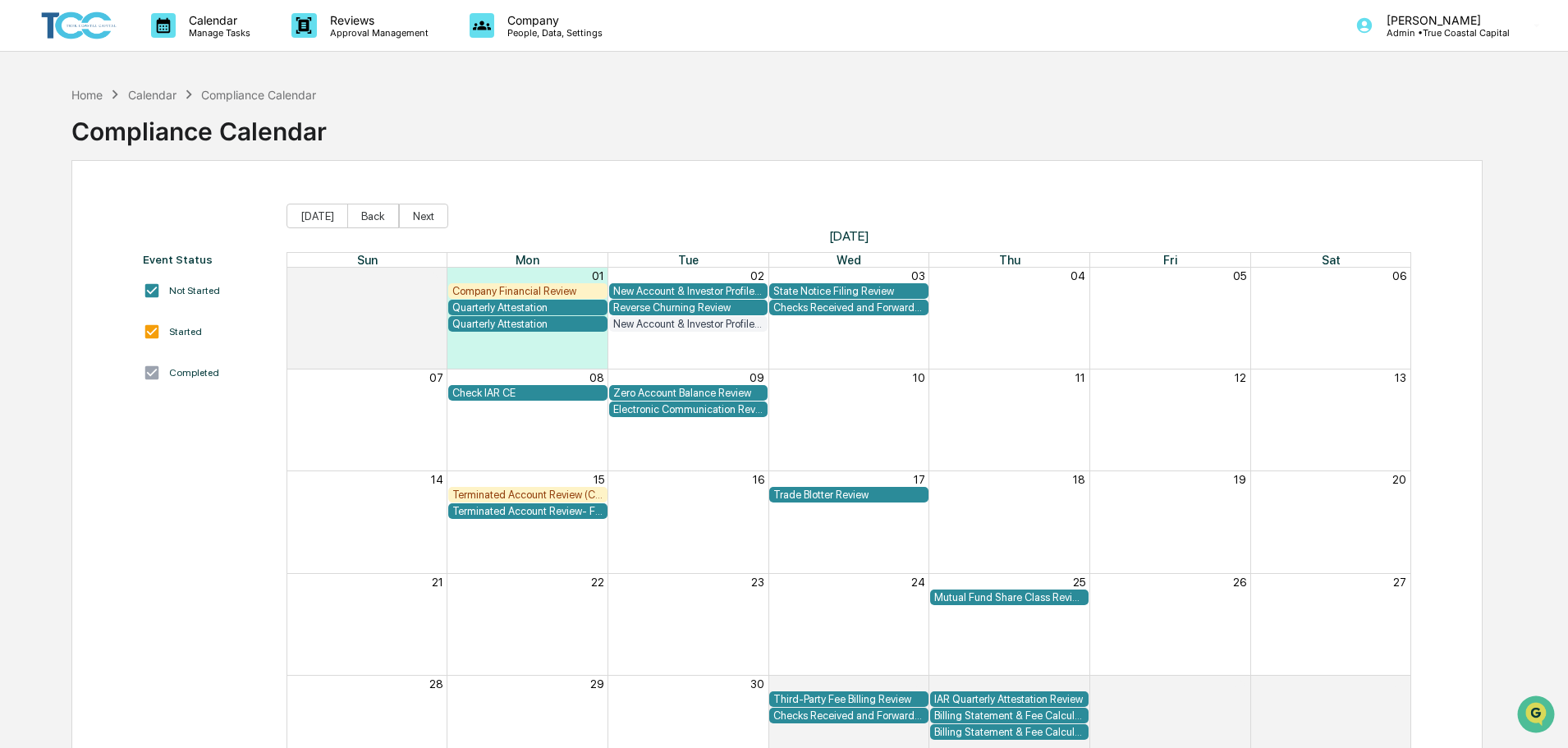
click at [666, 326] on div "New Account & Investor Profile Review- Fidelity" at bounding box center [689, 324] width 151 height 13
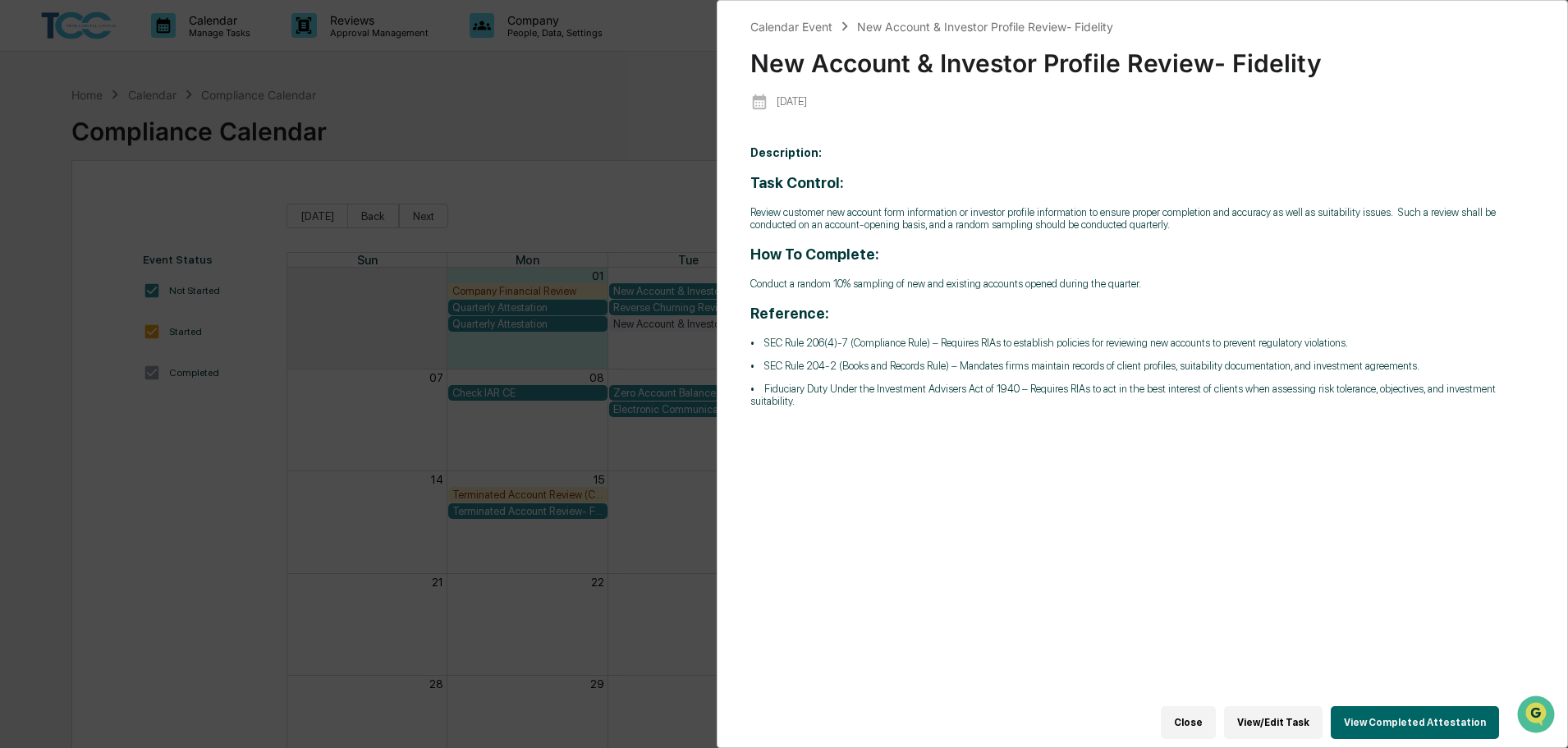
drag, startPoint x: 1206, startPoint y: 712, endPoint x: 1191, endPoint y: 700, distance: 19.2
click at [1206, 713] on button "Close" at bounding box center [1188, 722] width 55 height 32
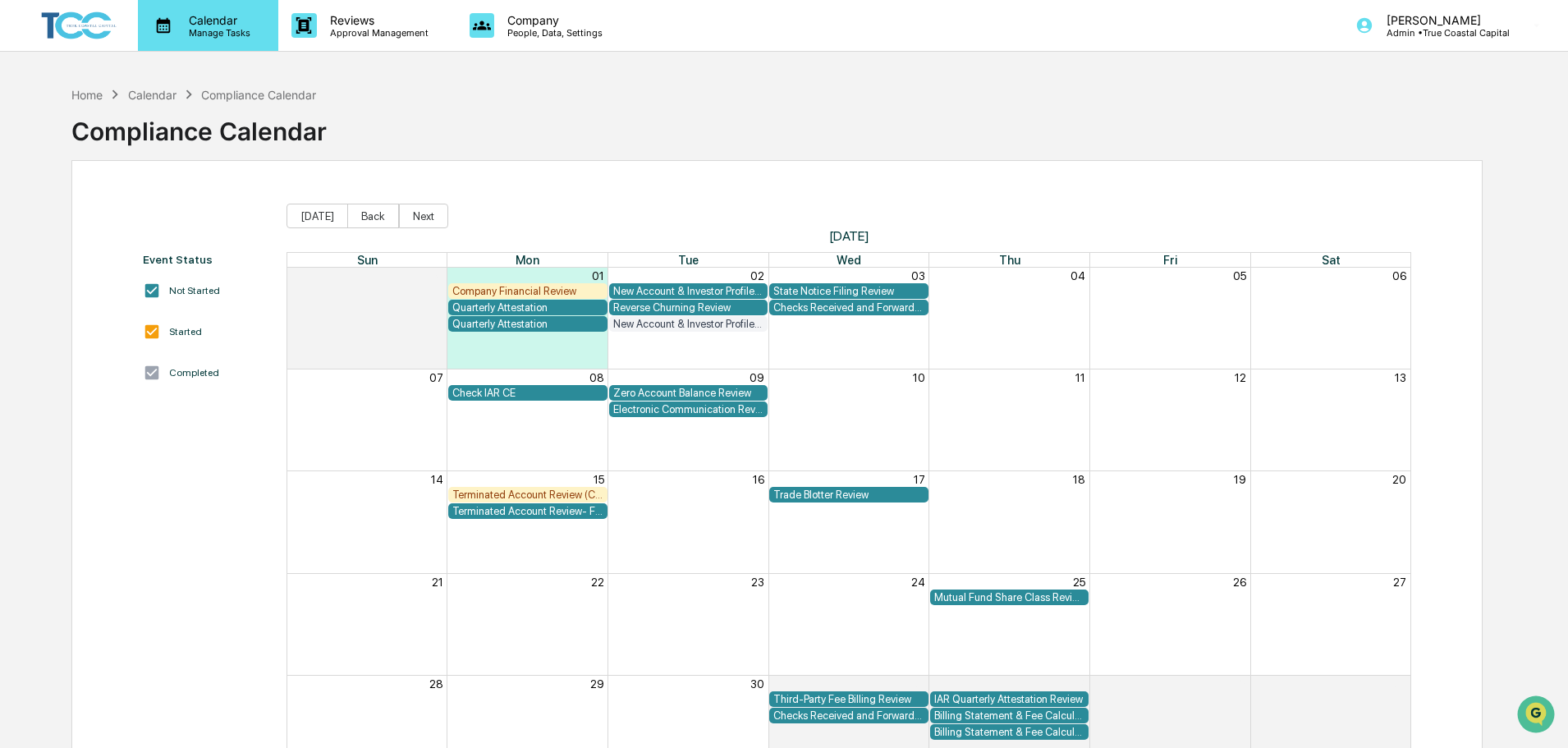
click at [191, 11] on div "Calendar Manage Tasks" at bounding box center [208, 26] width 141 height 51
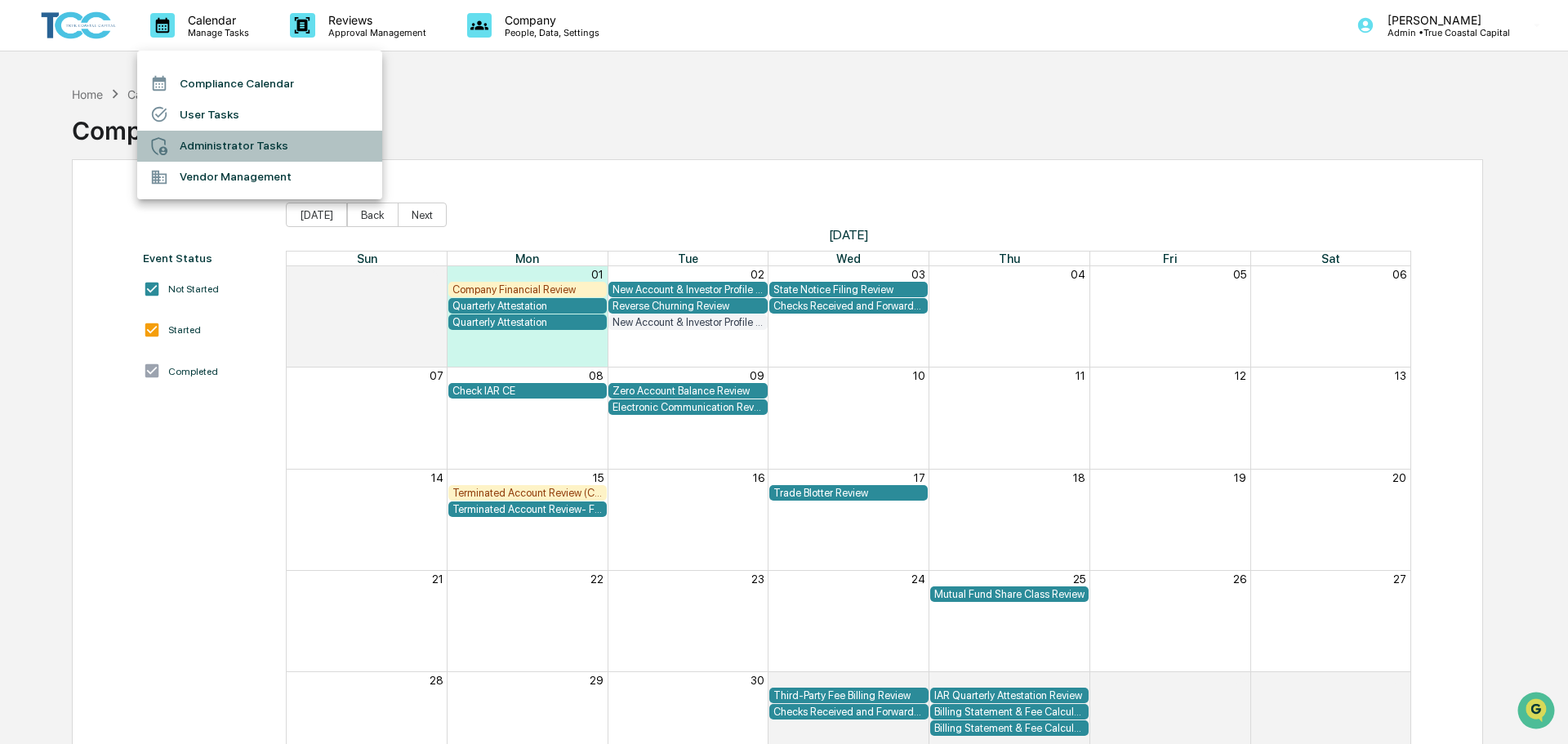
click at [252, 154] on li "Administrator Tasks" at bounding box center [259, 146] width 245 height 31
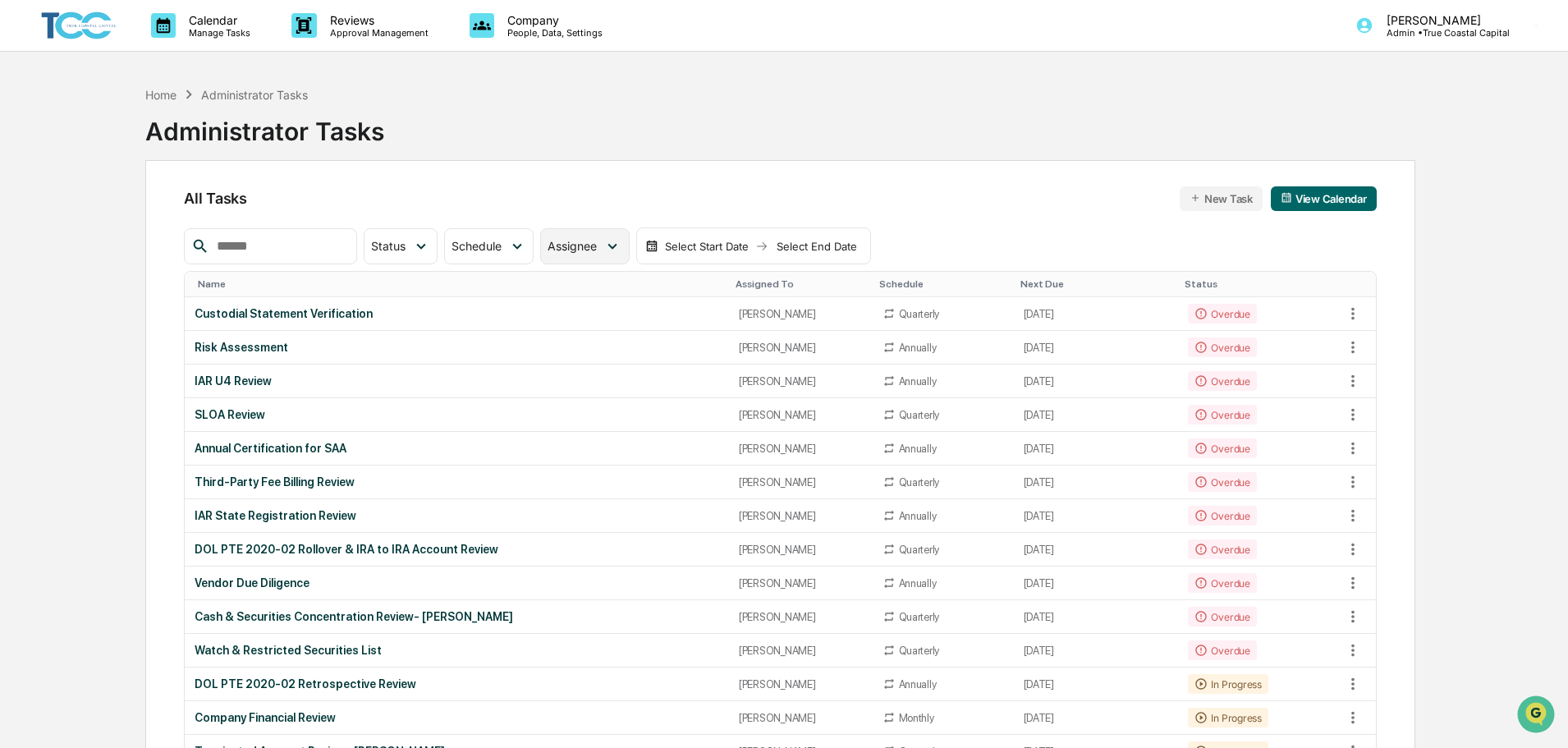
click at [597, 245] on span "Assignee" at bounding box center [572, 246] width 49 height 14
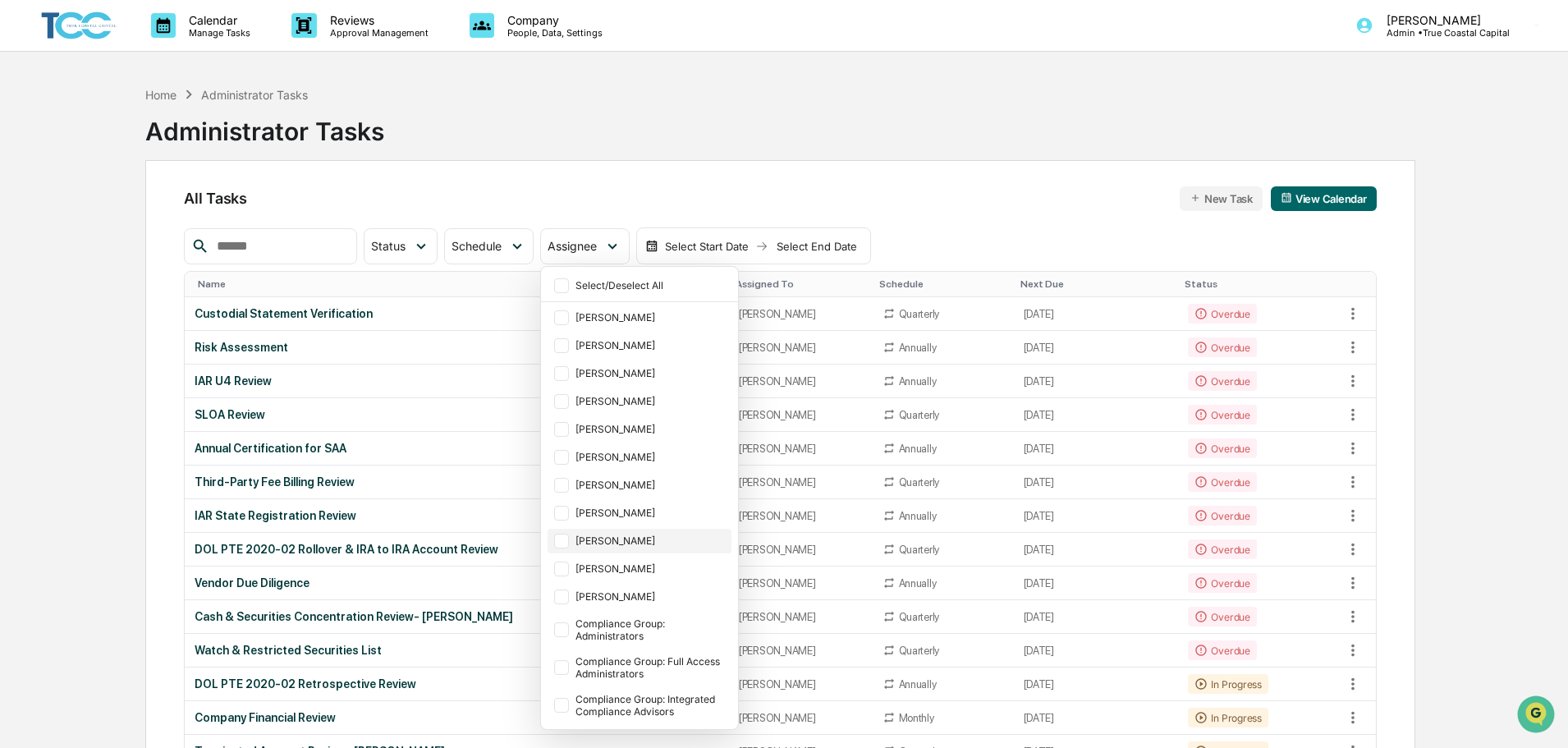
click at [629, 538] on div "[PERSON_NAME]" at bounding box center [651, 540] width 152 height 13
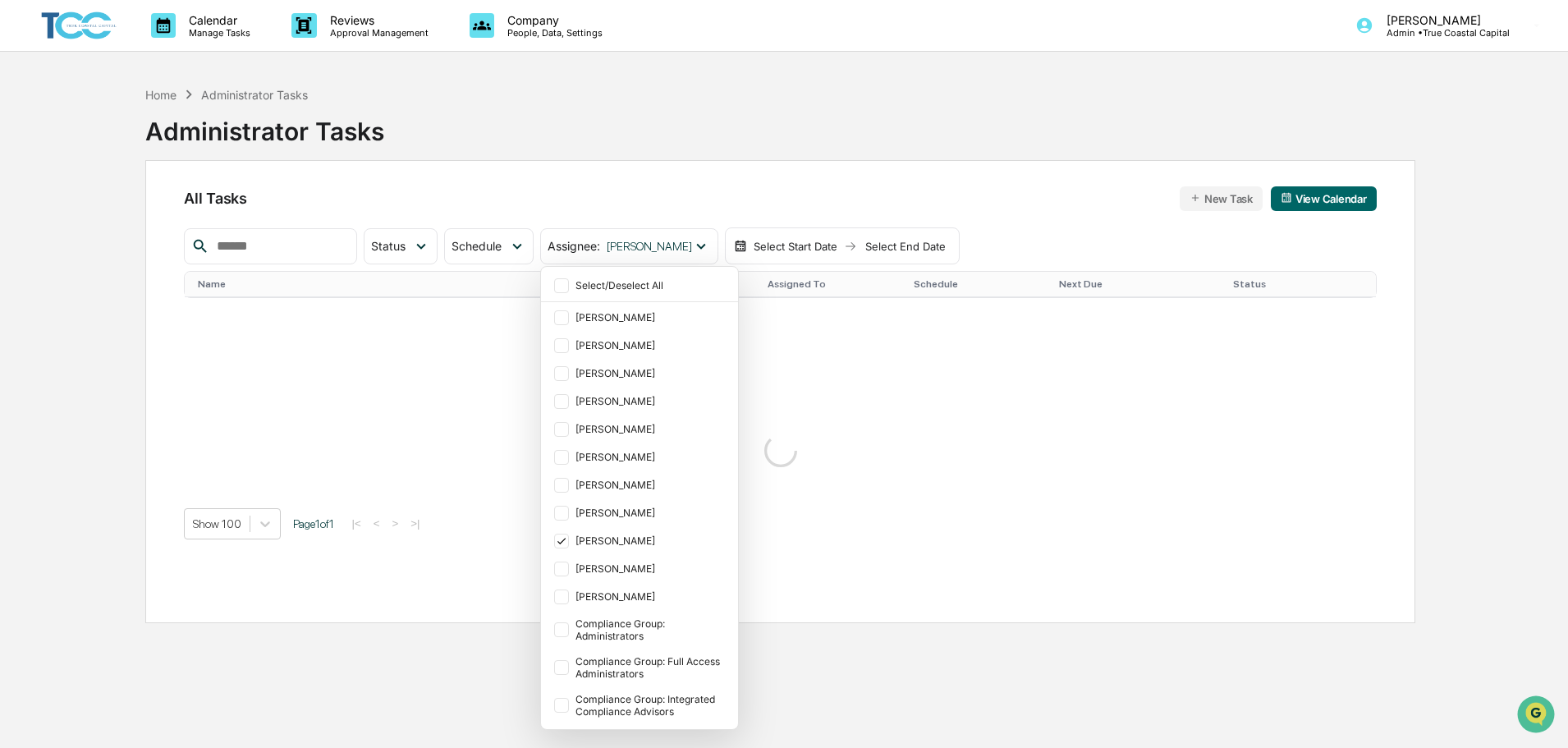
click at [865, 154] on div "Home Administrator Tasks Administrator Tasks" at bounding box center [780, 118] width 1270 height 82
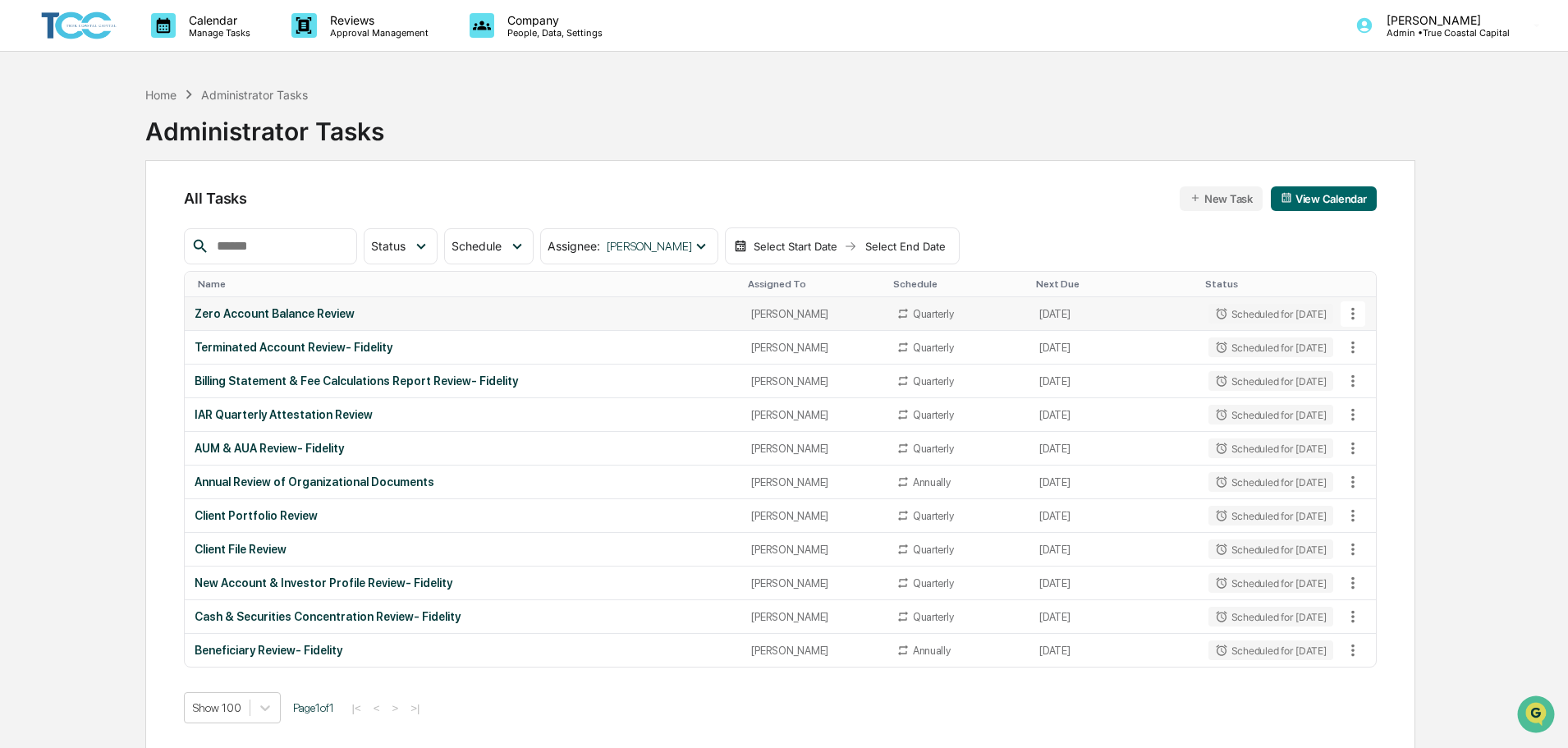
click at [995, 312] on div "Quarterly" at bounding box center [957, 313] width 123 height 13
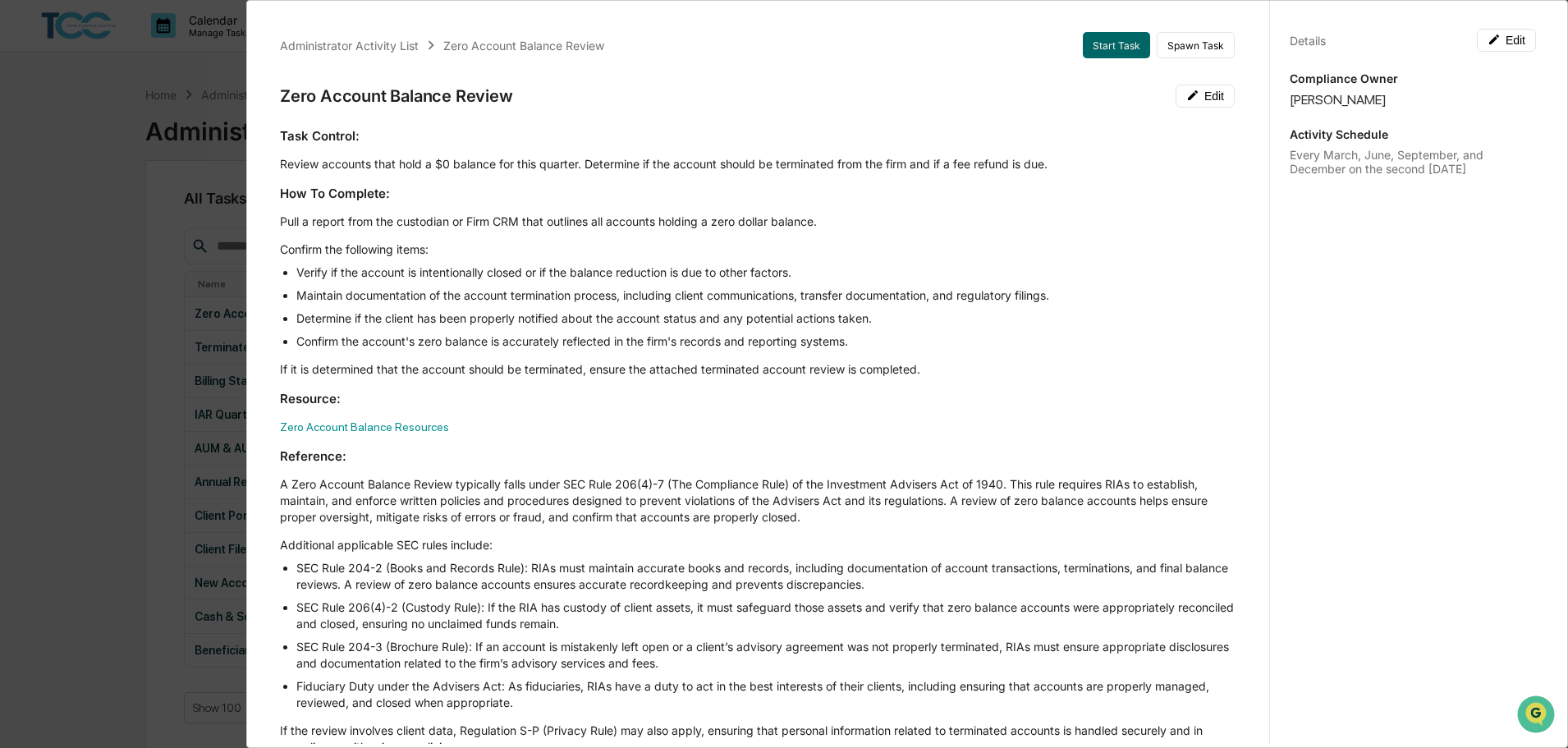
click at [89, 331] on div "Administrator Activity List Zero Account Balance Review Start Task Spawn Task Z…" at bounding box center [784, 374] width 1568 height 748
